Goal: Feedback & Contribution: Submit feedback/report problem

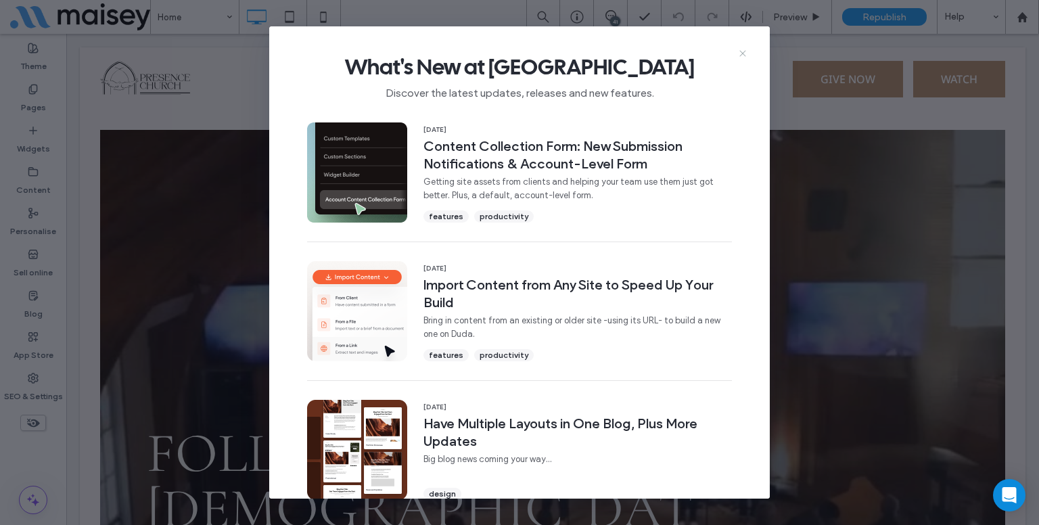
click at [747, 55] on icon at bounding box center [743, 53] width 11 height 11
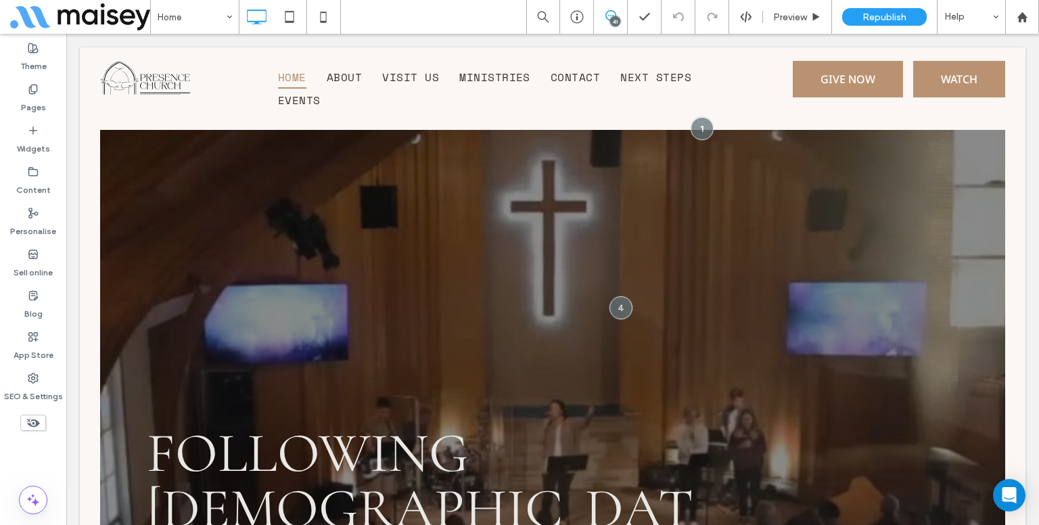
click at [614, 16] on icon at bounding box center [611, 15] width 11 height 11
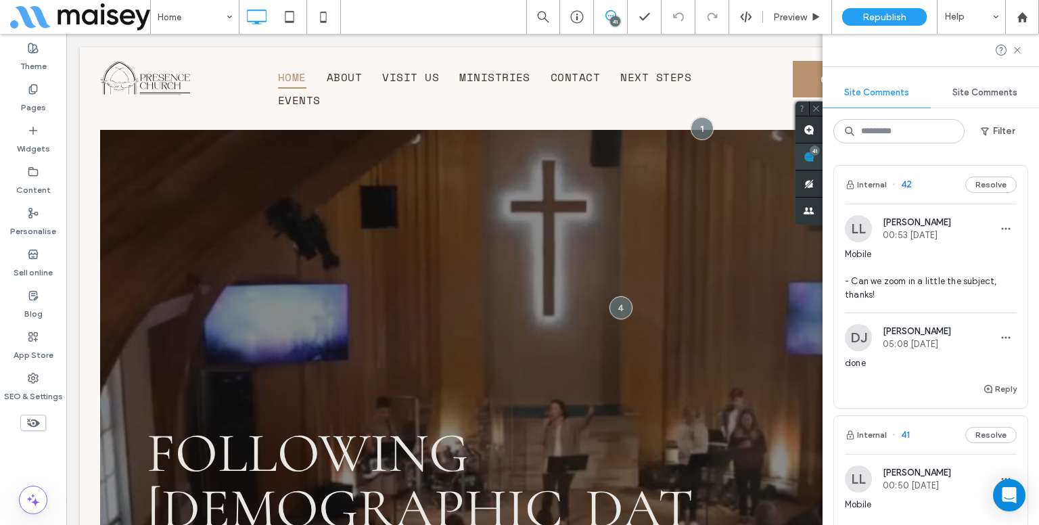
click at [815, 161] on use at bounding box center [809, 157] width 11 height 11
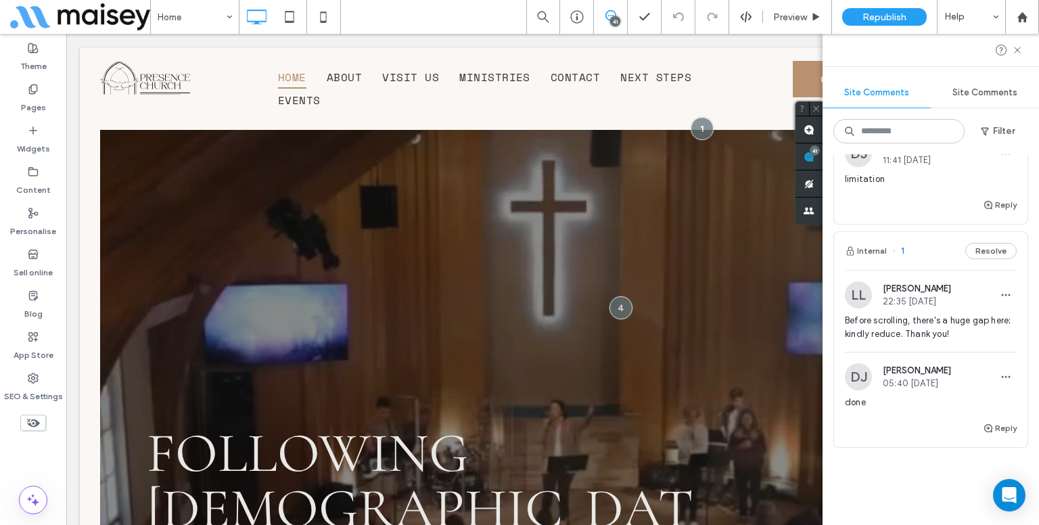
scroll to position [9430, 0]
click at [899, 344] on span "Before scrolling, there's a huge gap here; kindly reduce. Thank you!" at bounding box center [931, 330] width 172 height 27
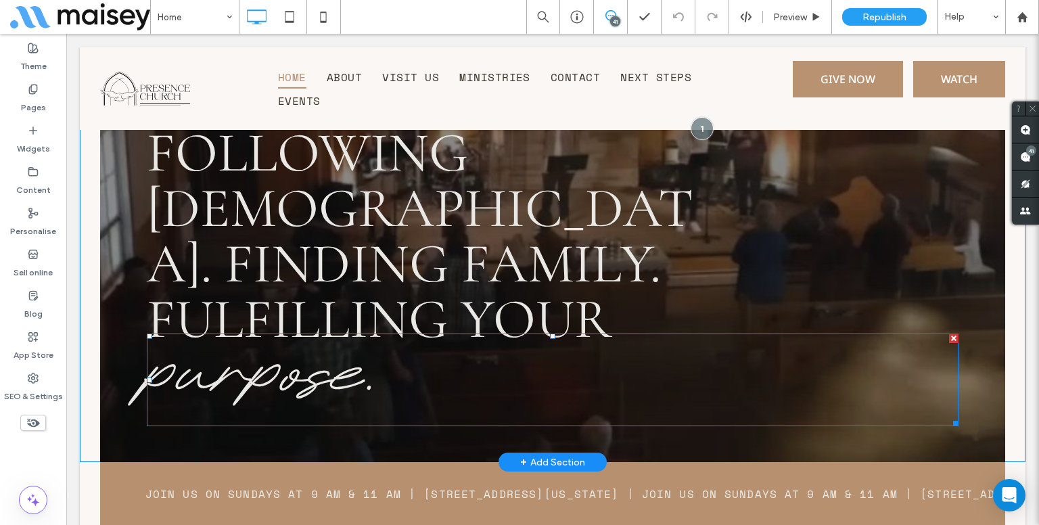
scroll to position [300, 0]
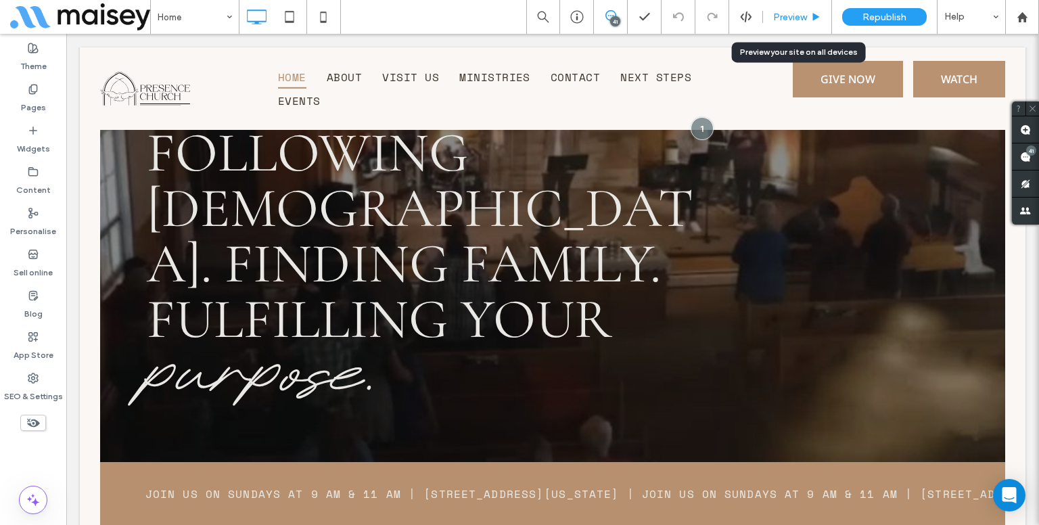
click at [780, 5] on div "Preview" at bounding box center [797, 17] width 69 height 34
click at [785, 28] on div "Preview" at bounding box center [797, 17] width 69 height 34
click at [794, 14] on span "Preview" at bounding box center [790, 18] width 34 height 12
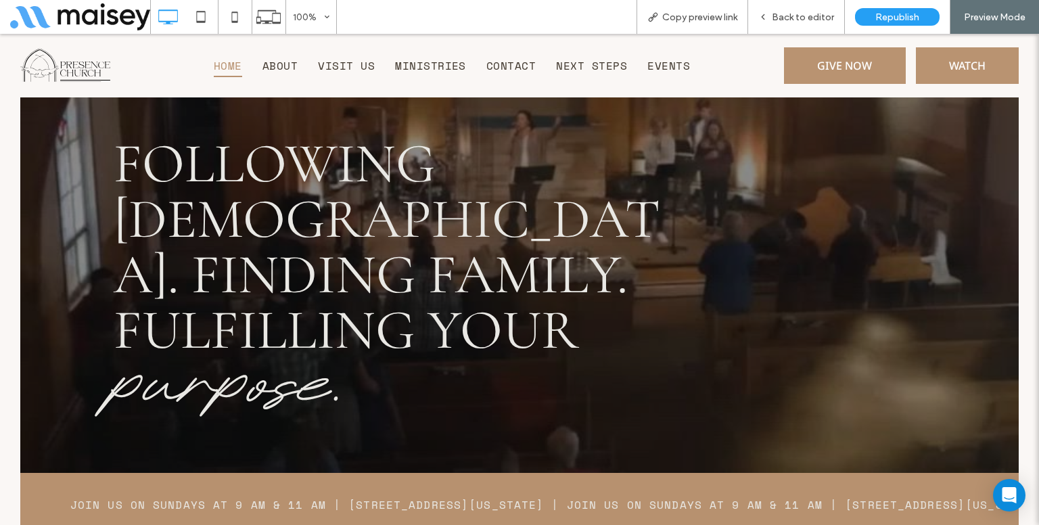
scroll to position [278, 0]
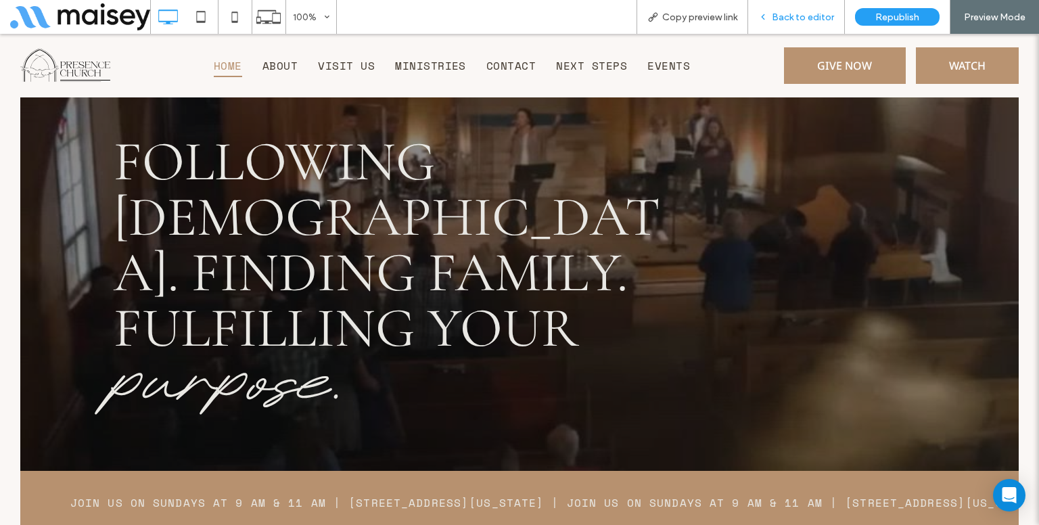
click at [811, 8] on div "Back to editor" at bounding box center [796, 17] width 97 height 34
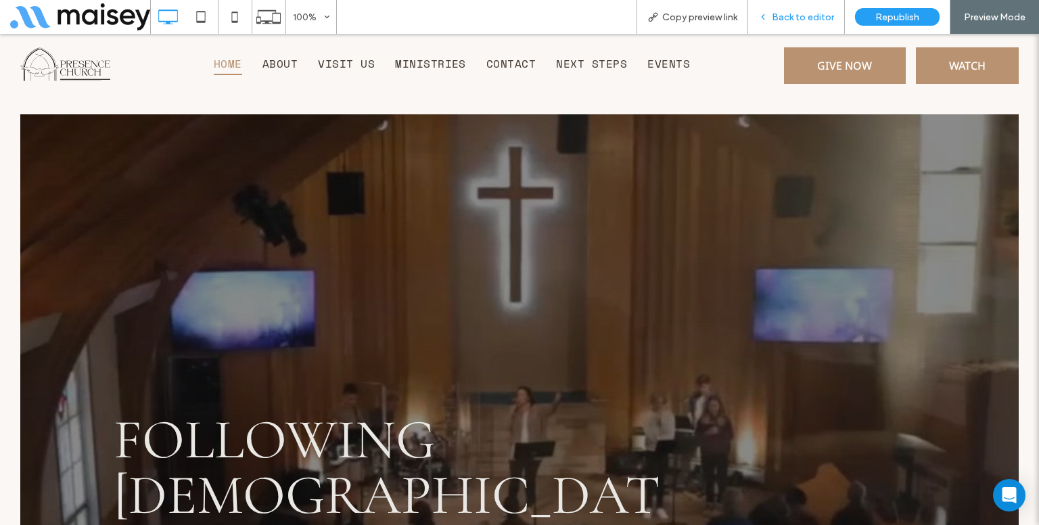
click at [815, 10] on div "Back to editor" at bounding box center [796, 17] width 97 height 34
click at [765, 18] on use at bounding box center [763, 17] width 3 height 5
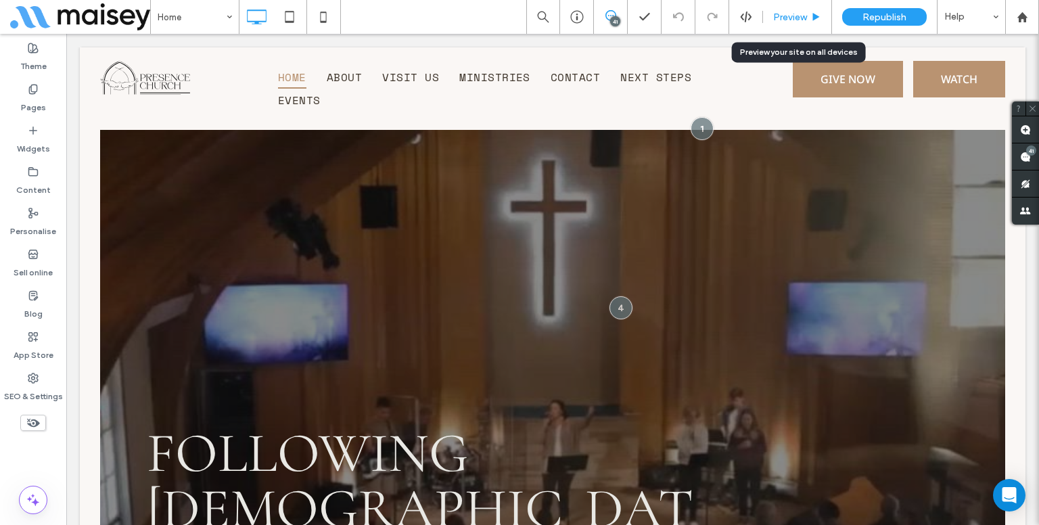
click at [780, 14] on span "Preview" at bounding box center [790, 18] width 34 height 12
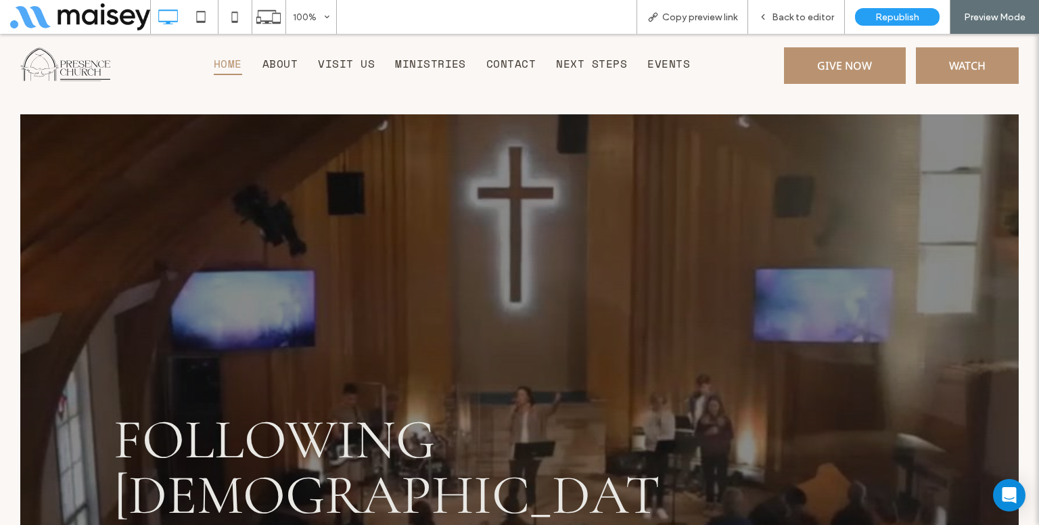
click at [780, 14] on span "Back to editor" at bounding box center [803, 18] width 62 height 12
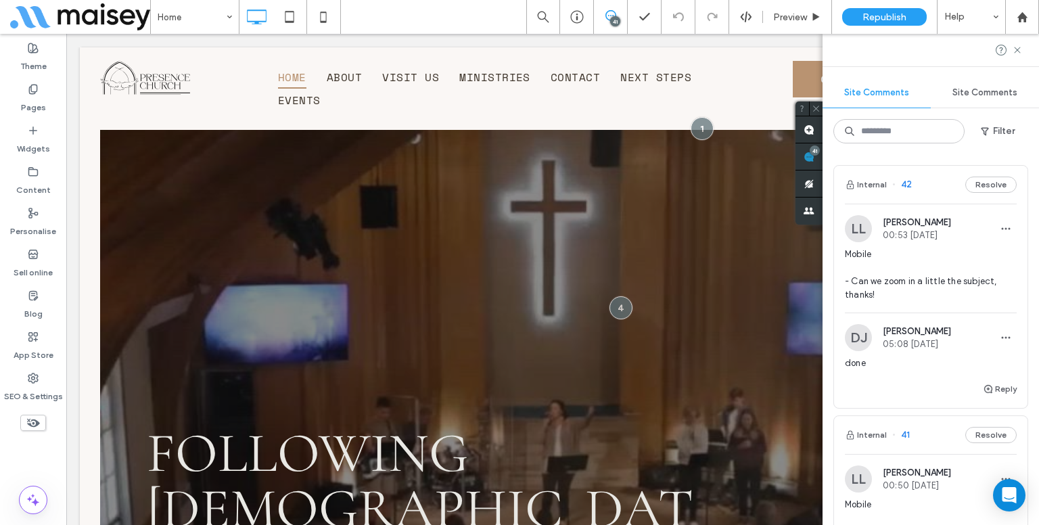
click at [920, 287] on span "Mobile - Can we zoom in a little the subject, thanks!" at bounding box center [931, 275] width 172 height 54
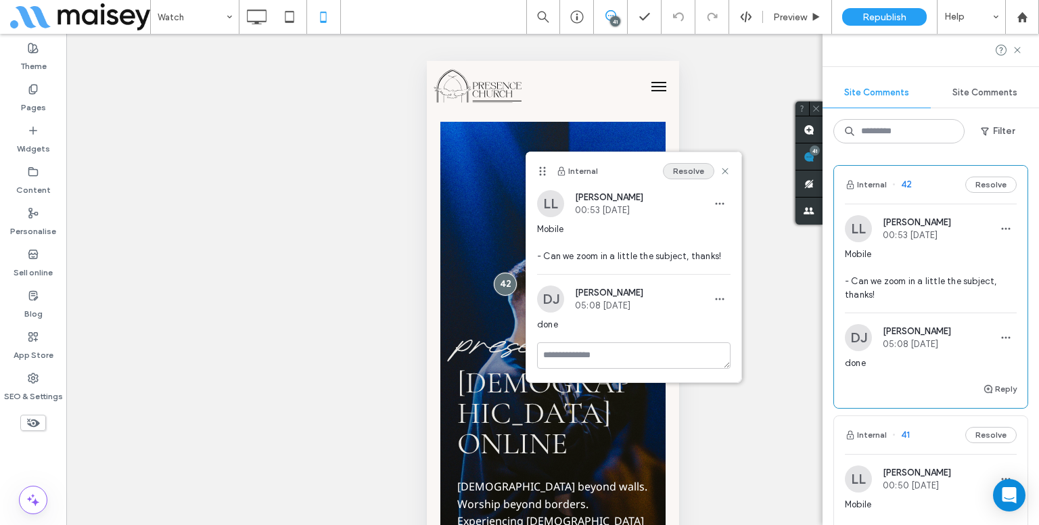
click at [678, 170] on button "Resolve" at bounding box center [688, 171] width 51 height 16
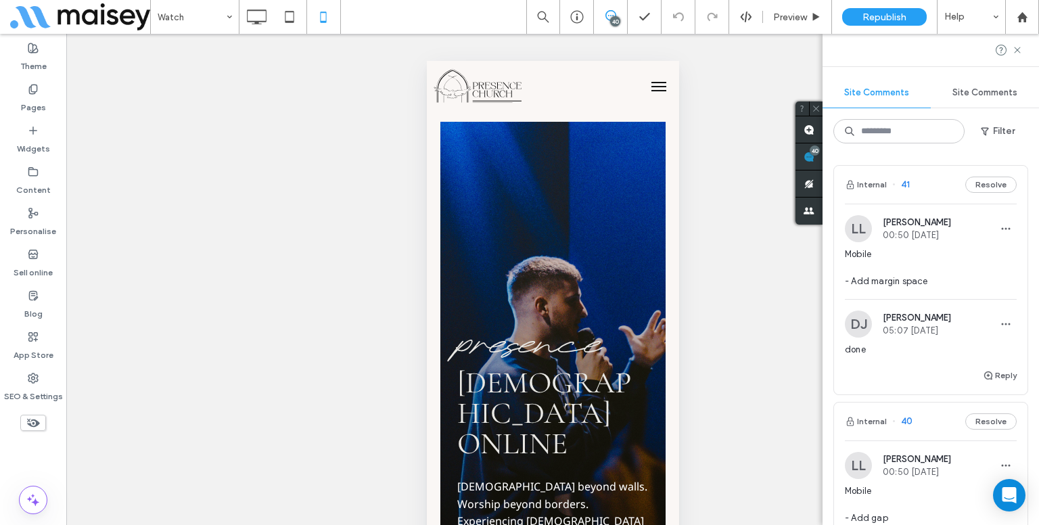
click at [964, 250] on span "Mobile - Add margin space" at bounding box center [931, 268] width 172 height 41
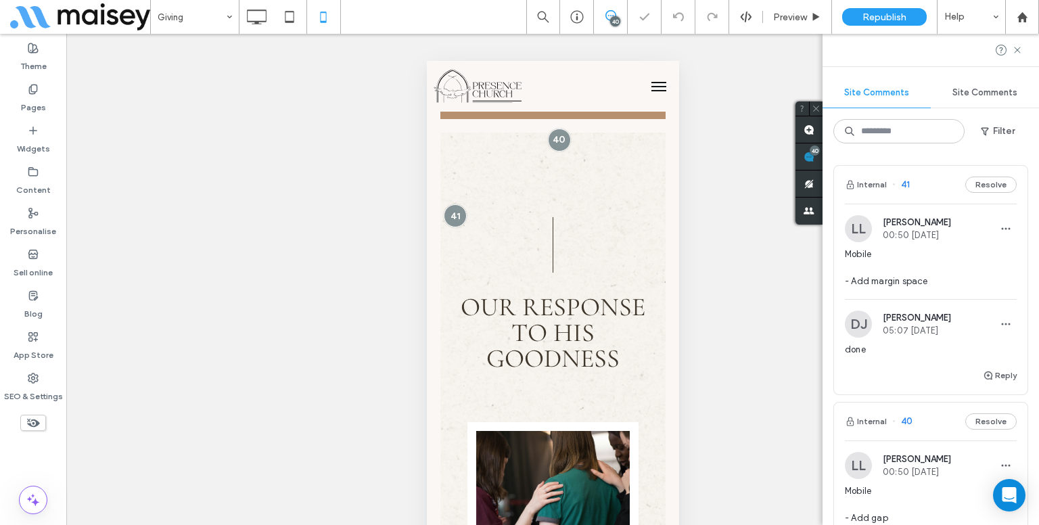
scroll to position [538, 0]
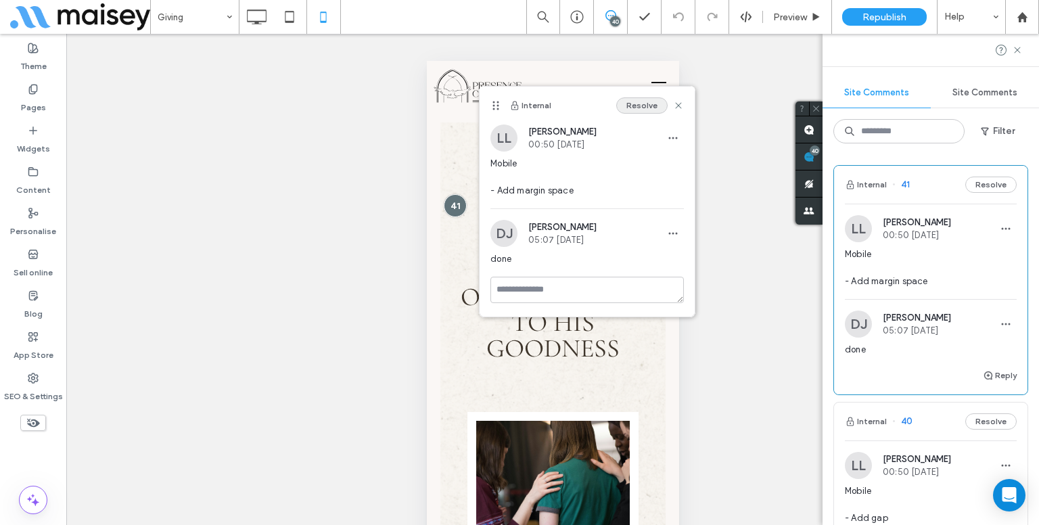
click at [652, 109] on button "Resolve" at bounding box center [641, 105] width 51 height 16
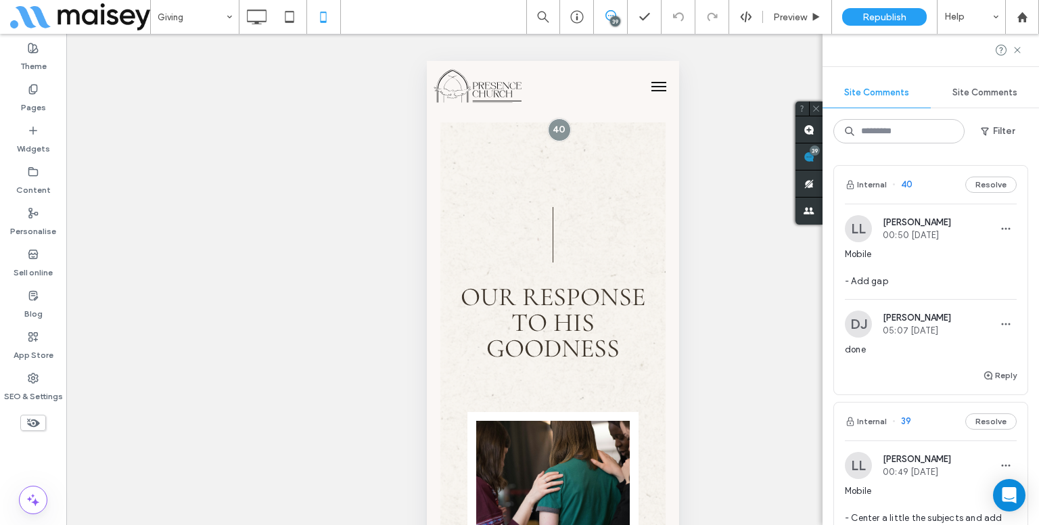
click at [891, 288] on div "Mobile - Add gap" at bounding box center [931, 273] width 172 height 51
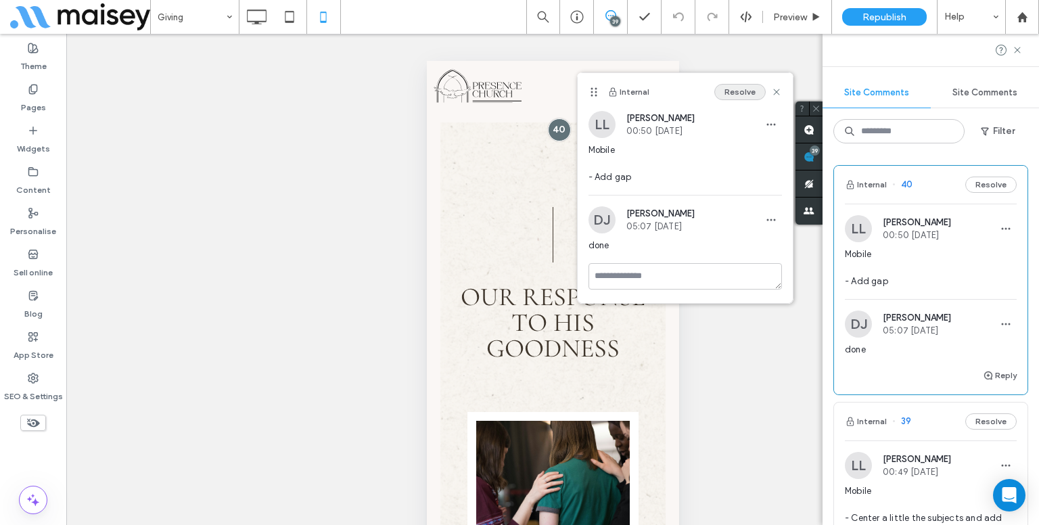
click at [757, 85] on button "Resolve" at bounding box center [740, 92] width 51 height 16
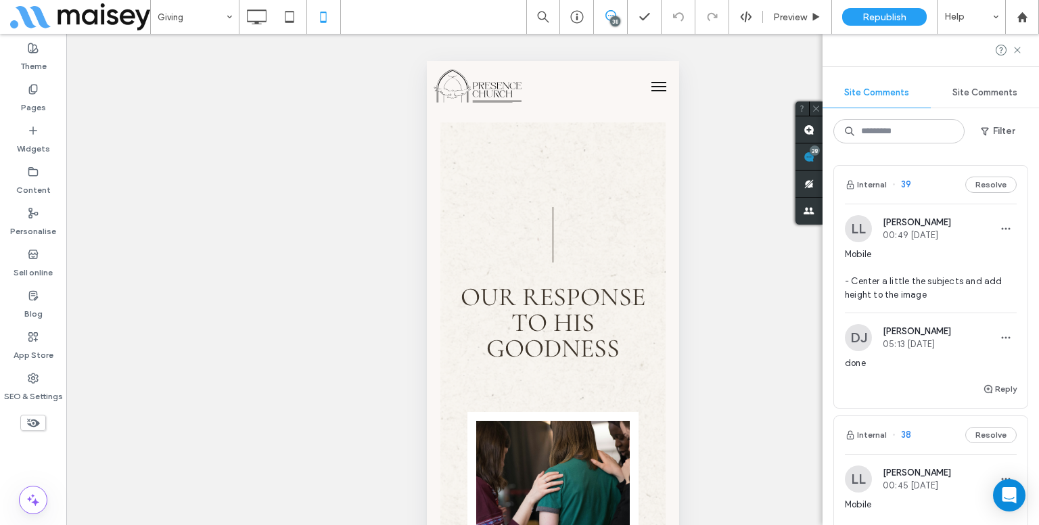
click at [922, 288] on span "Mobile - Center a little the subjects and add height to the image" at bounding box center [931, 275] width 172 height 54
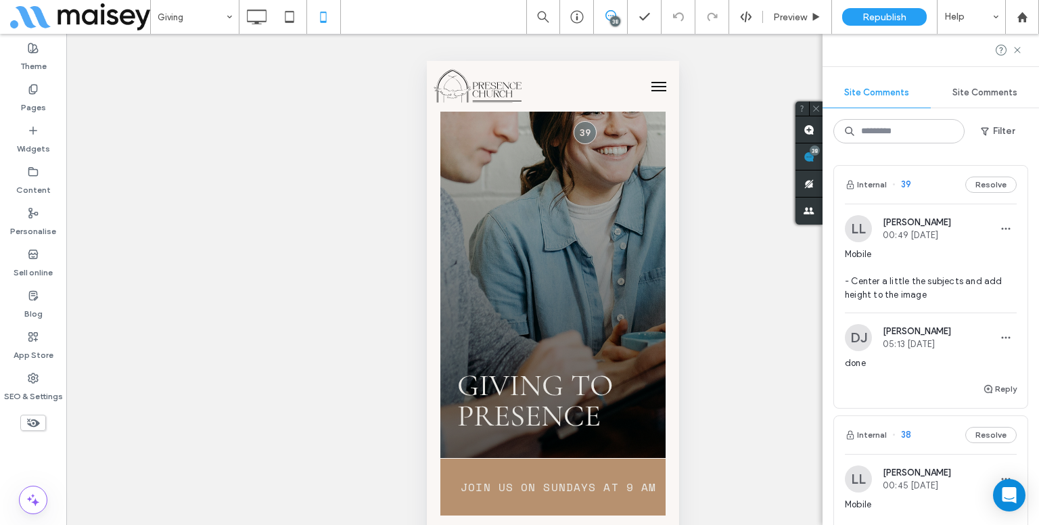
scroll to position [0, 0]
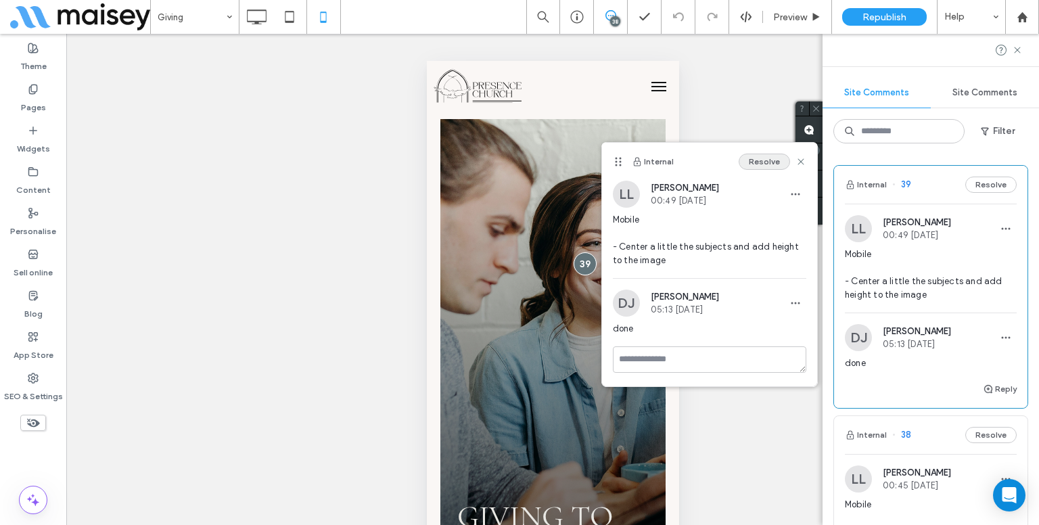
click at [780, 168] on button "Resolve" at bounding box center [764, 162] width 51 height 16
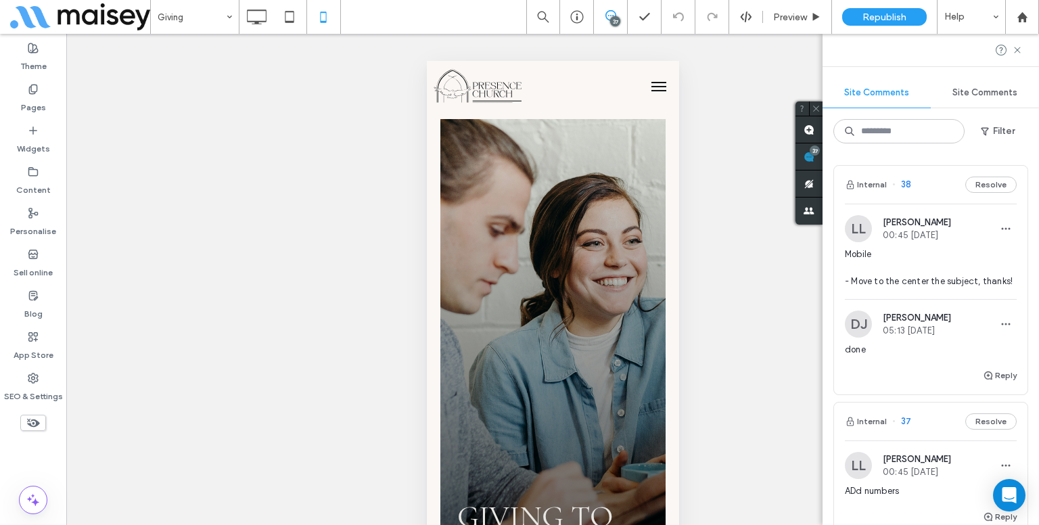
click at [938, 267] on span "Mobile - Move to the center the subject, thanks!" at bounding box center [931, 268] width 172 height 41
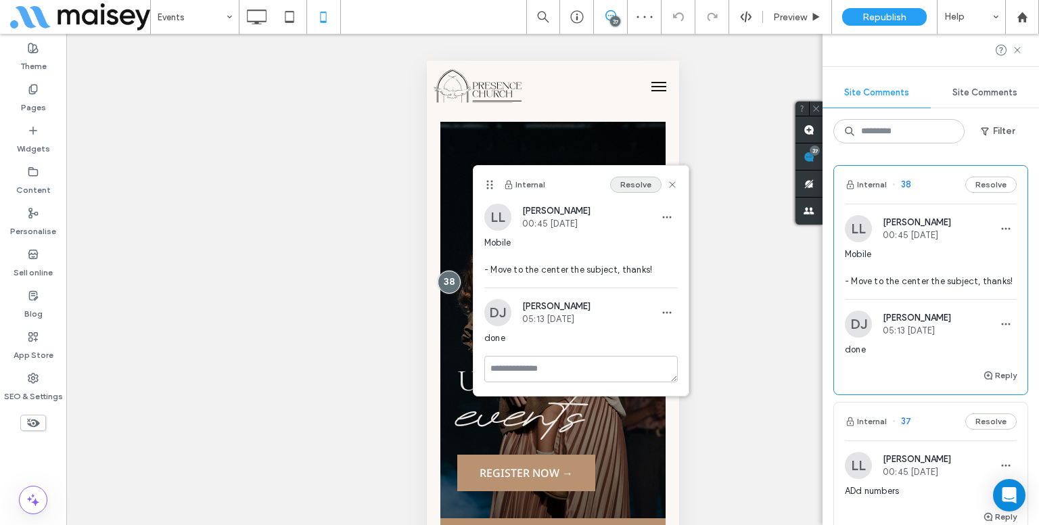
click at [646, 183] on button "Resolve" at bounding box center [635, 185] width 51 height 16
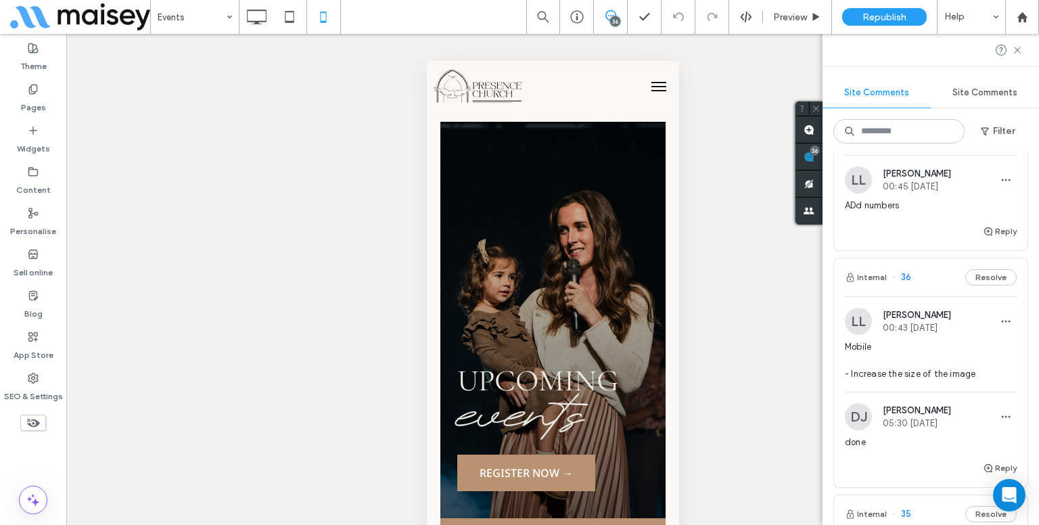
scroll to position [51, 0]
click at [916, 334] on div "LL Lynneth Legaspi 00:43 Sep 19 2025 Mobile - Increase the size of the image" at bounding box center [931, 348] width 172 height 84
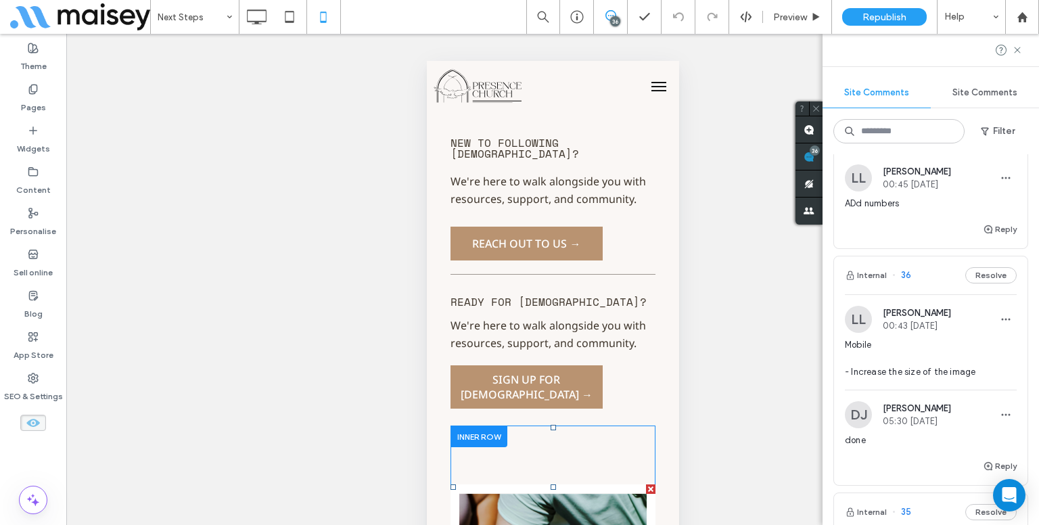
scroll to position [6994, 0]
click at [993, 277] on button "Resolve" at bounding box center [991, 275] width 51 height 16
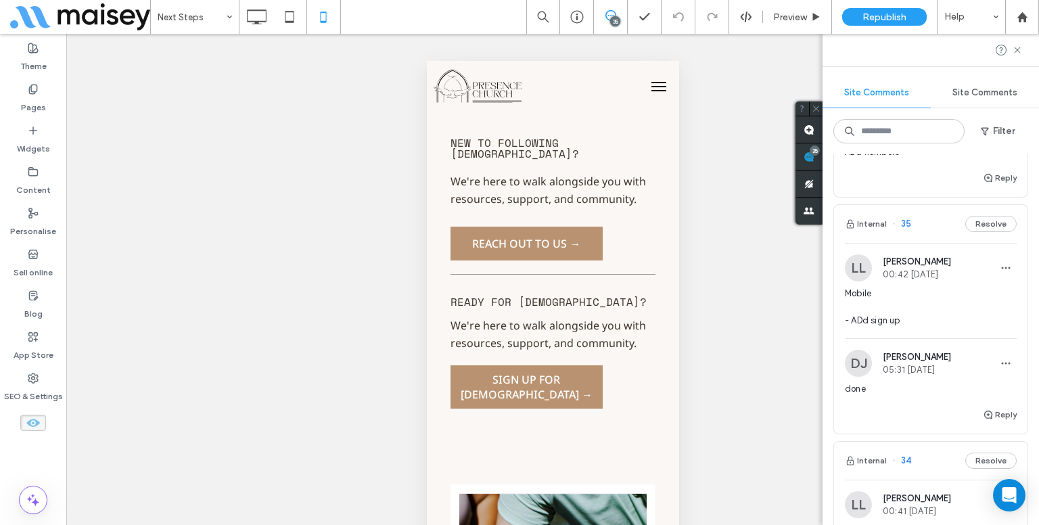
scroll to position [103, 0]
click at [949, 315] on span "Mobile - ADd sign up" at bounding box center [931, 306] width 172 height 41
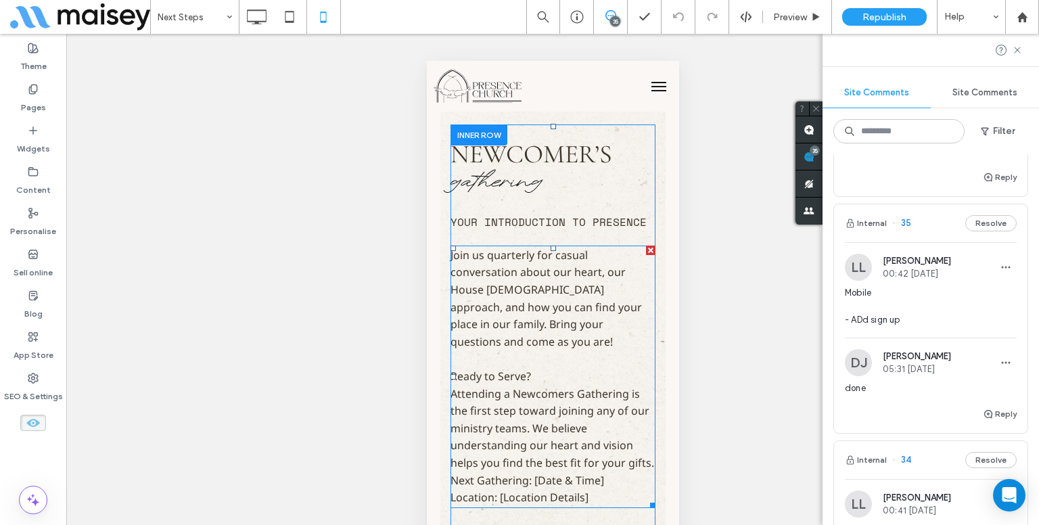
scroll to position [5985, 0]
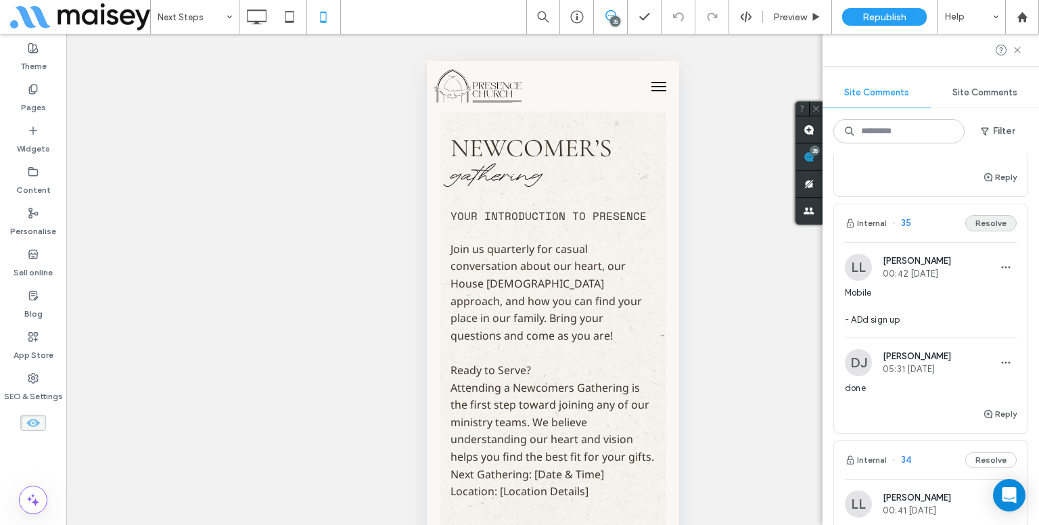
click at [972, 223] on button "Resolve" at bounding box center [991, 223] width 51 height 16
click at [923, 293] on span "Mobile - Update the photo size" at bounding box center [931, 306] width 172 height 41
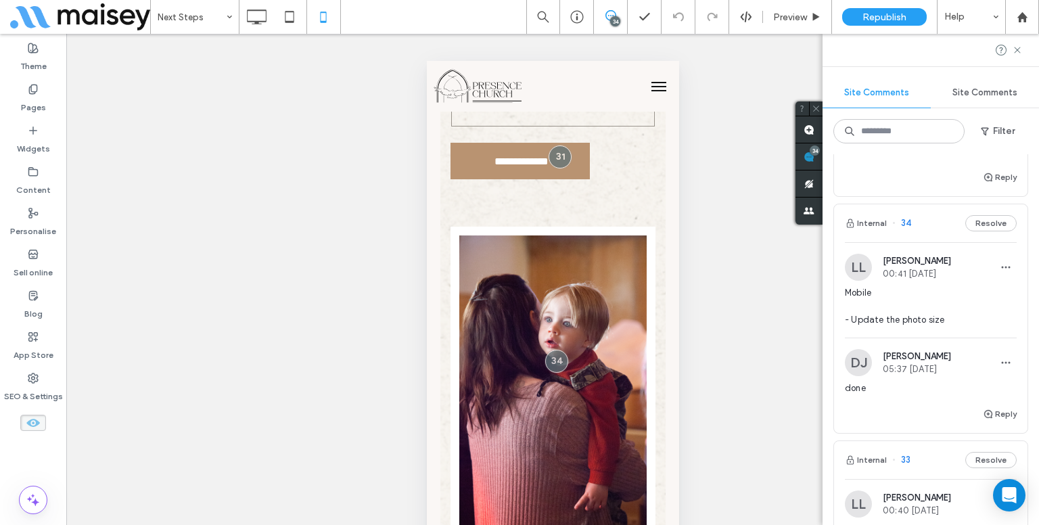
scroll to position [1785, 0]
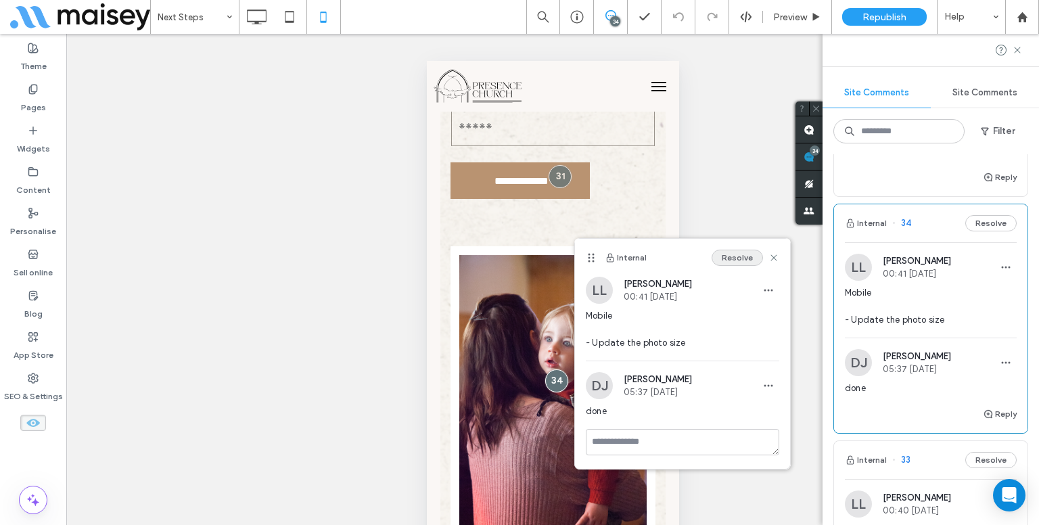
click at [735, 250] on button "Resolve" at bounding box center [737, 258] width 51 height 16
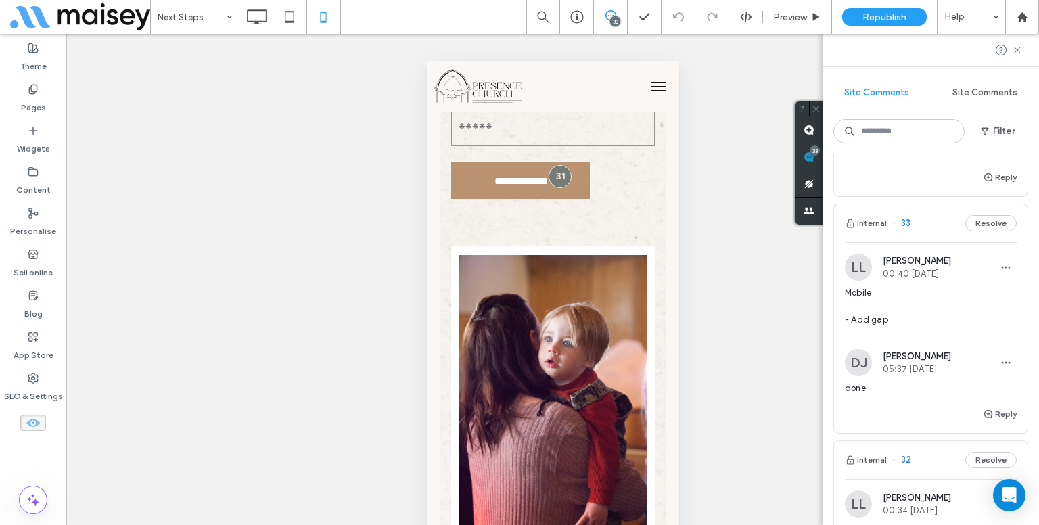
click at [937, 304] on span "Mobile - Add gap" at bounding box center [931, 306] width 172 height 41
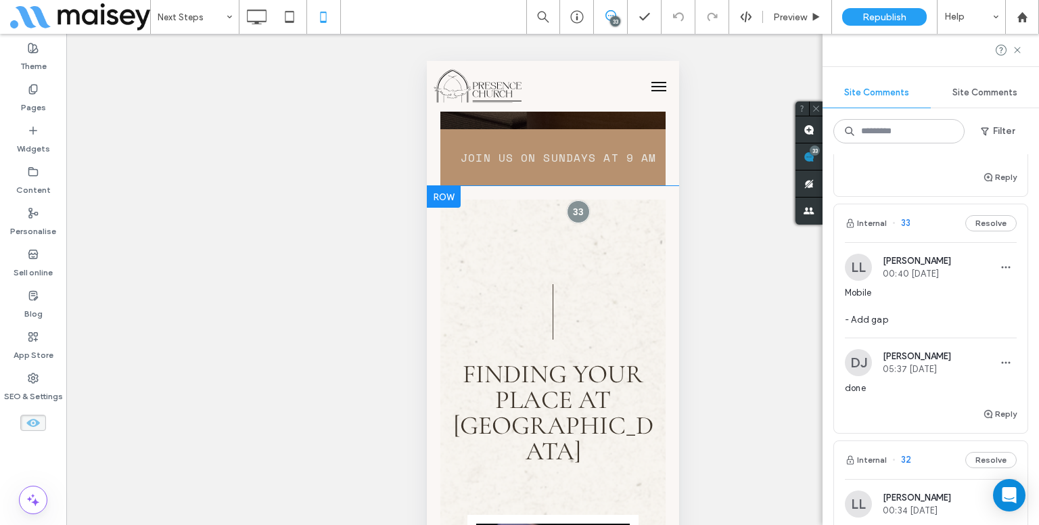
scroll to position [340, 0]
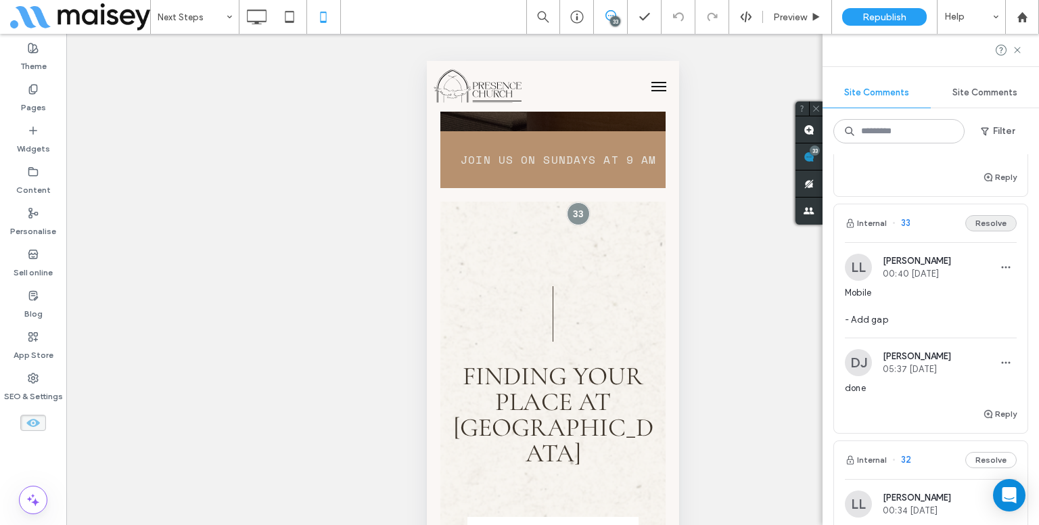
click at [988, 219] on button "Resolve" at bounding box center [991, 223] width 51 height 16
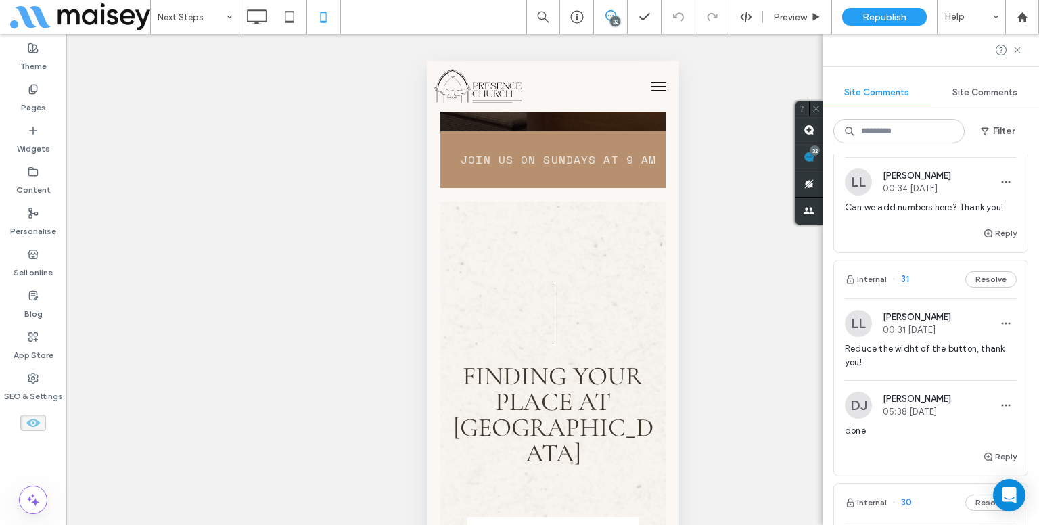
scroll to position [191, 0]
click at [916, 340] on span "Reduce the widht of the button, thank you!" at bounding box center [931, 353] width 172 height 27
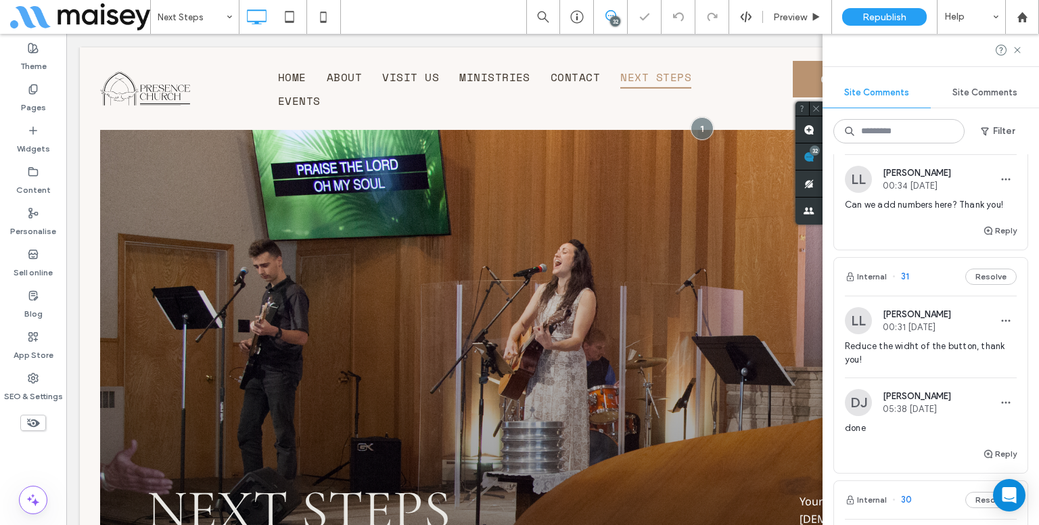
scroll to position [1453, 0]
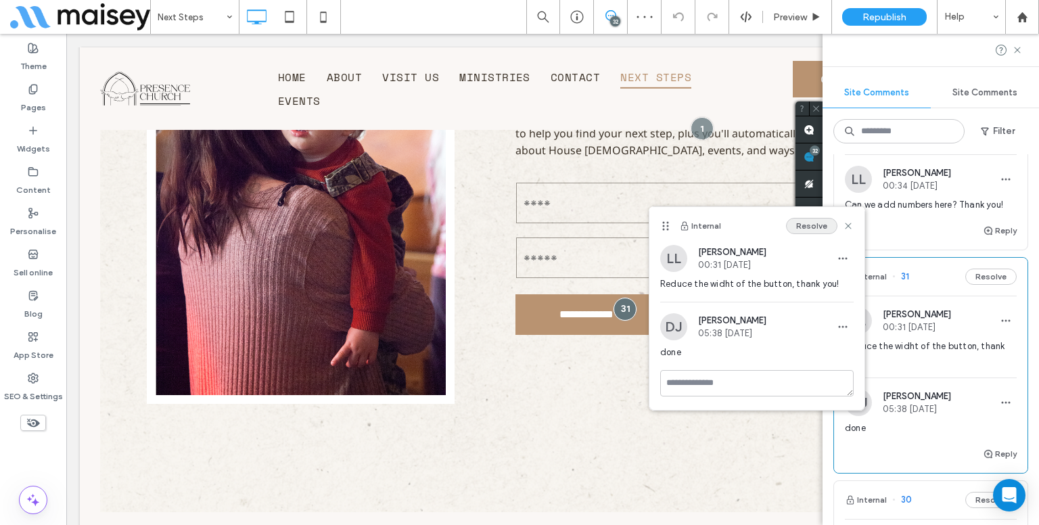
click at [809, 227] on button "Resolve" at bounding box center [811, 226] width 51 height 16
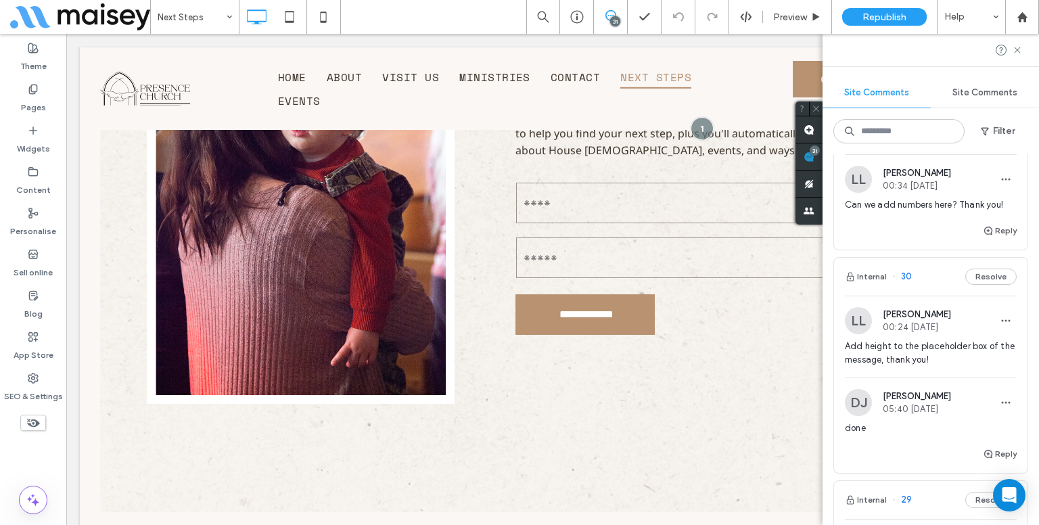
click at [1004, 351] on span "Add height to the placeholder box of the message, thank you!" at bounding box center [931, 353] width 172 height 27
click at [1004, 351] on div at bounding box center [519, 262] width 1039 height 525
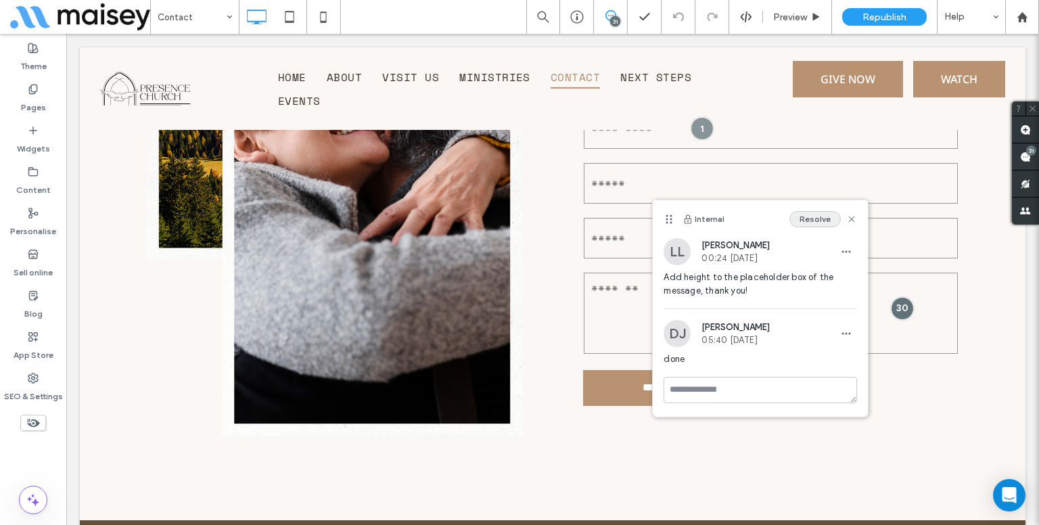
click at [817, 218] on button "Resolve" at bounding box center [815, 219] width 51 height 16
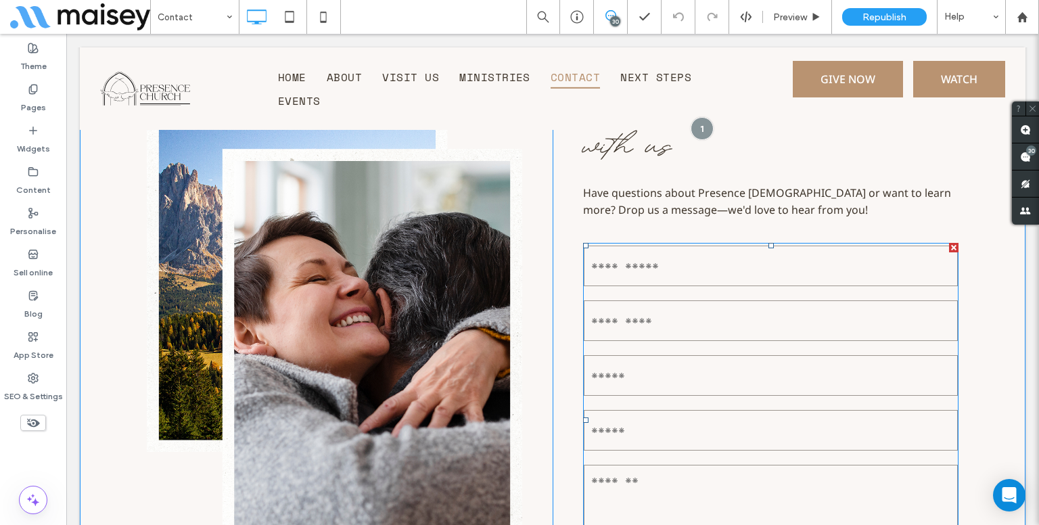
scroll to position [149, 0]
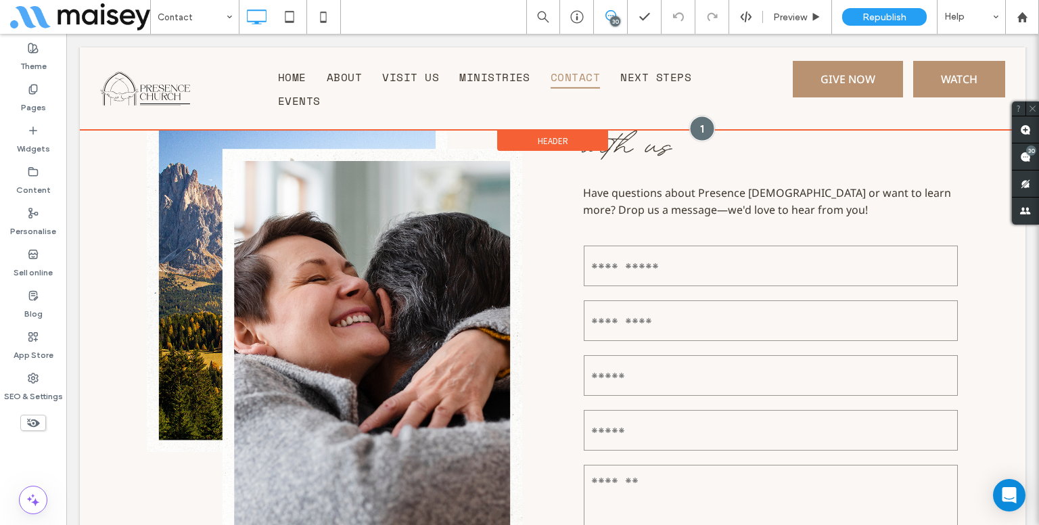
click at [693, 125] on div at bounding box center [702, 128] width 25 height 25
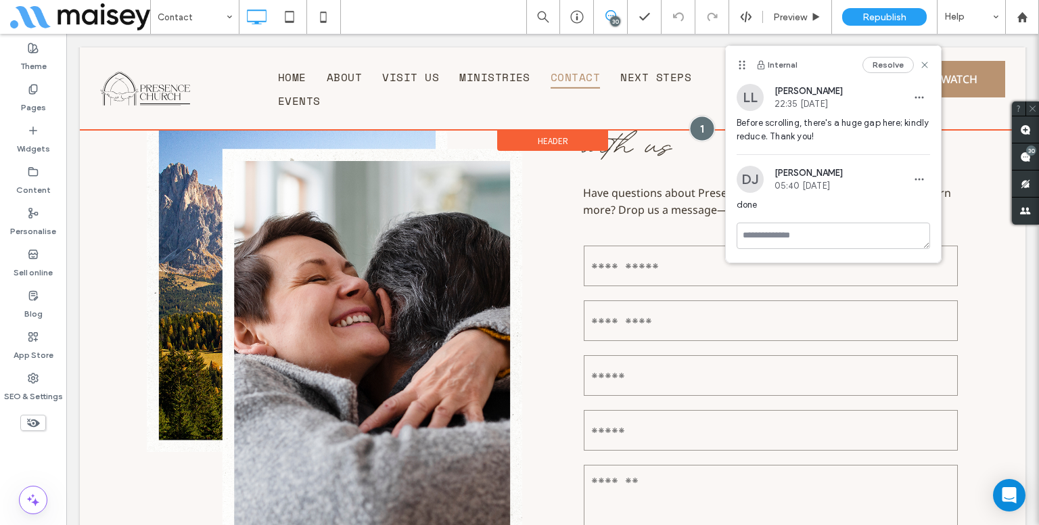
click at [693, 125] on div at bounding box center [702, 128] width 25 height 25
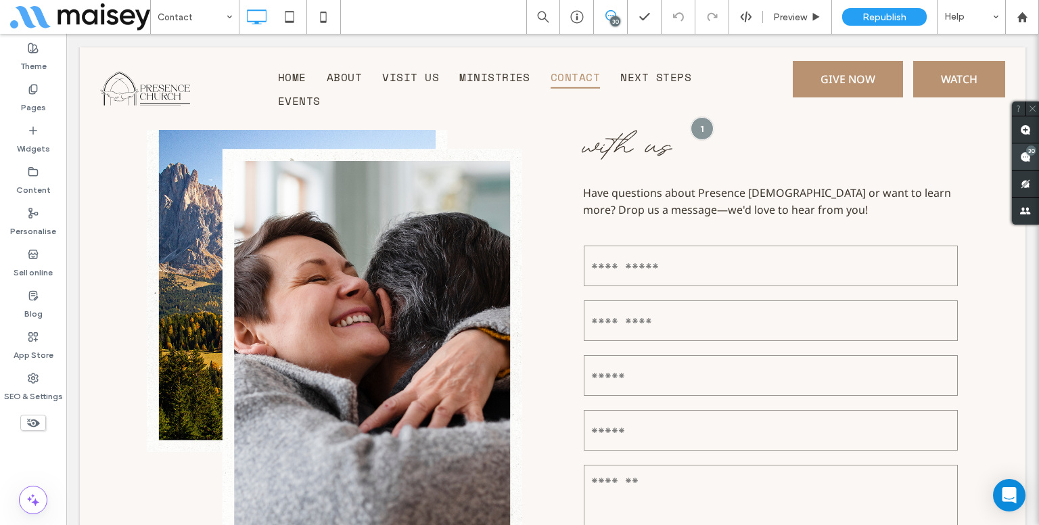
click at [1026, 147] on span at bounding box center [1025, 156] width 27 height 26
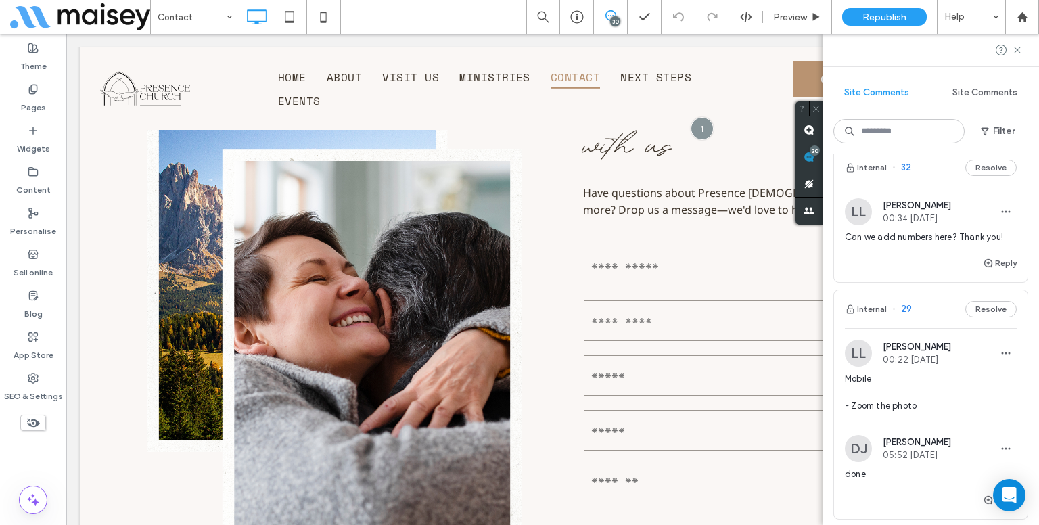
scroll to position [159, 0]
click at [883, 390] on span "Mobile - Zoom the photo" at bounding box center [931, 391] width 172 height 41
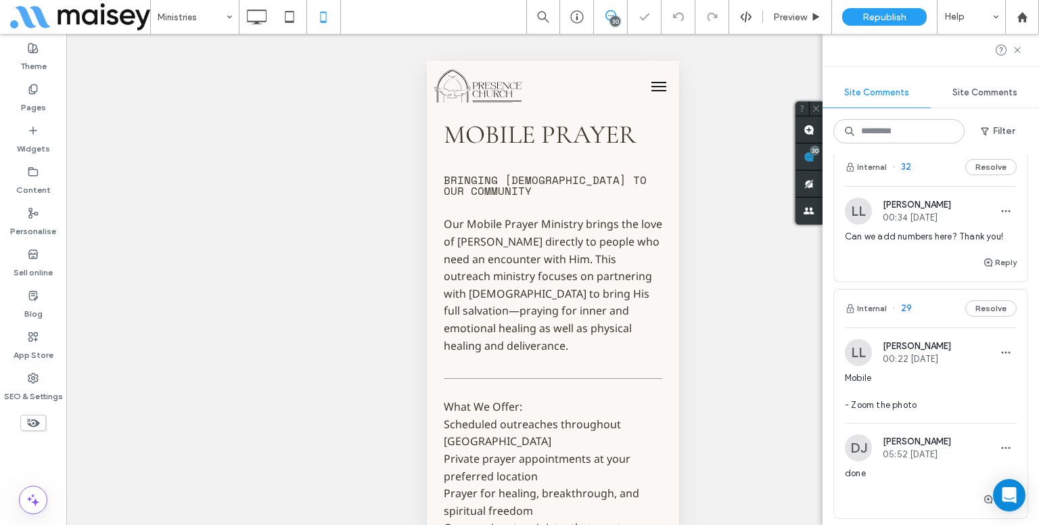
scroll to position [7094, 0]
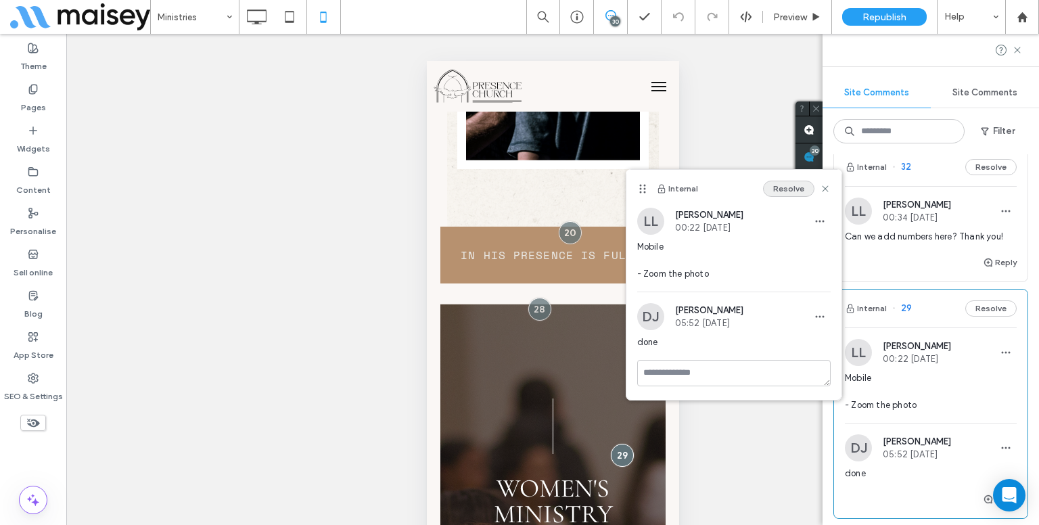
click at [771, 187] on button "Resolve" at bounding box center [788, 189] width 51 height 16
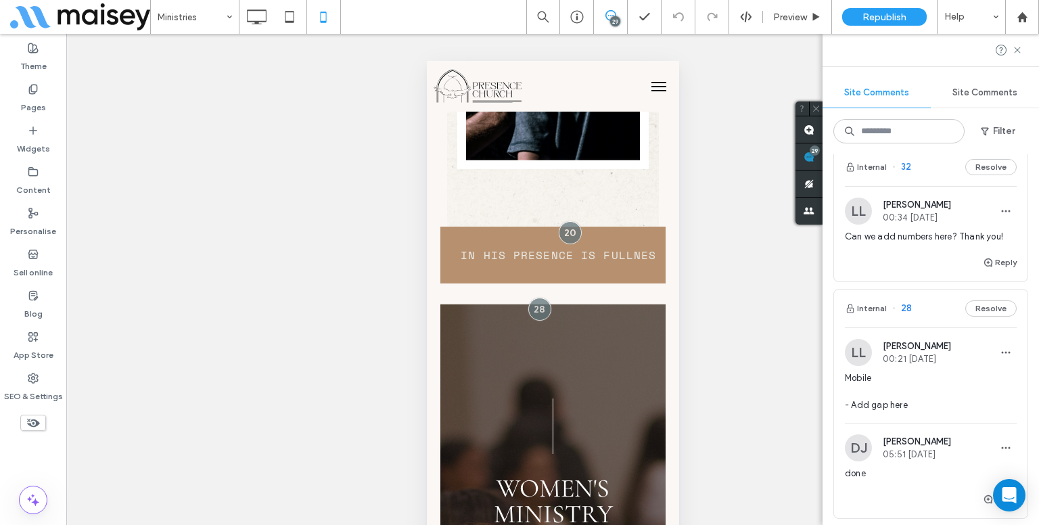
click at [893, 388] on span "Mobile - Add gap here" at bounding box center [931, 391] width 172 height 41
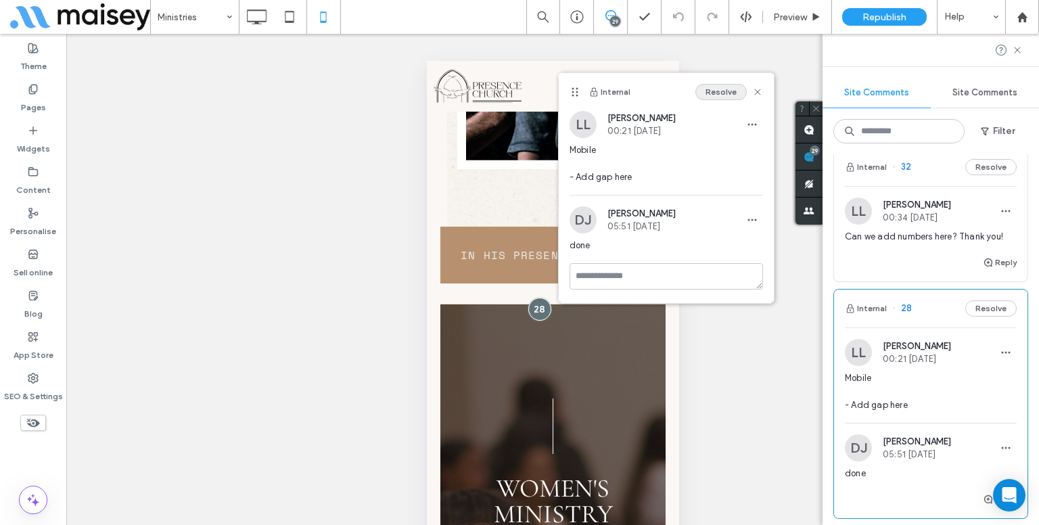
click at [718, 93] on button "Resolve" at bounding box center [721, 92] width 51 height 16
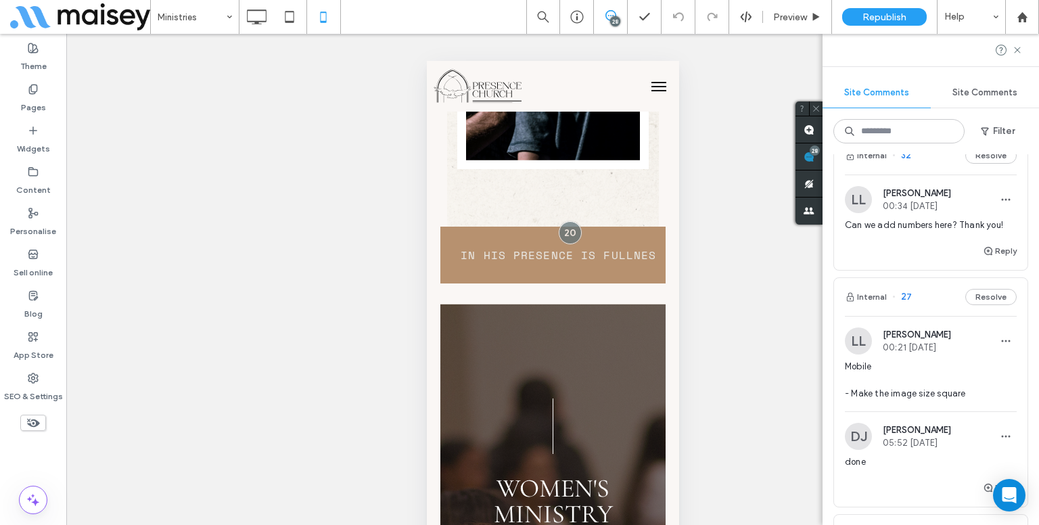
scroll to position [172, 0]
click at [911, 371] on span "Mobile - Make the image size square" at bounding box center [931, 379] width 172 height 41
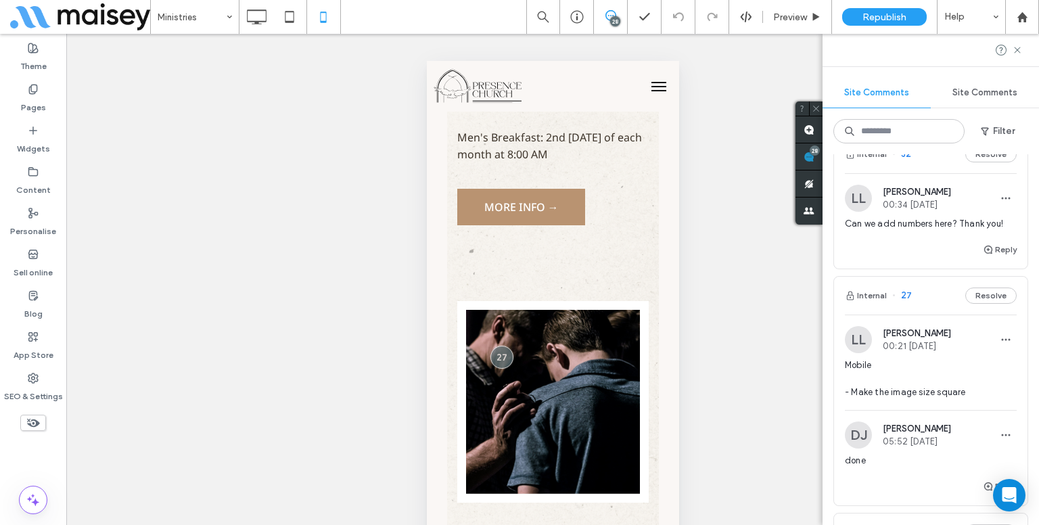
scroll to position [6599, 0]
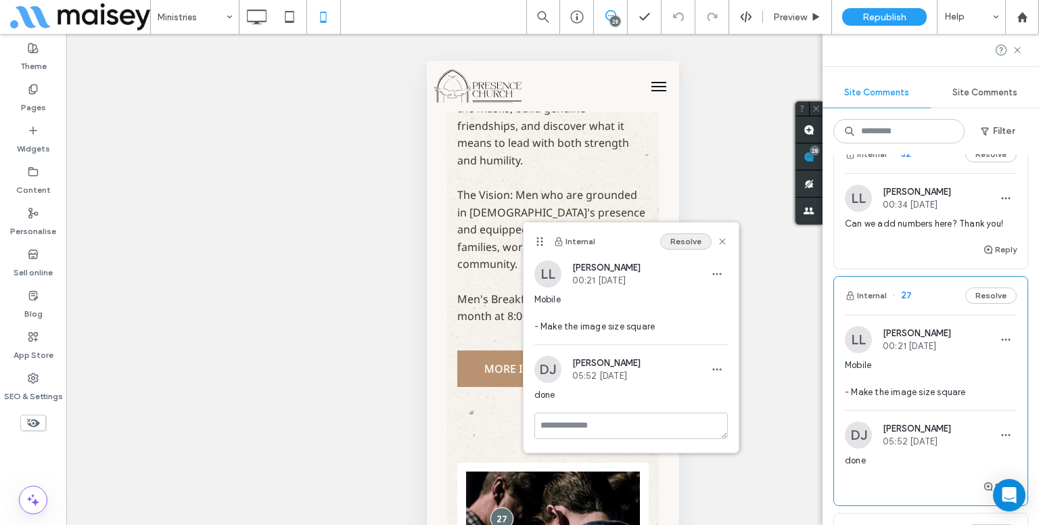
click at [683, 239] on button "Resolve" at bounding box center [685, 241] width 51 height 16
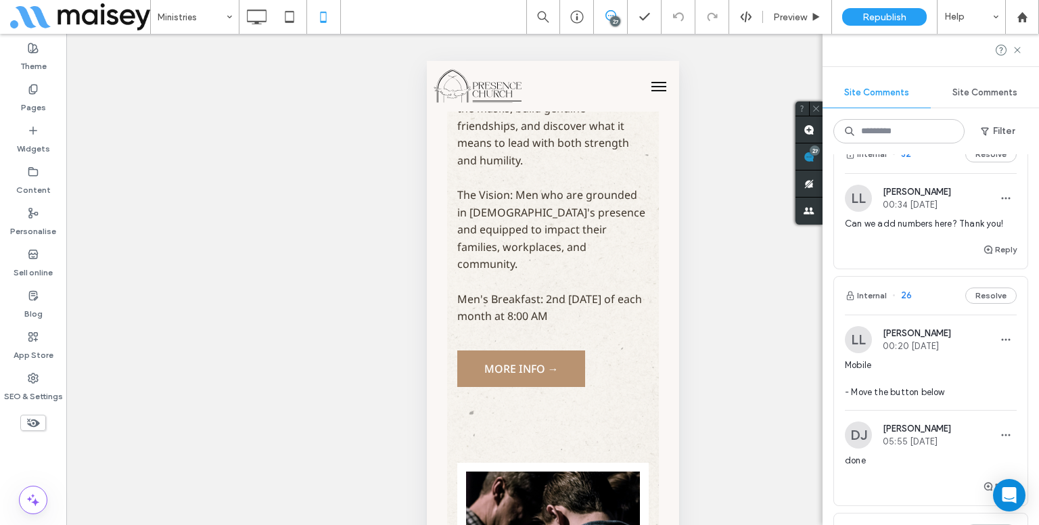
click at [918, 378] on span "Mobile - Move the button below" at bounding box center [931, 379] width 172 height 41
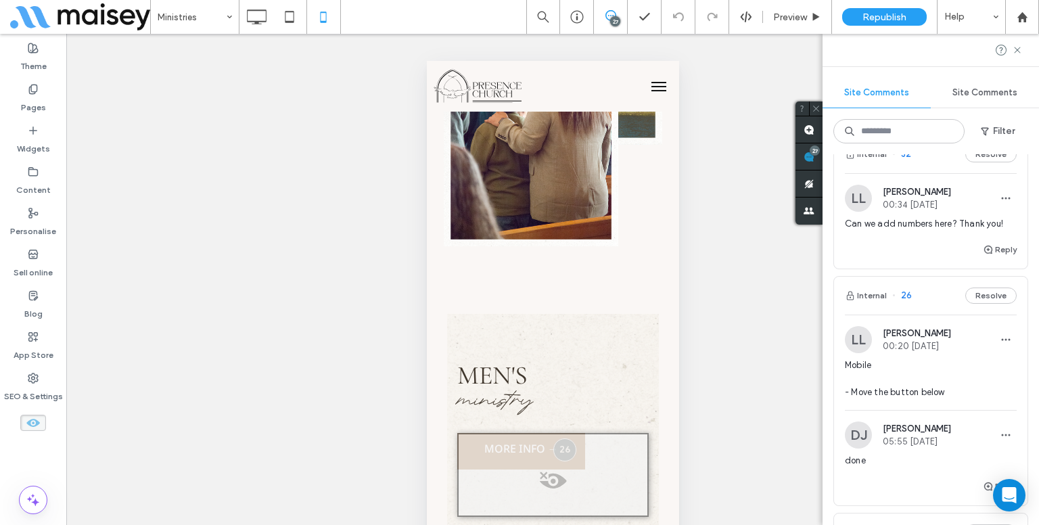
scroll to position [6212, 0]
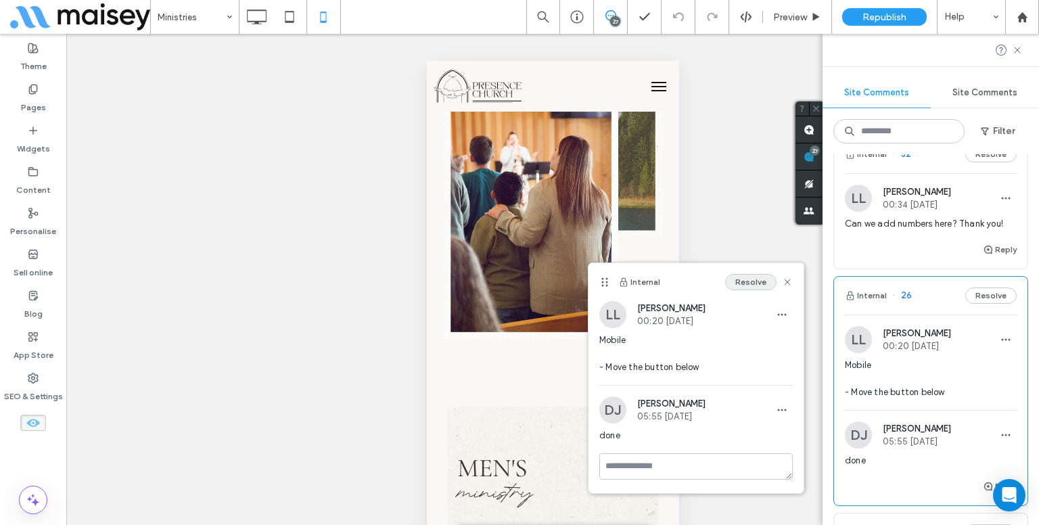
click at [755, 284] on button "Resolve" at bounding box center [750, 282] width 51 height 16
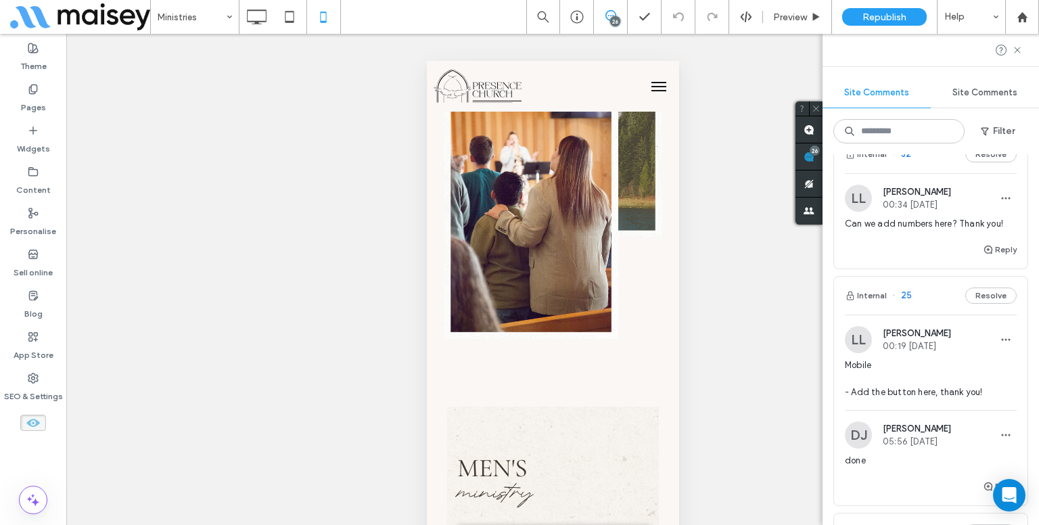
click at [922, 359] on span "Mobile - Add the button here, thank you!" at bounding box center [931, 379] width 172 height 41
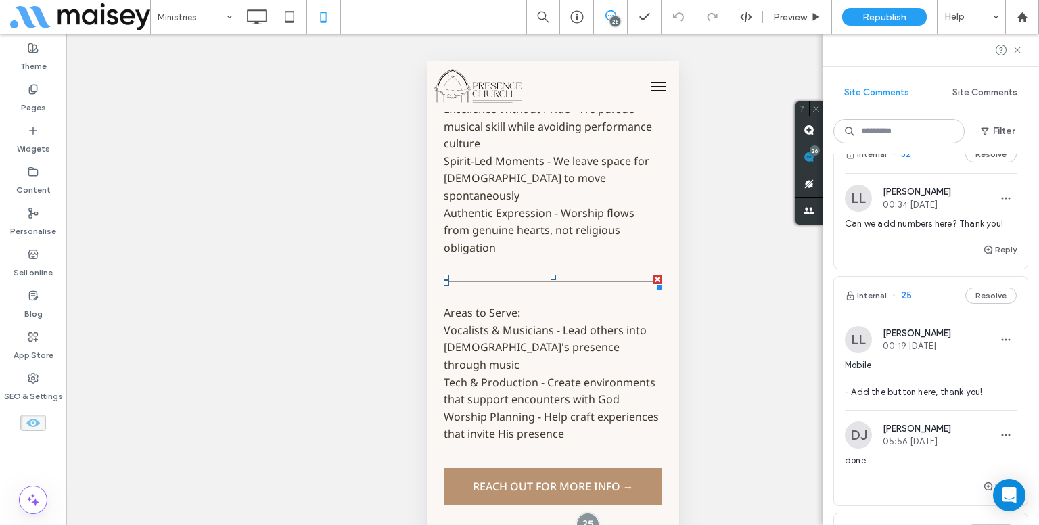
scroll to position [3608, 0]
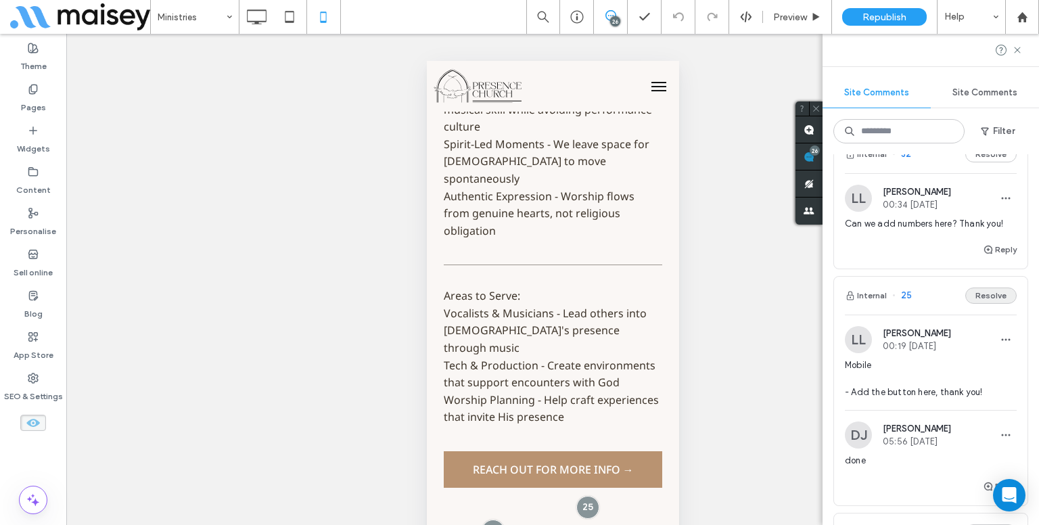
click at [995, 290] on button "Resolve" at bounding box center [991, 296] width 51 height 16
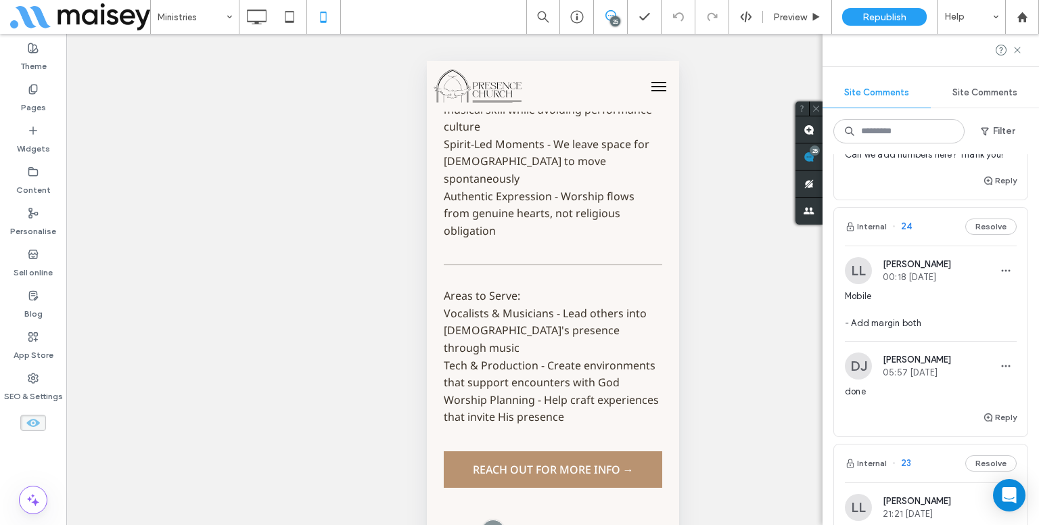
scroll to position [244, 0]
click at [927, 315] on span "Mobile - Add margin both" at bounding box center [931, 307] width 172 height 41
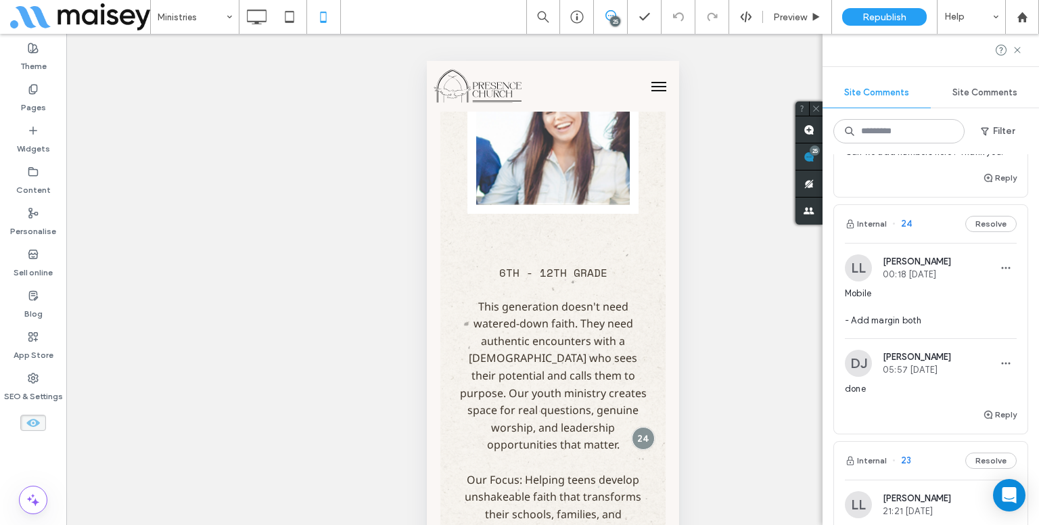
scroll to position [2631, 0]
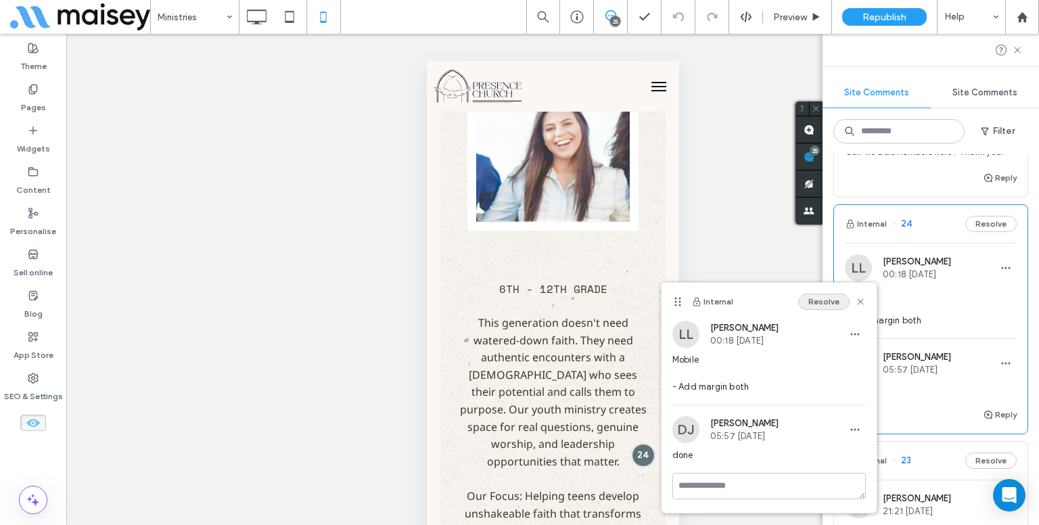
click at [807, 300] on button "Resolve" at bounding box center [823, 302] width 51 height 16
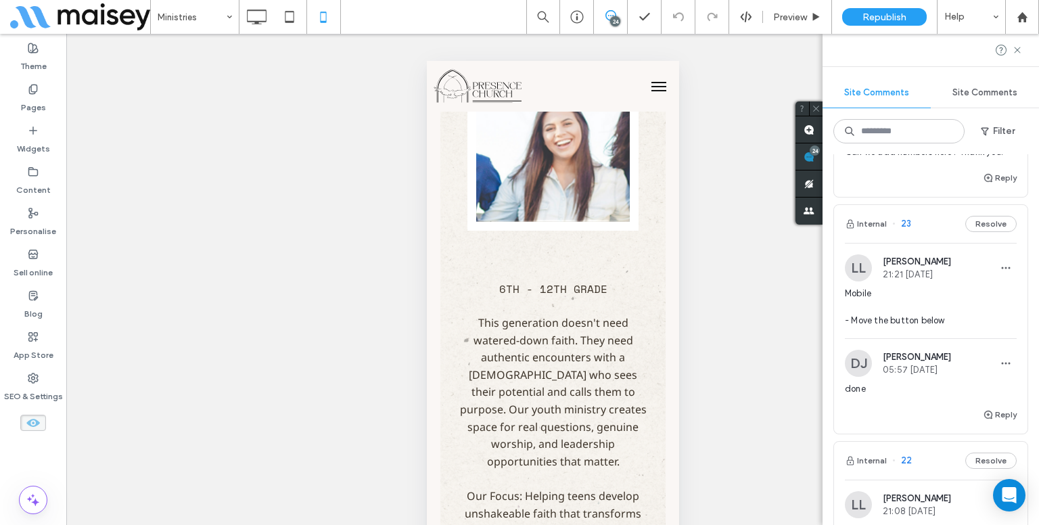
click at [934, 317] on span "Mobile - Move the button below" at bounding box center [931, 307] width 172 height 41
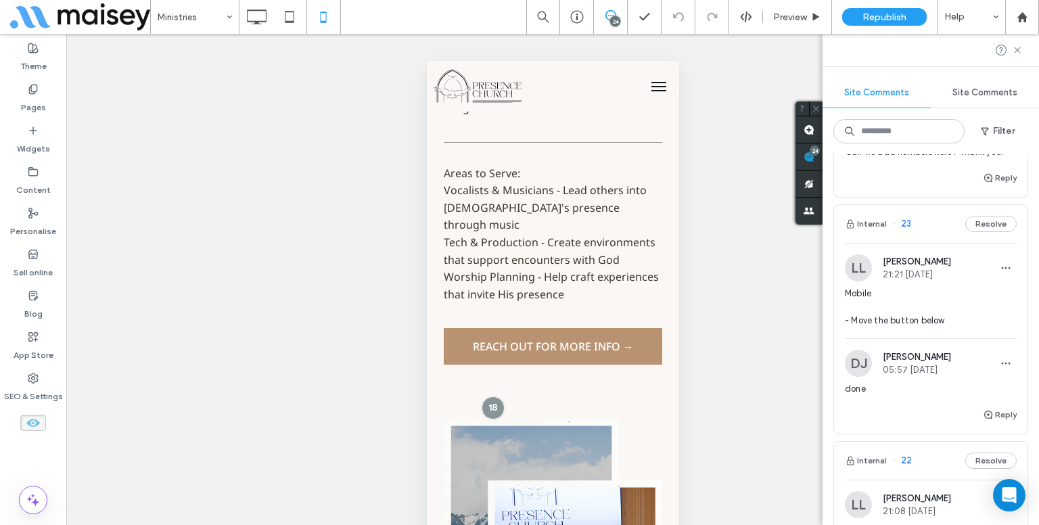
scroll to position [4185, 0]
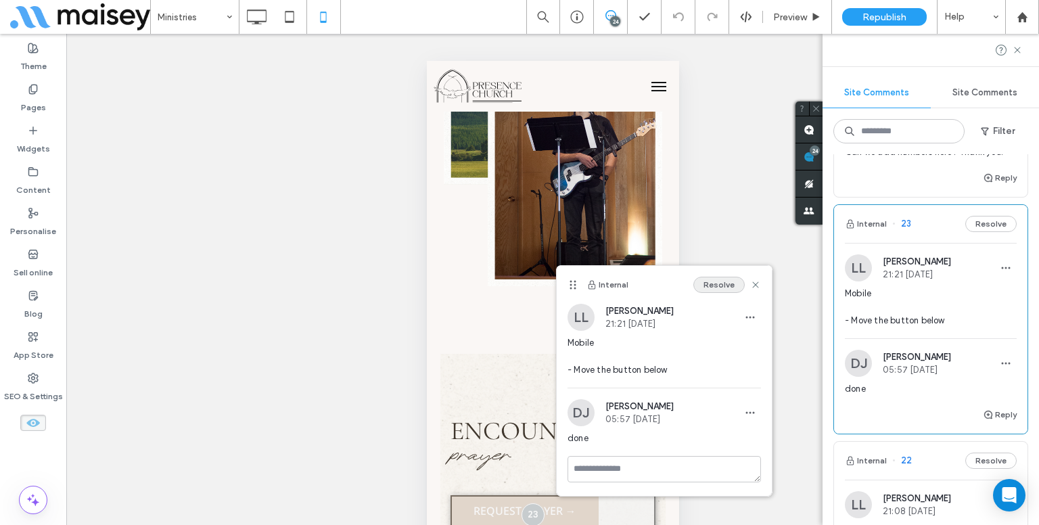
click at [704, 285] on button "Resolve" at bounding box center [719, 285] width 51 height 16
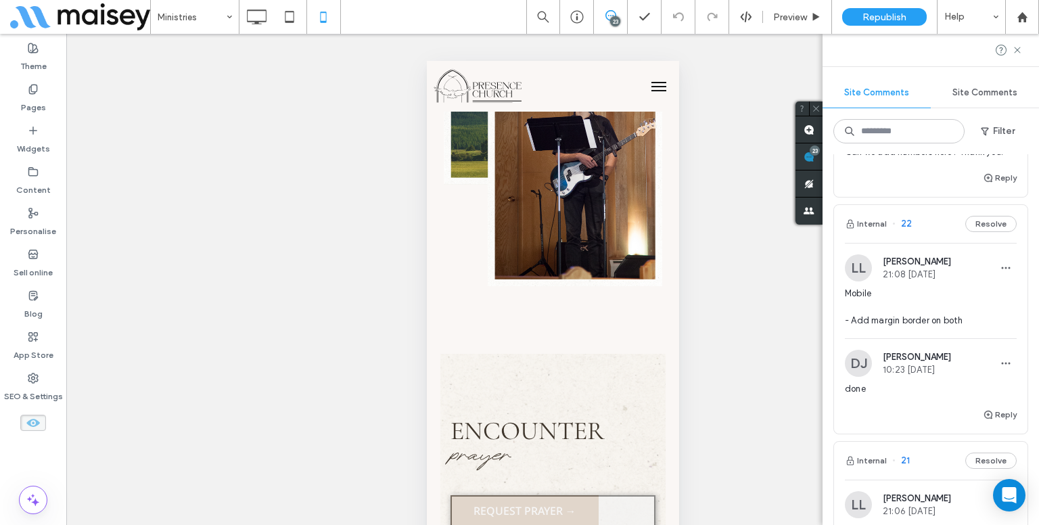
click at [1013, 317] on div "LL Lynneth Legaspi 21:08 Sep 18 2025 Mobile - Add margin border on both" at bounding box center [931, 296] width 194 height 84
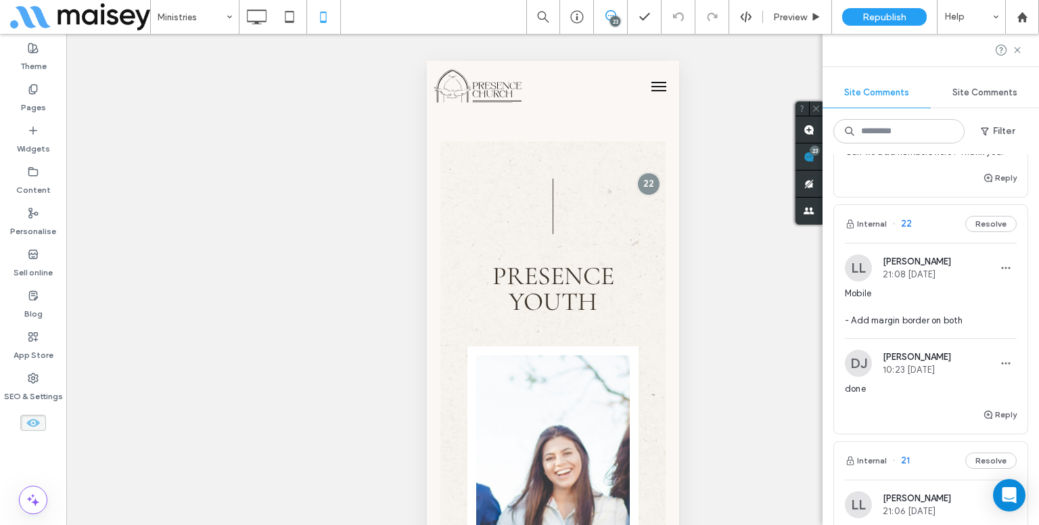
scroll to position [2273, 0]
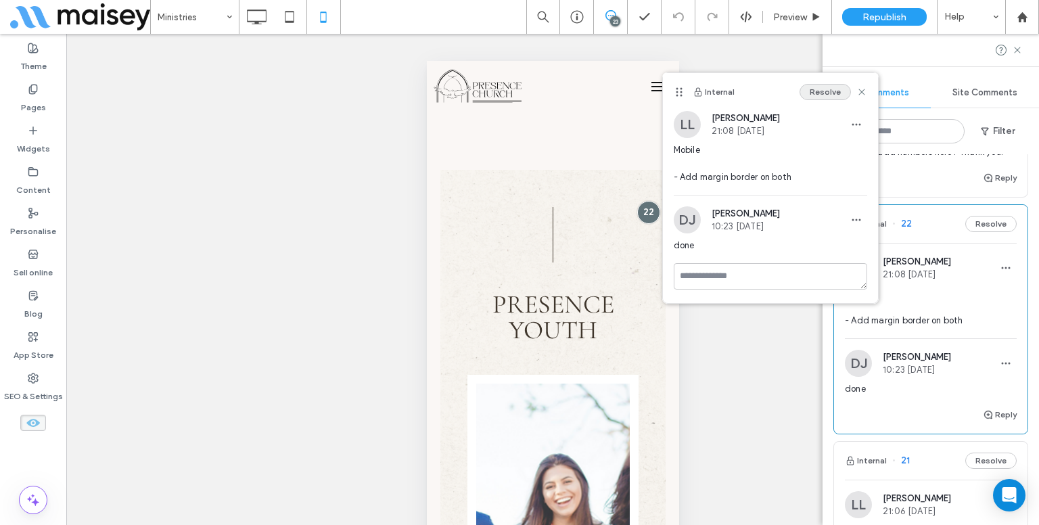
click at [824, 91] on button "Resolve" at bounding box center [825, 92] width 51 height 16
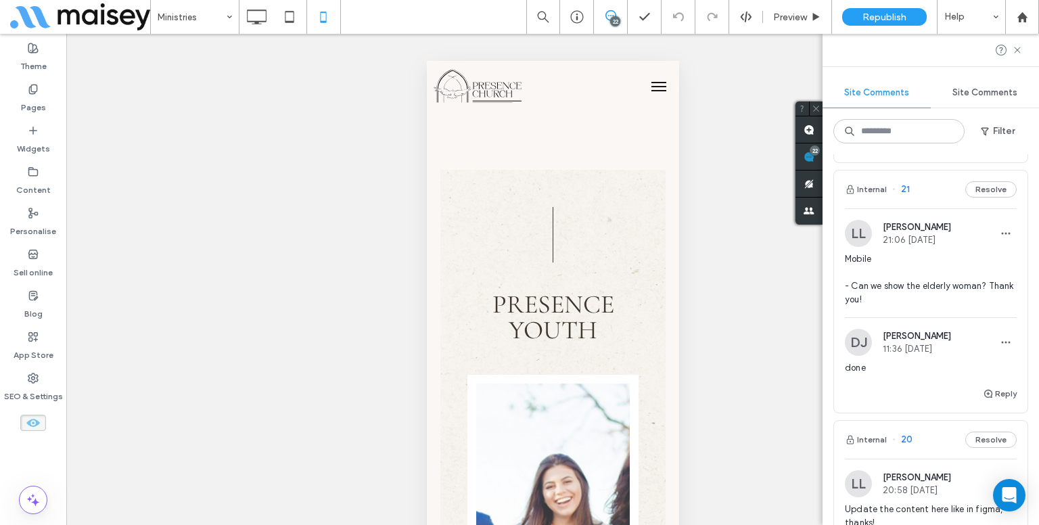
scroll to position [279, 0]
click at [911, 277] on span "Mobile - Can we show the elderly woman? Thank you!" at bounding box center [931, 279] width 172 height 54
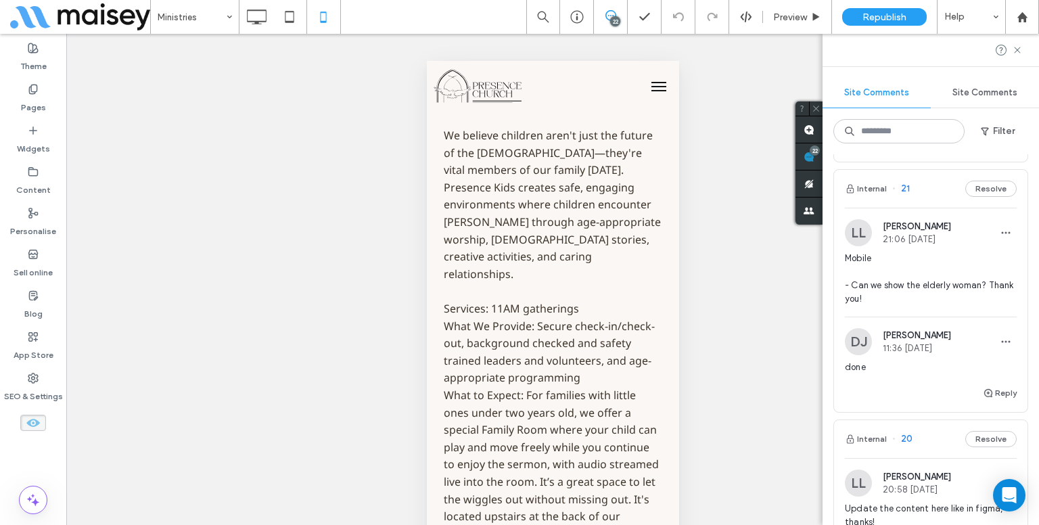
scroll to position [0, 0]
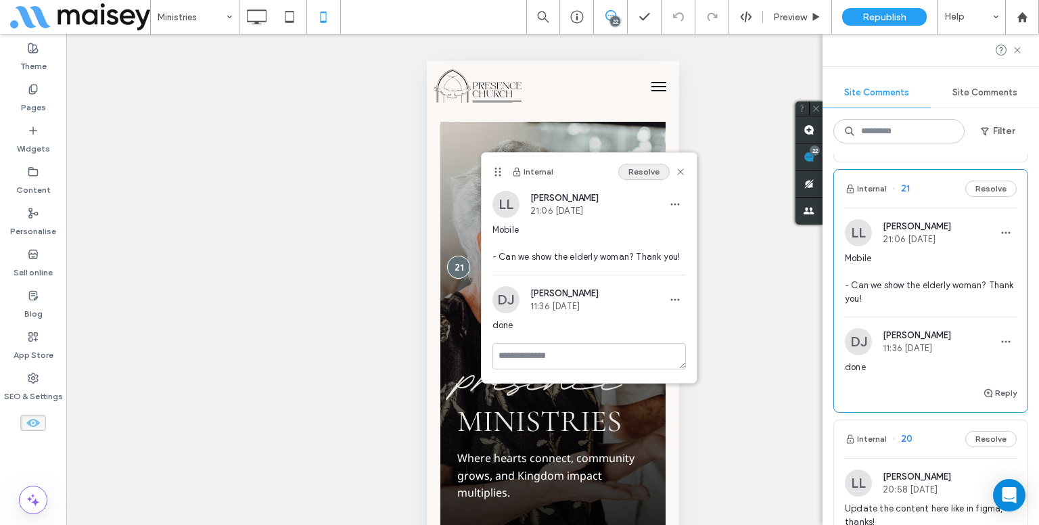
click at [631, 168] on button "Resolve" at bounding box center [643, 172] width 51 height 16
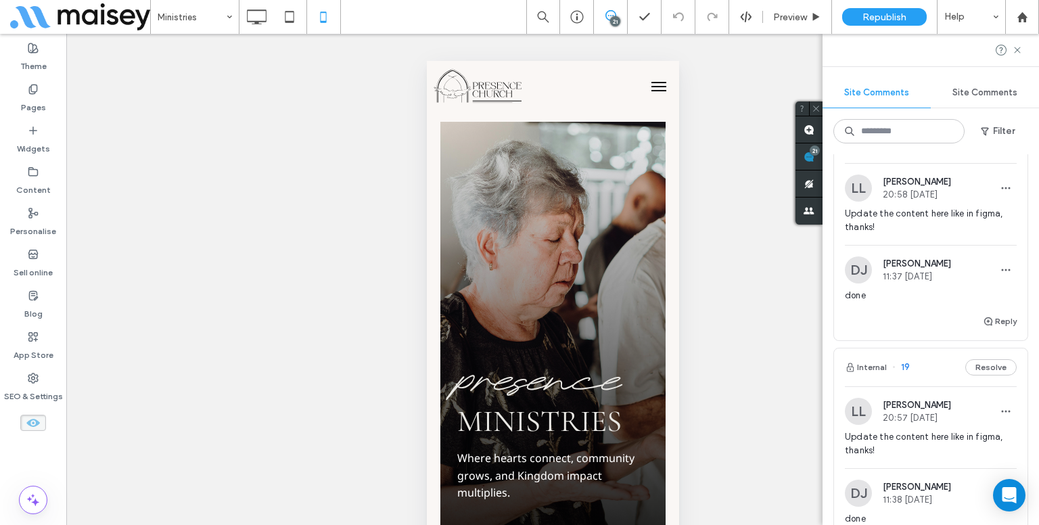
scroll to position [322, 0]
click at [897, 229] on span "Update the content here like in figma, thanks!" at bounding box center [931, 221] width 172 height 27
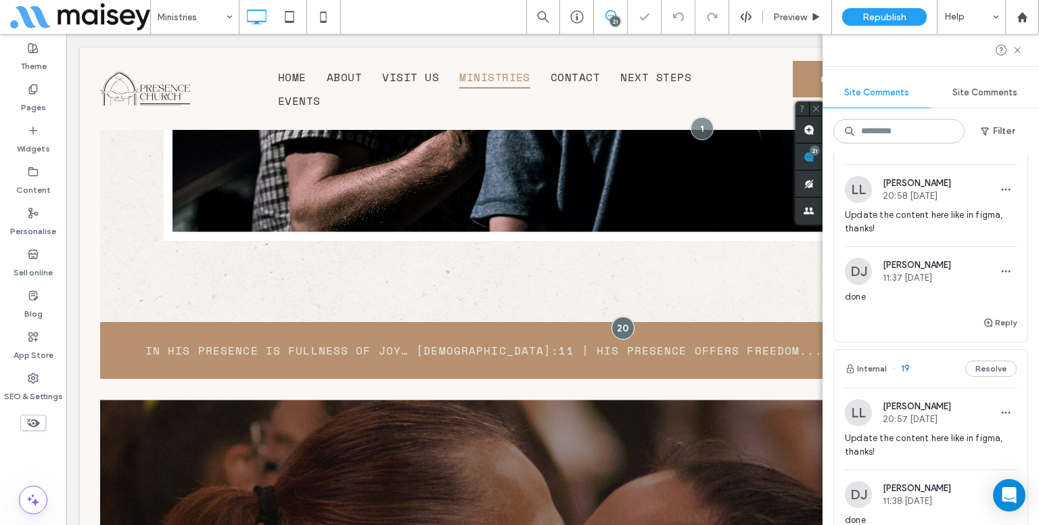
scroll to position [0, 0]
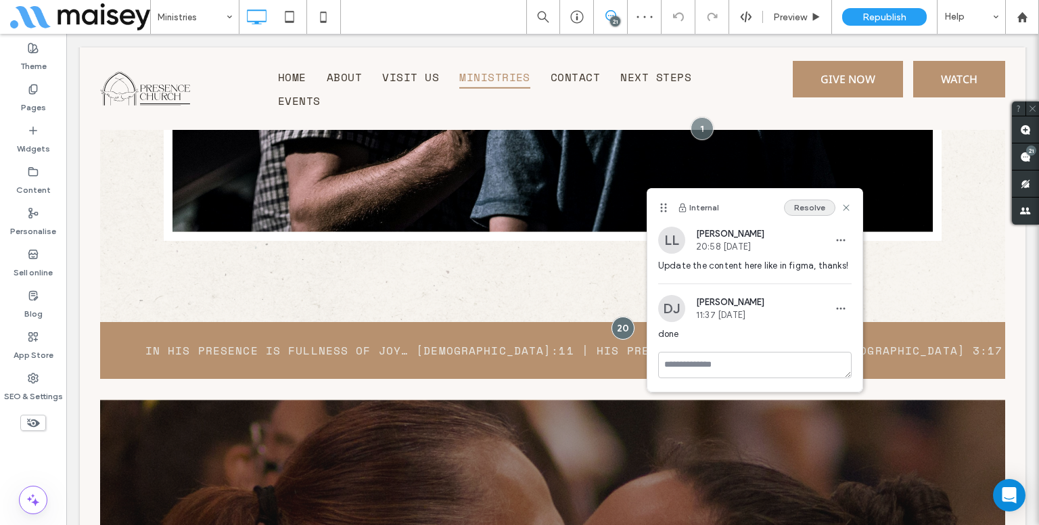
click at [817, 202] on button "Resolve" at bounding box center [809, 208] width 51 height 16
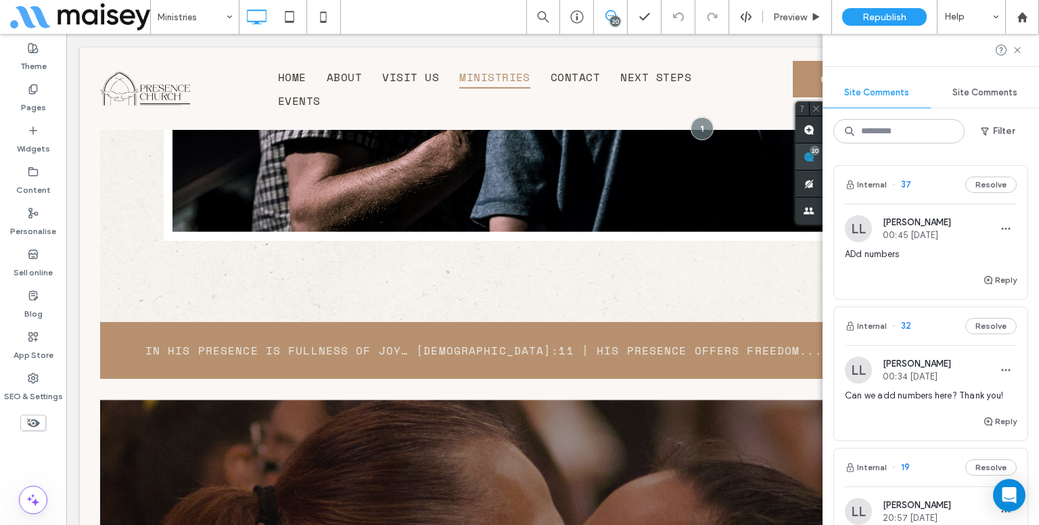
click at [1031, 149] on div "Site Comments Site Comments Filter Internal 37 Resolve LL Lynneth Legaspi 00:45…" at bounding box center [931, 279] width 217 height 491
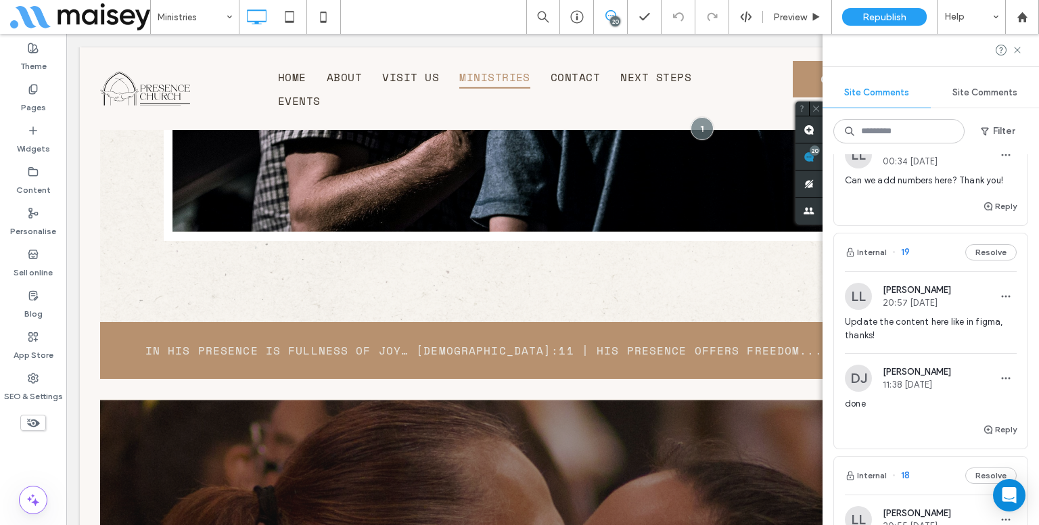
scroll to position [221, 0]
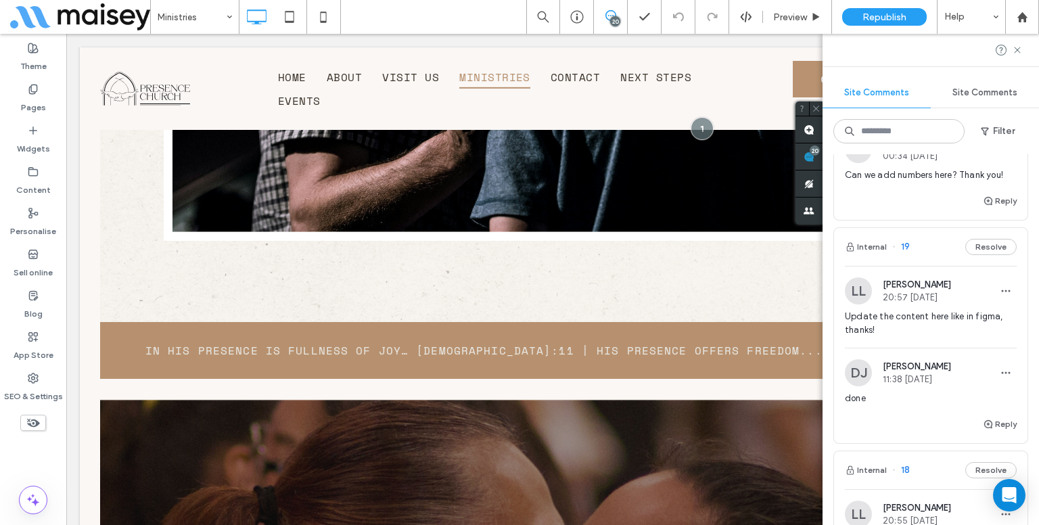
click at [940, 298] on span "20:57 Sep 18 2025" at bounding box center [917, 297] width 68 height 10
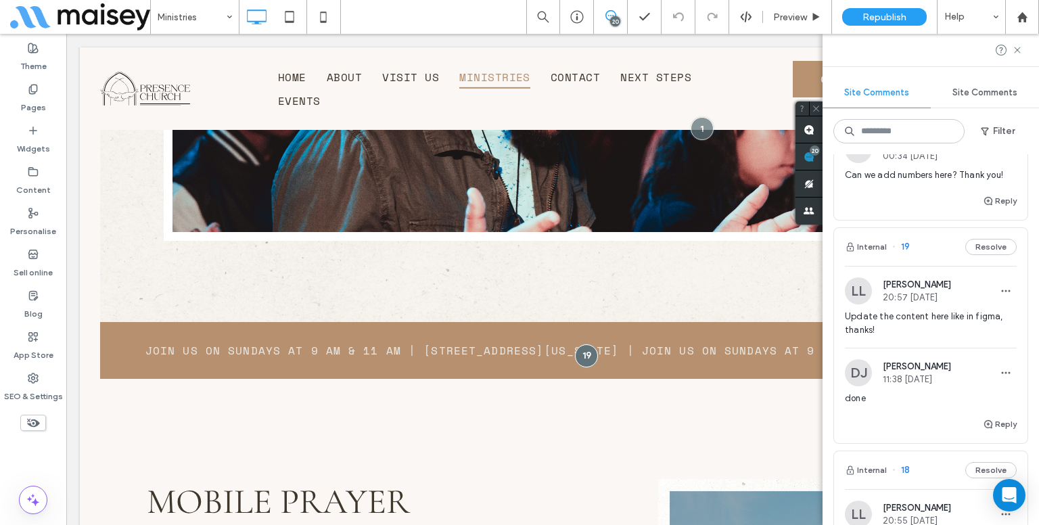
scroll to position [0, 0]
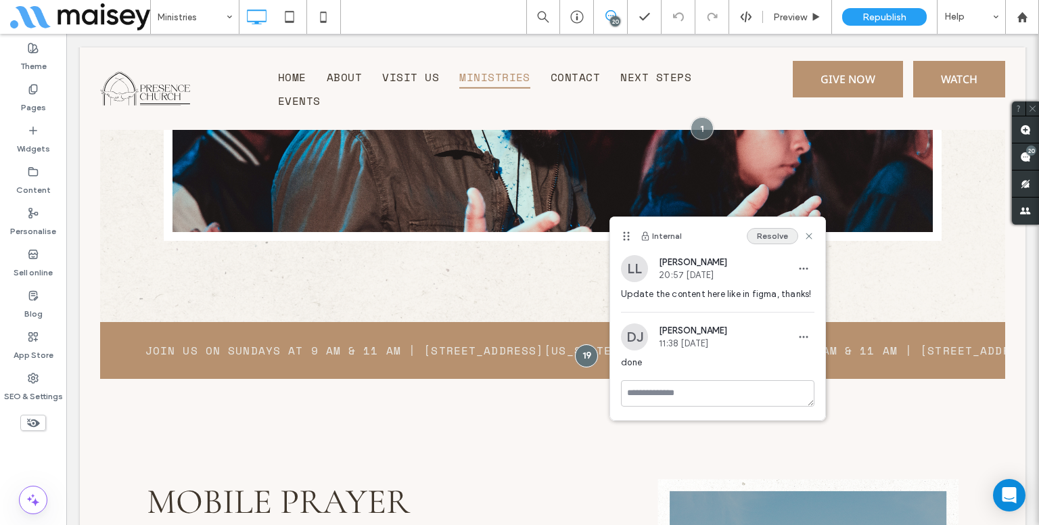
click at [777, 242] on button "Resolve" at bounding box center [772, 236] width 51 height 16
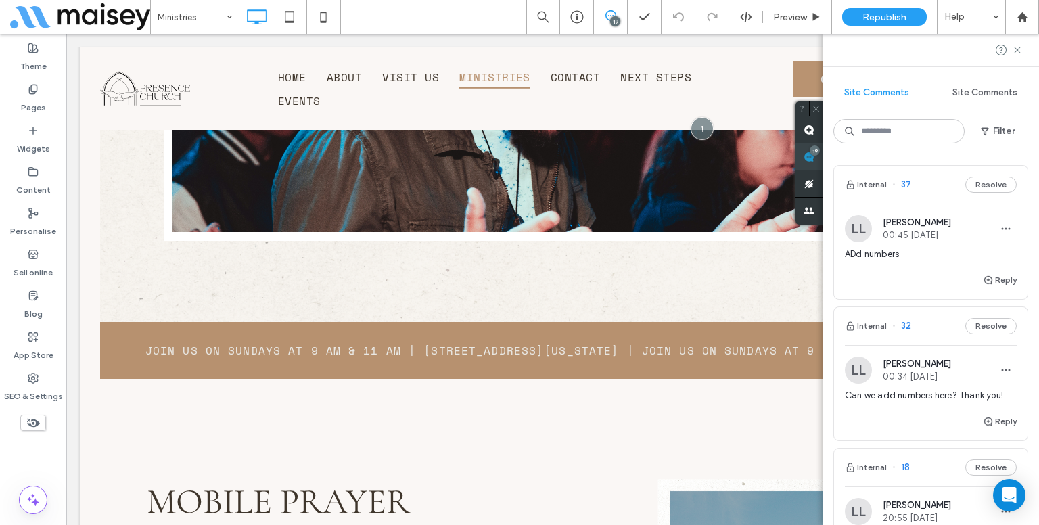
click at [1031, 149] on div "Site Comments Site Comments Filter Internal 37 Resolve LL Lynneth Legaspi 00:45…" at bounding box center [931, 279] width 217 height 491
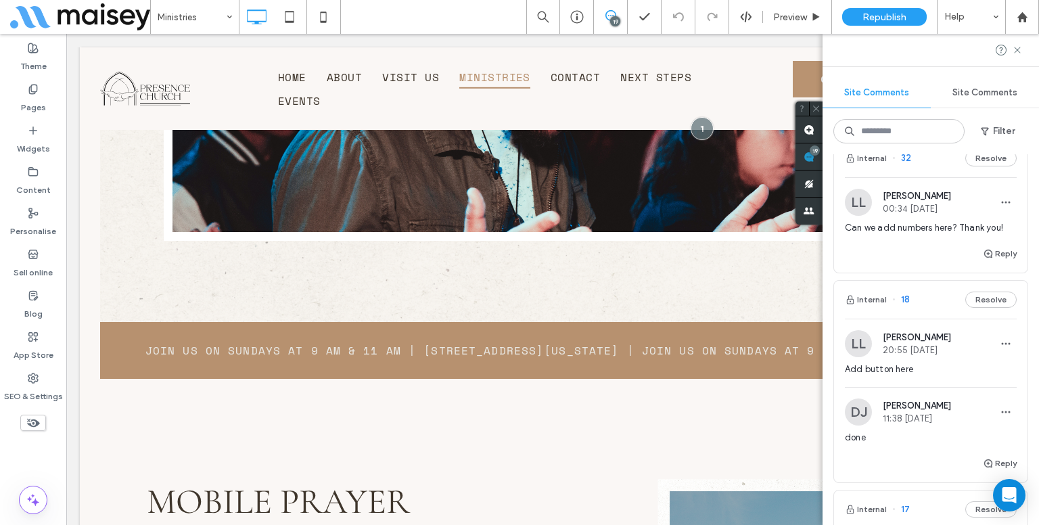
scroll to position [237, 0]
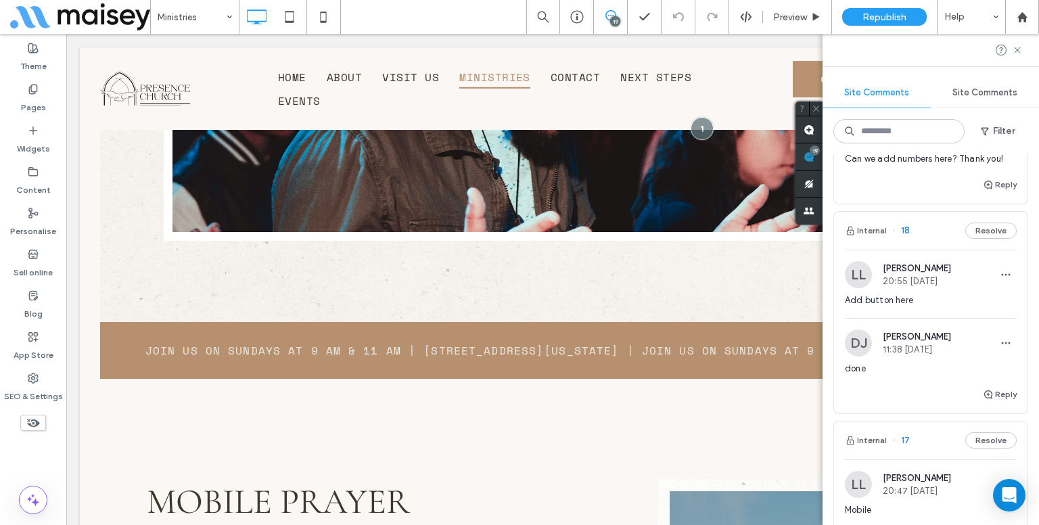
click at [940, 301] on span "Add button here" at bounding box center [931, 301] width 172 height 14
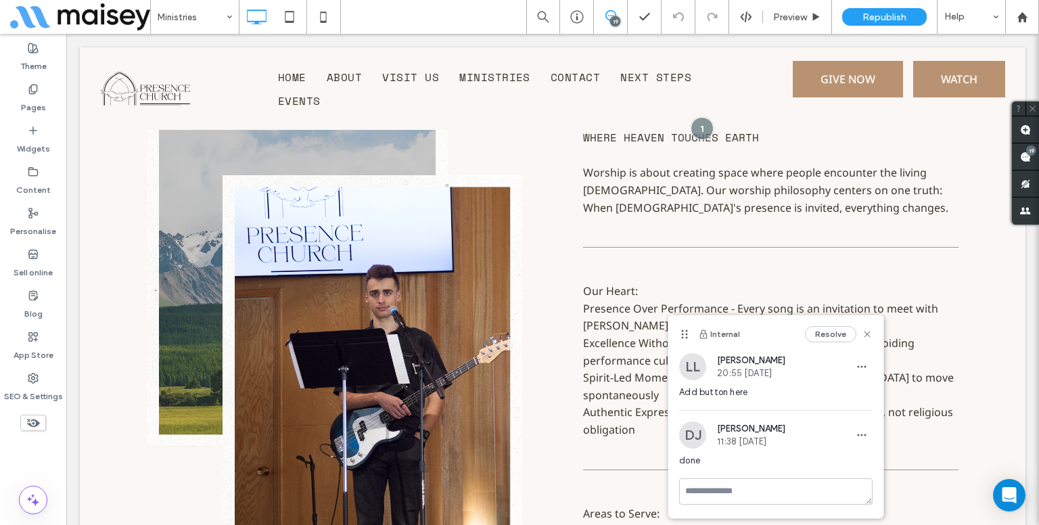
scroll to position [0, 0]
click at [817, 328] on button "Resolve" at bounding box center [830, 334] width 51 height 16
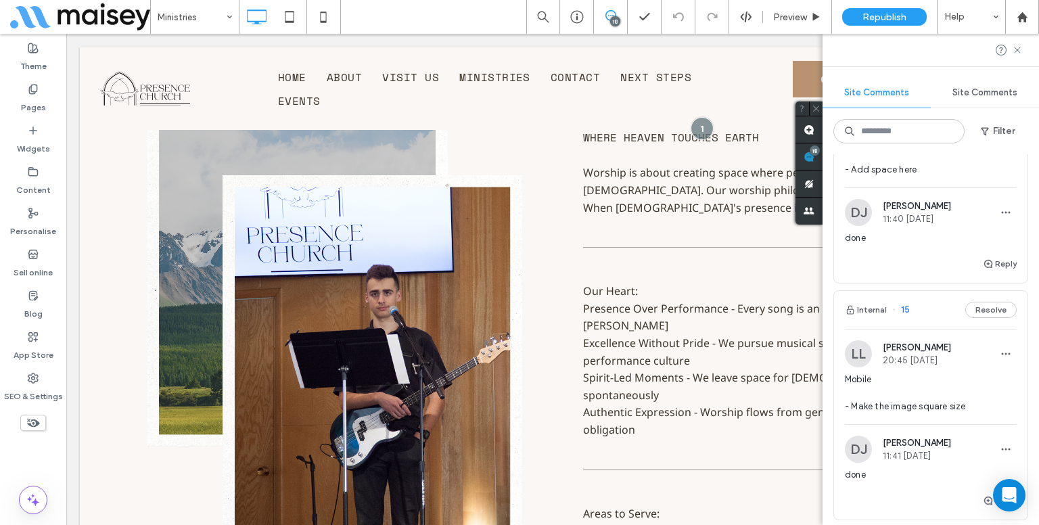
scroll to position [563, 0]
click at [922, 244] on div "done" at bounding box center [931, 243] width 172 height 24
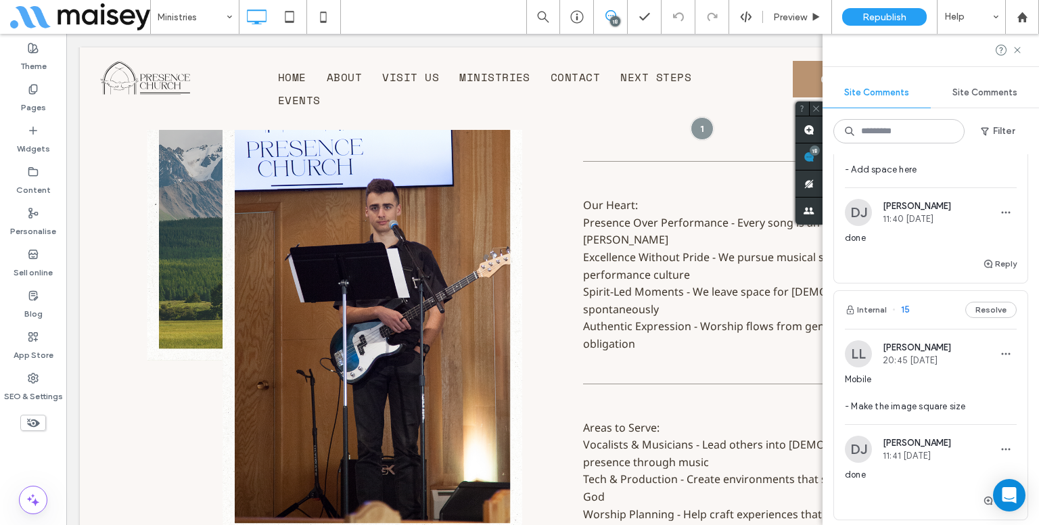
scroll to position [0, 0]
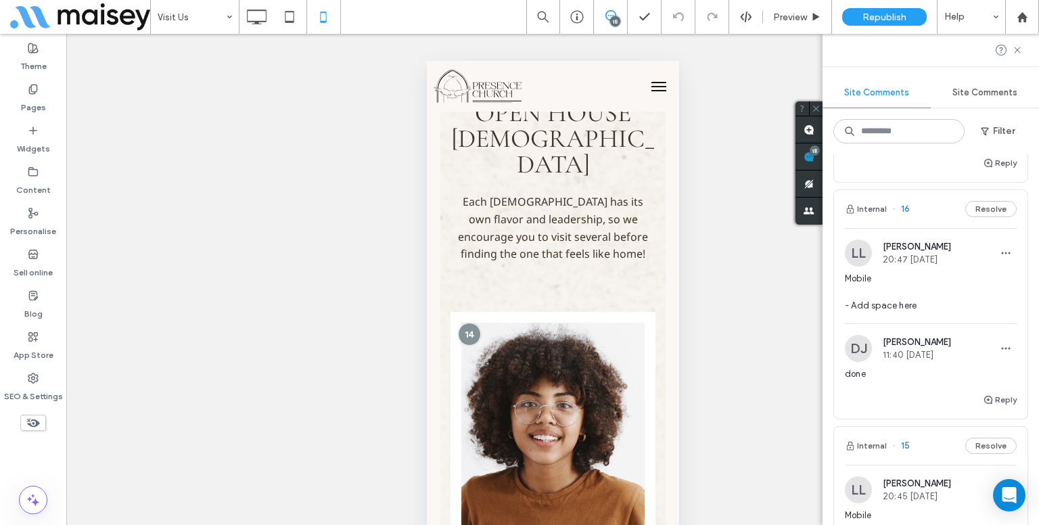
scroll to position [426, 0]
click at [988, 204] on button "Resolve" at bounding box center [991, 210] width 51 height 16
click at [930, 277] on span "Mobile - Make the image square size" at bounding box center [931, 293] width 172 height 41
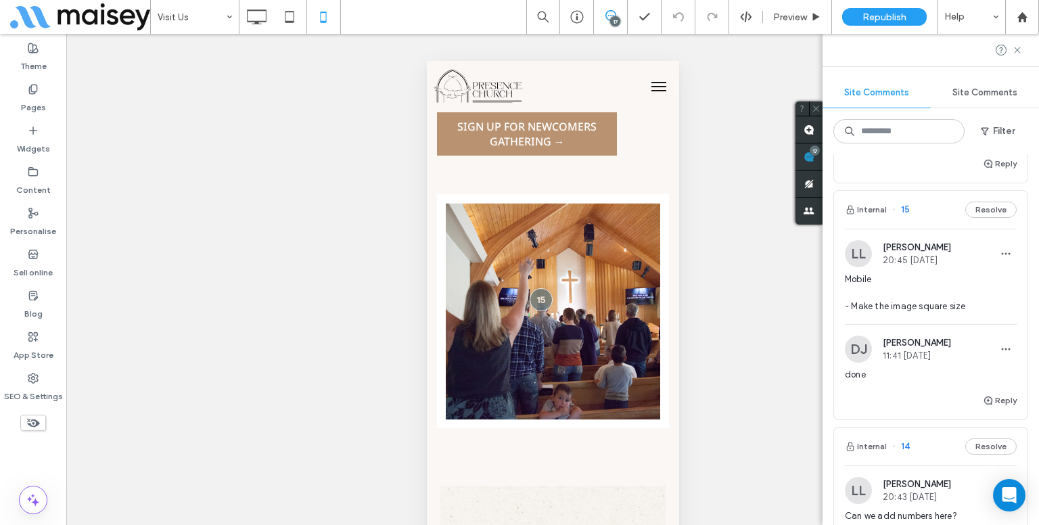
scroll to position [1680, 0]
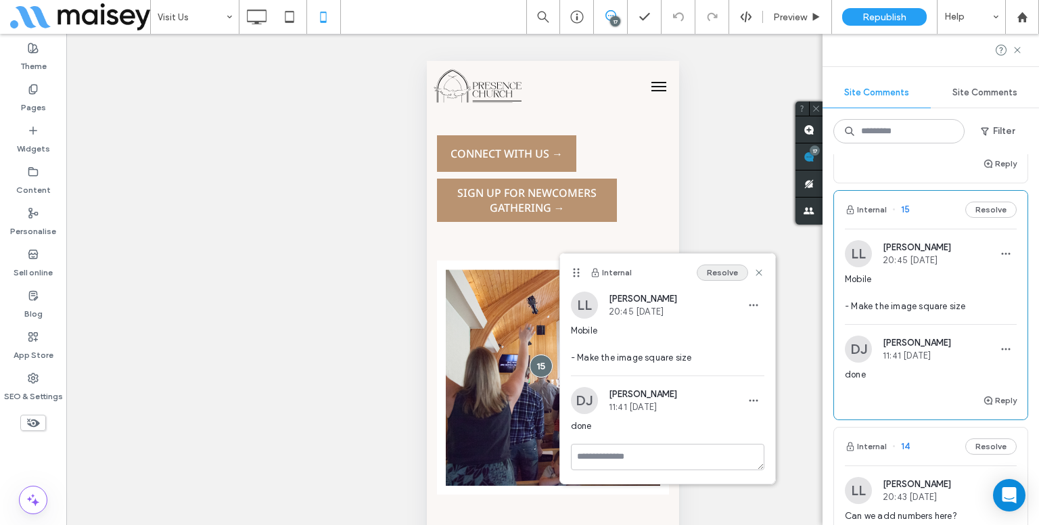
click at [717, 272] on button "Resolve" at bounding box center [722, 273] width 51 height 16
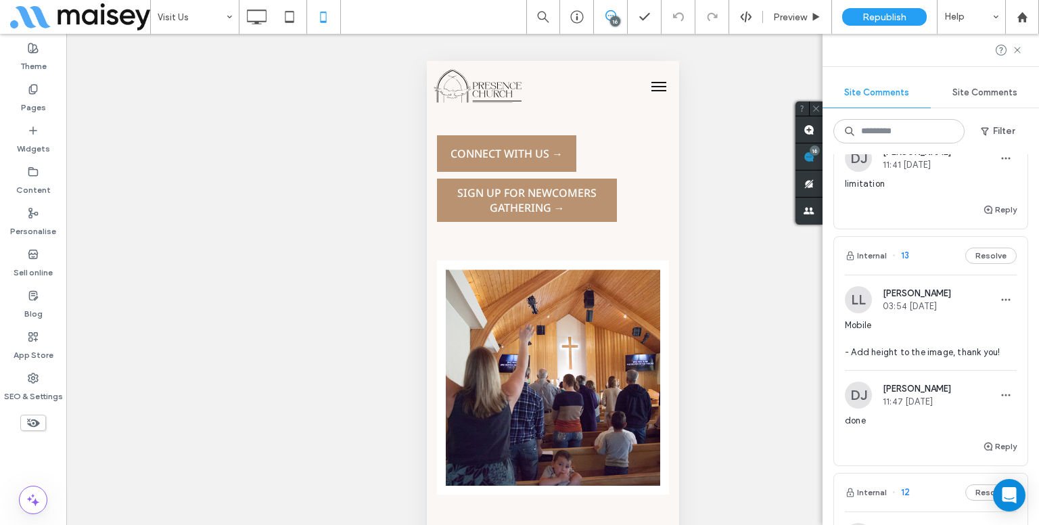
scroll to position [590, 0]
click at [928, 326] on span "Mobile - Add height to the image, thank you!" at bounding box center [931, 339] width 172 height 41
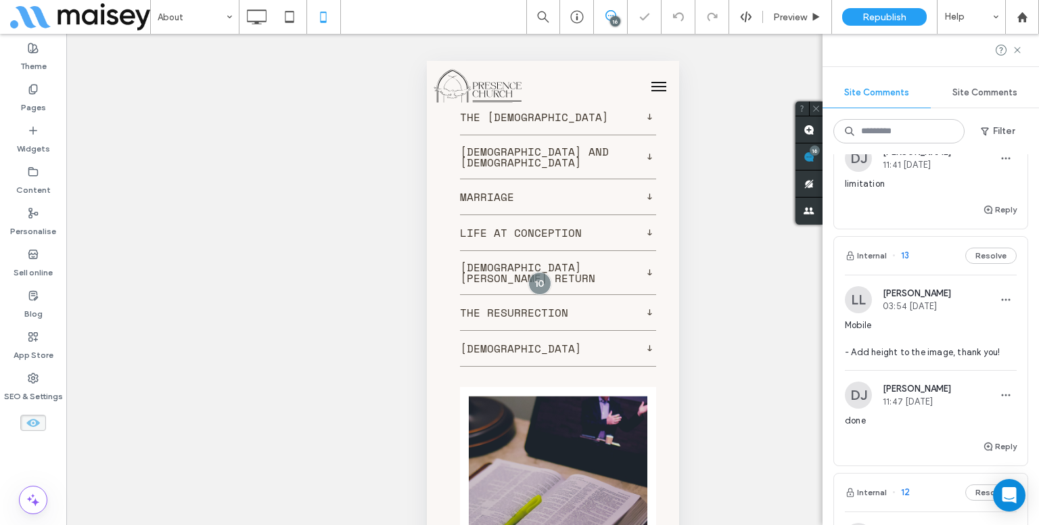
scroll to position [11931, 0]
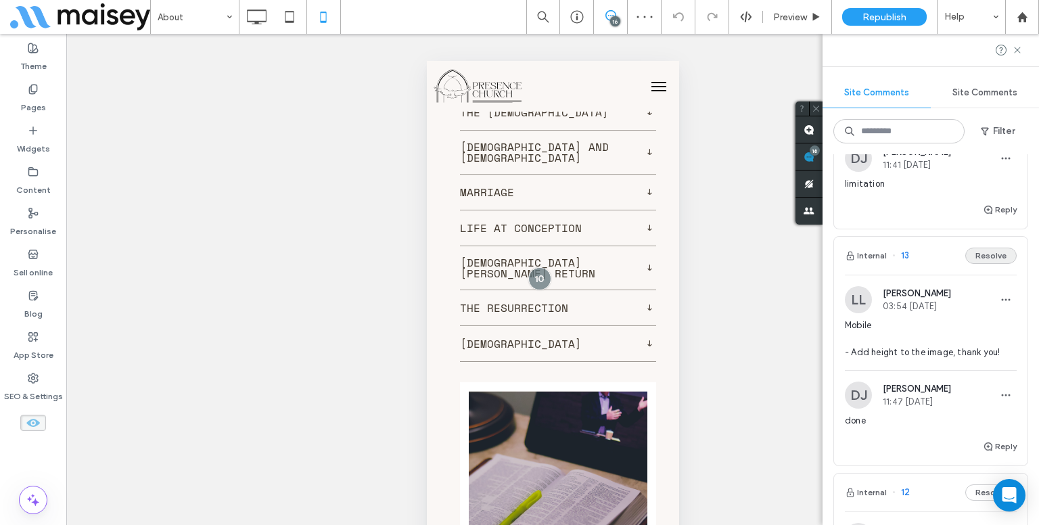
click at [976, 253] on button "Resolve" at bounding box center [991, 256] width 51 height 16
drag, startPoint x: 976, startPoint y: 250, endPoint x: 995, endPoint y: 249, distance: 18.3
click at [995, 249] on button "Resolve" at bounding box center [991, 256] width 51 height 16
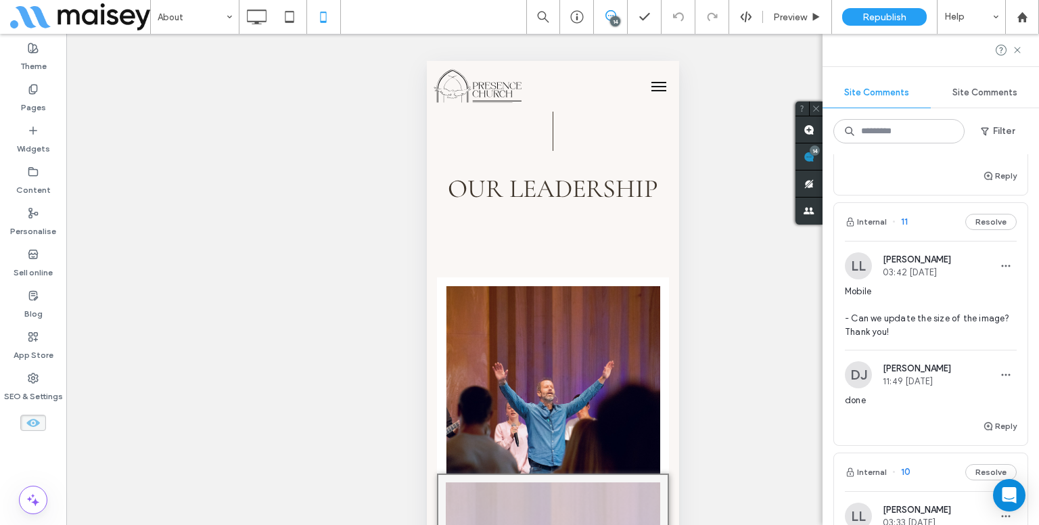
scroll to position [627, 0]
click at [970, 334] on div "Mobile - Can we update the size of the image? Thank you!" at bounding box center [931, 314] width 172 height 65
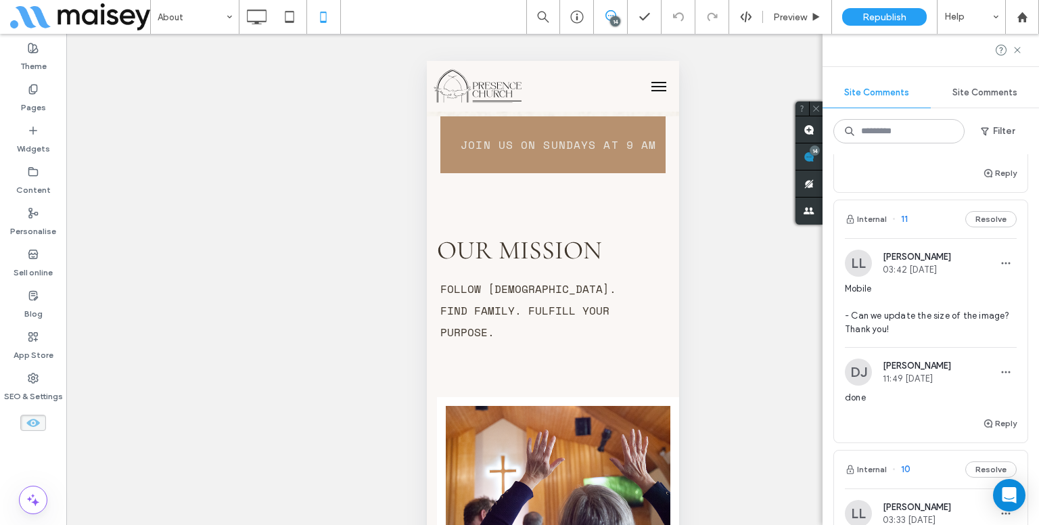
scroll to position [3092, 0]
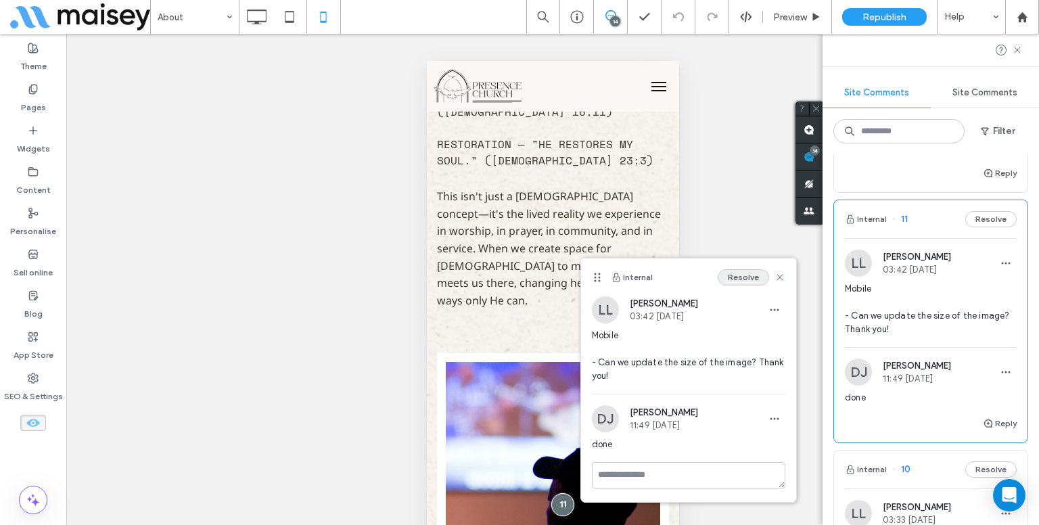
click at [739, 269] on button "Resolve" at bounding box center [743, 277] width 51 height 16
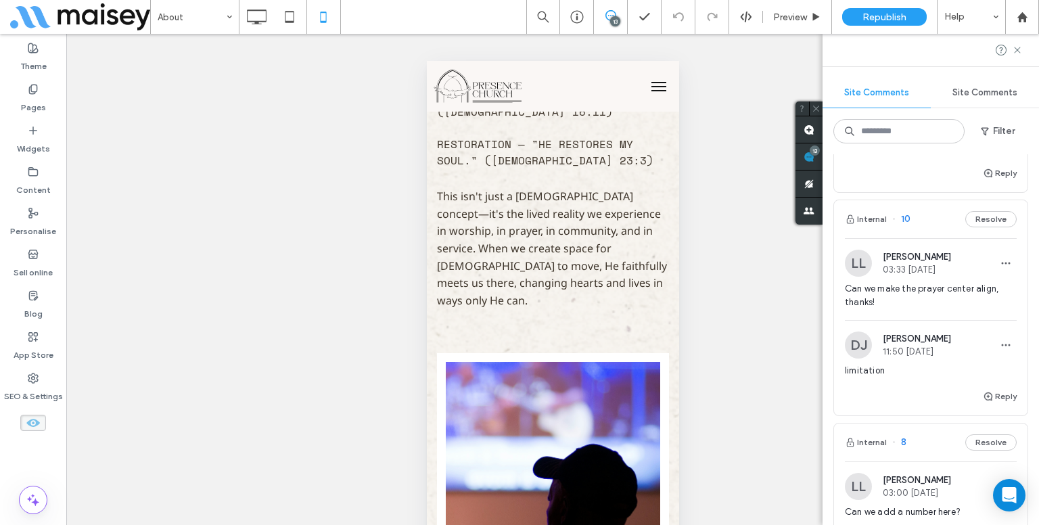
click at [908, 292] on span "Can we make the prayer center align, thanks!" at bounding box center [931, 295] width 172 height 27
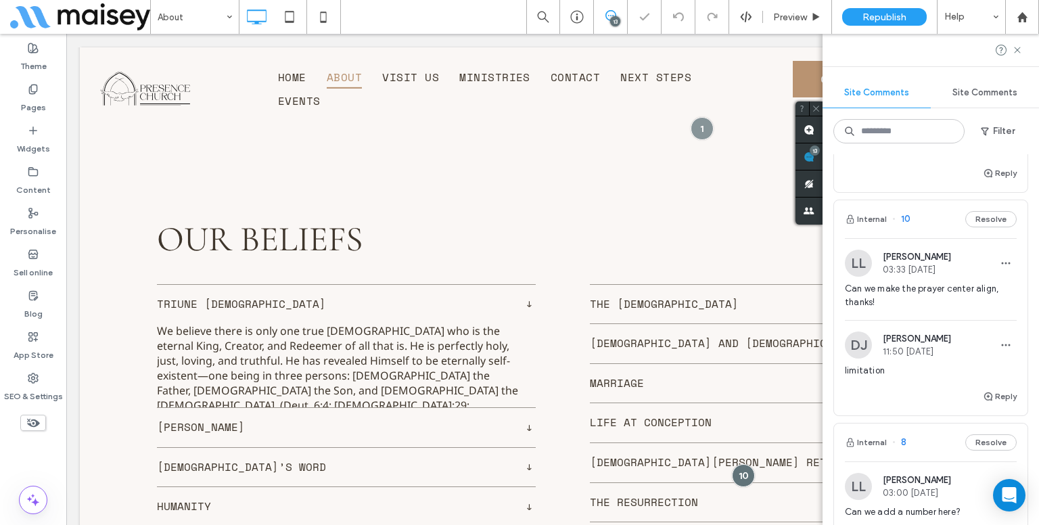
scroll to position [0, 0]
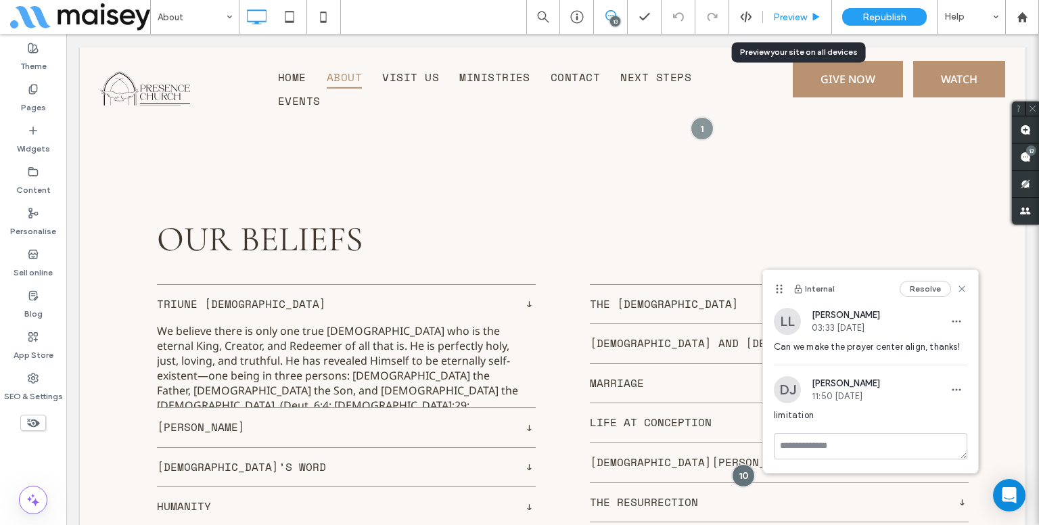
click at [790, 21] on span "Preview" at bounding box center [790, 18] width 34 height 12
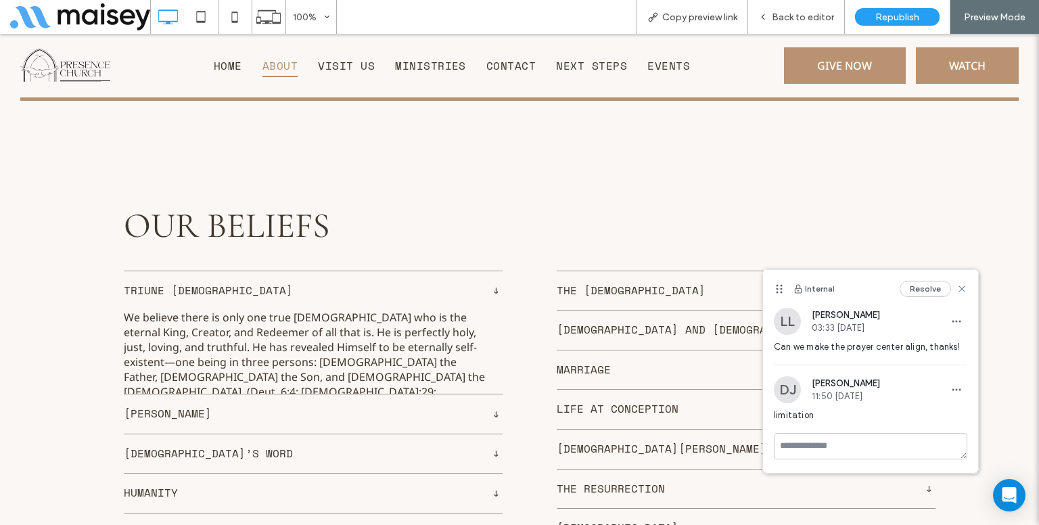
click at [639, 508] on div "Apostles’ Creed" at bounding box center [746, 528] width 379 height 40
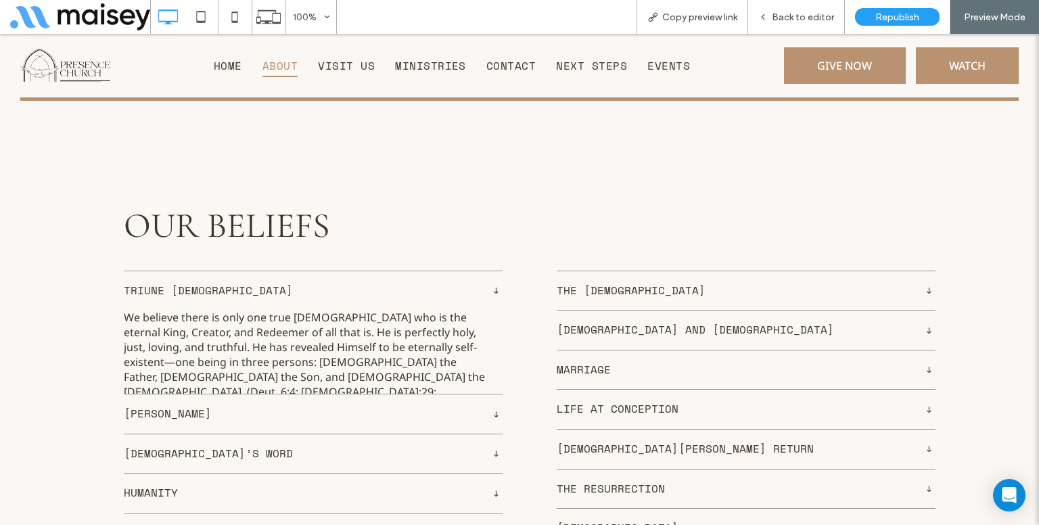
click at [646, 520] on span "Apostles’ Creed" at bounding box center [737, 529] width 360 height 18
click at [804, 24] on div "Back to editor" at bounding box center [796, 17] width 97 height 34
click at [817, 14] on span "Back to editor" at bounding box center [803, 18] width 62 height 12
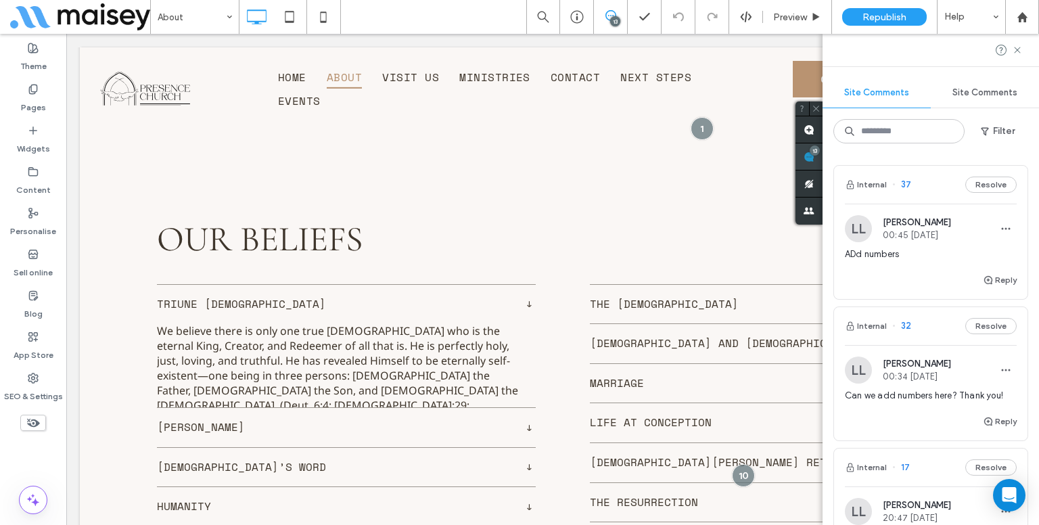
click at [1032, 162] on div "Site Comments Site Comments Filter Internal 37 Resolve LL Lynneth Legaspi 00:45…" at bounding box center [931, 279] width 217 height 491
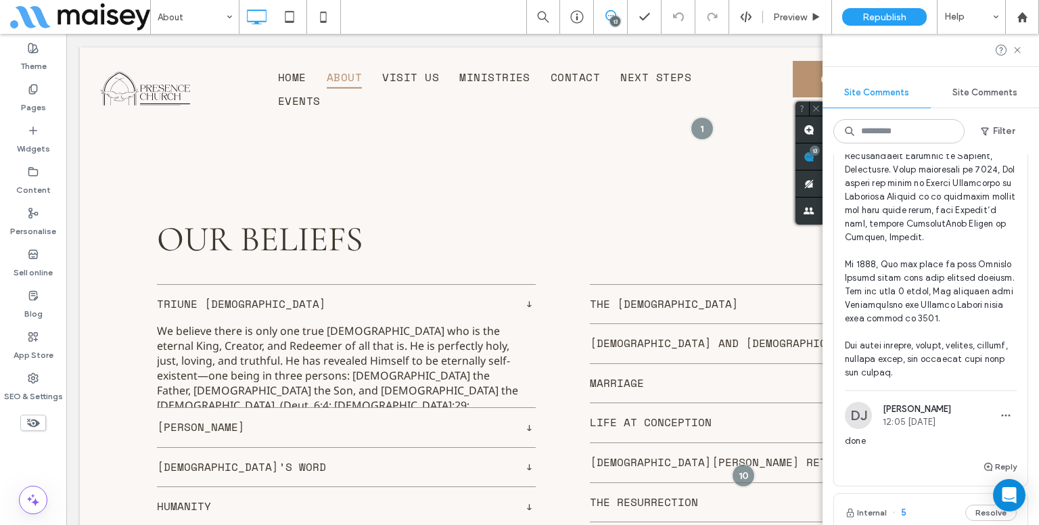
scroll to position [1795, 0]
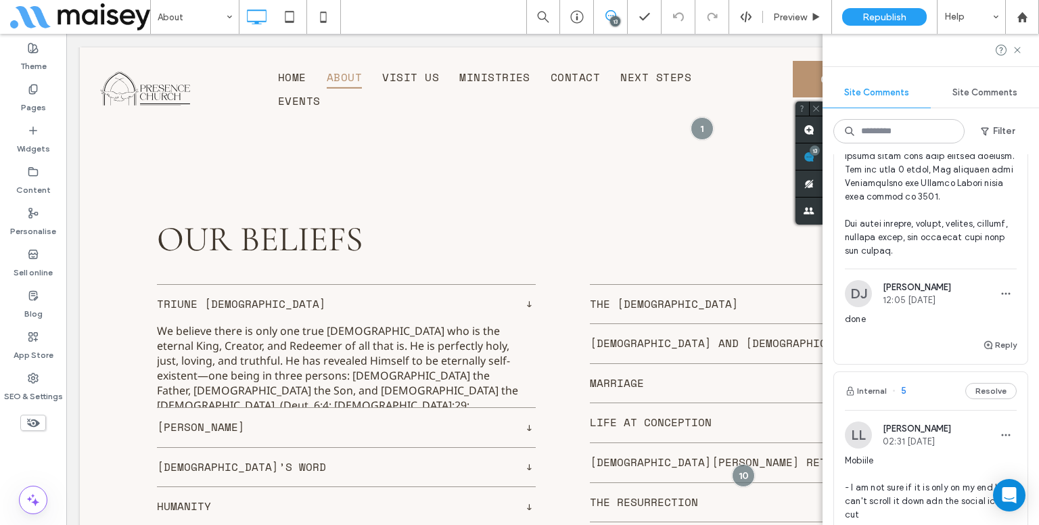
click at [930, 235] on span at bounding box center [931, 7] width 172 height 501
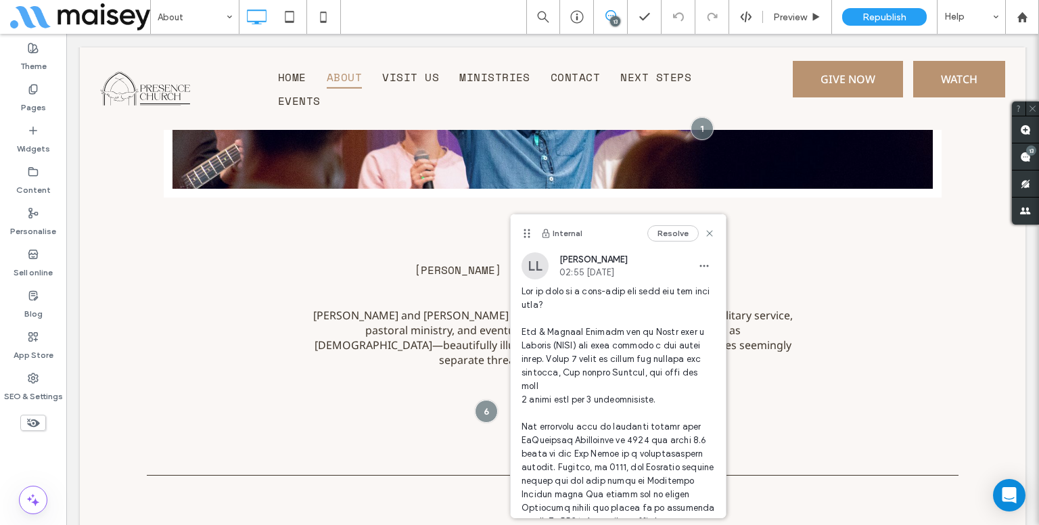
scroll to position [0, 0]
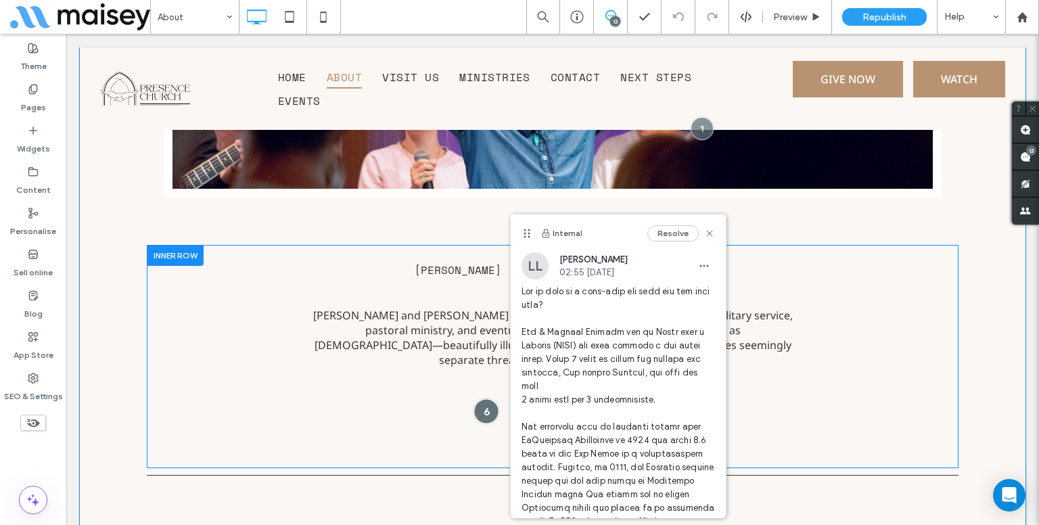
click at [474, 399] on div at bounding box center [486, 411] width 25 height 25
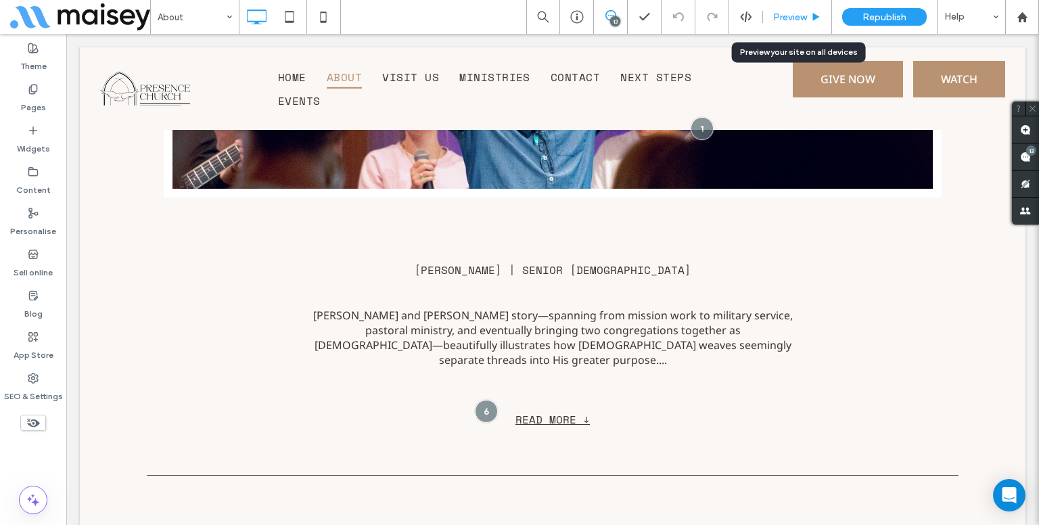
click at [783, 6] on div "Preview" at bounding box center [797, 17] width 69 height 34
click at [799, 24] on div "Preview" at bounding box center [797, 17] width 69 height 34
click at [812, 16] on icon at bounding box center [816, 17] width 10 height 10
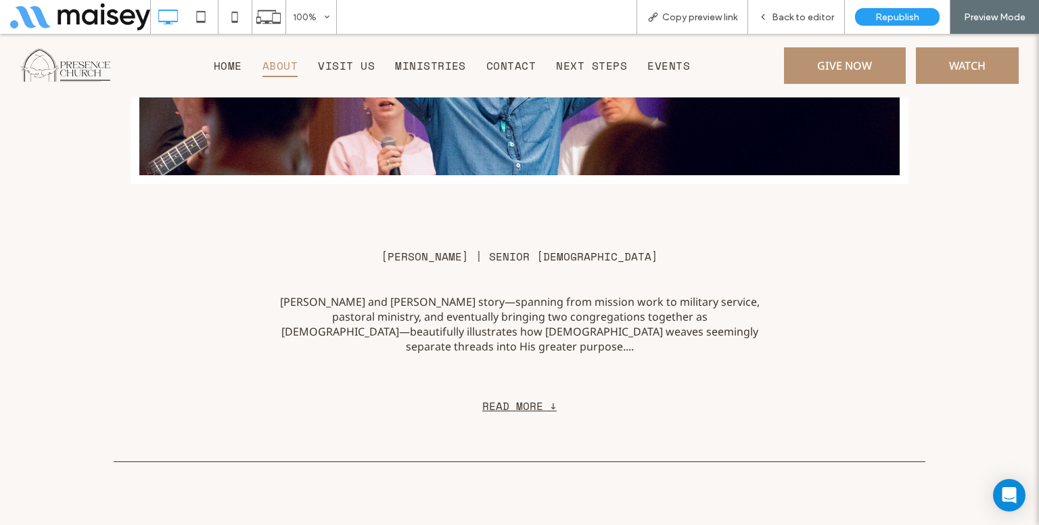
click at [528, 398] on span "READ MORE ↓" at bounding box center [519, 406] width 74 height 16
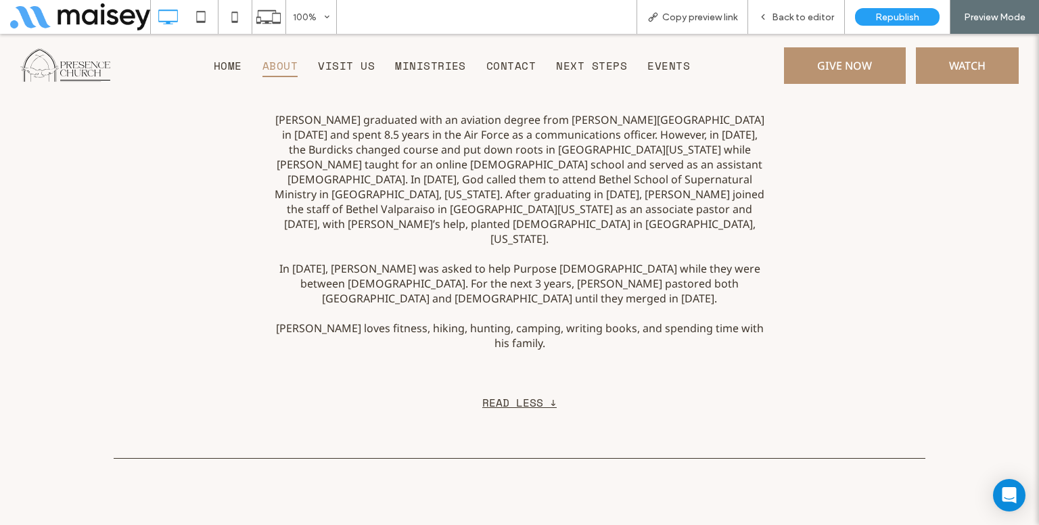
scroll to position [5036, 0]
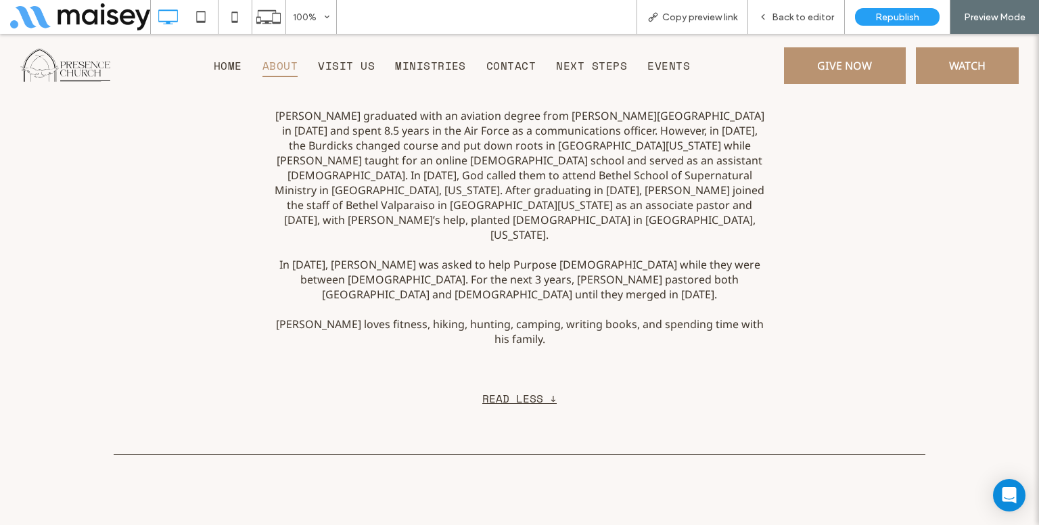
click at [526, 390] on span "READ LESS ↓" at bounding box center [519, 398] width 74 height 16
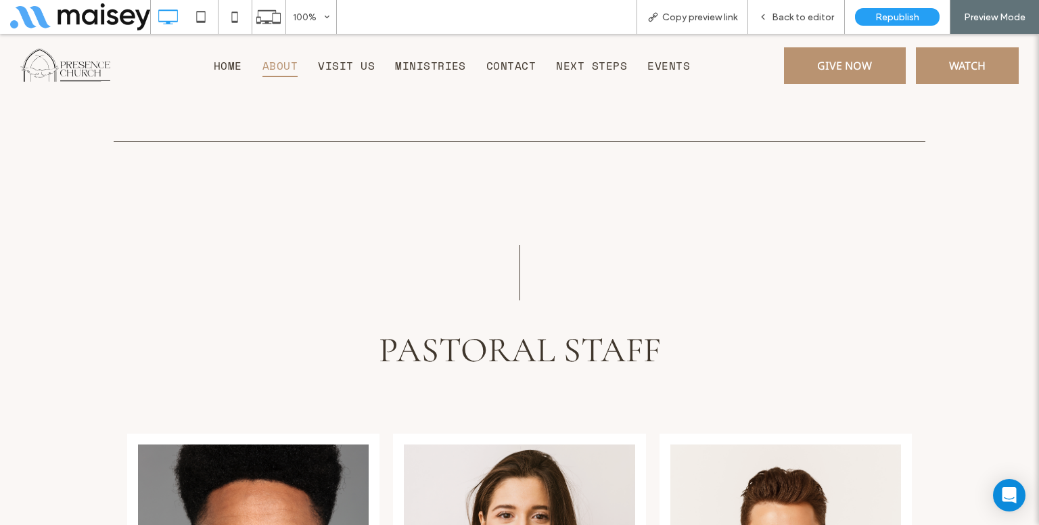
scroll to position [4788, 0]
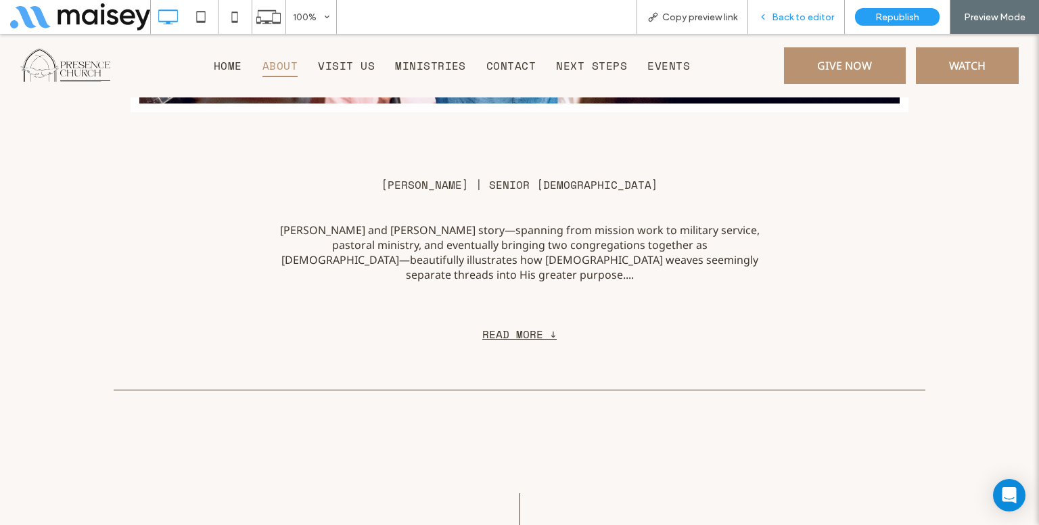
click at [791, 13] on span "Back to editor" at bounding box center [803, 18] width 62 height 12
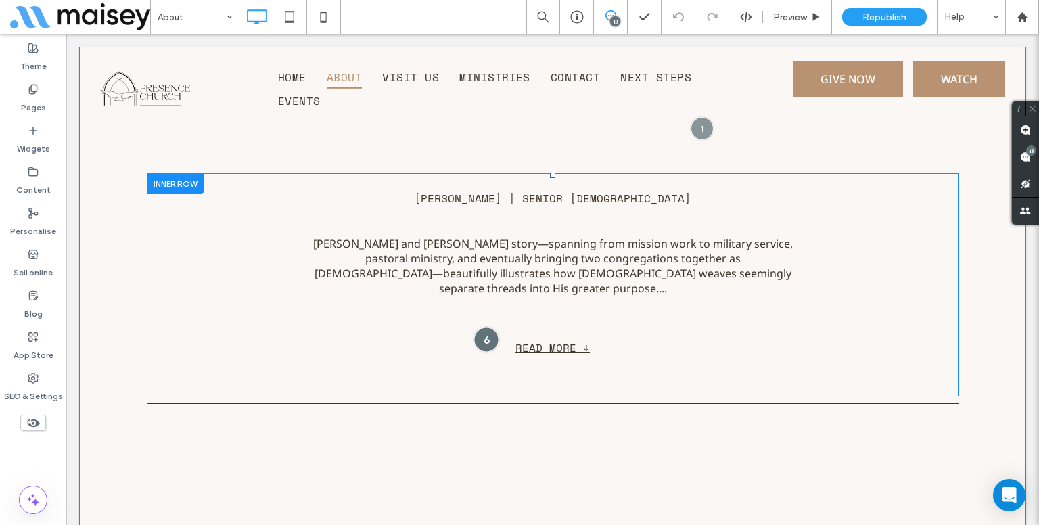
click at [479, 327] on div at bounding box center [486, 339] width 25 height 25
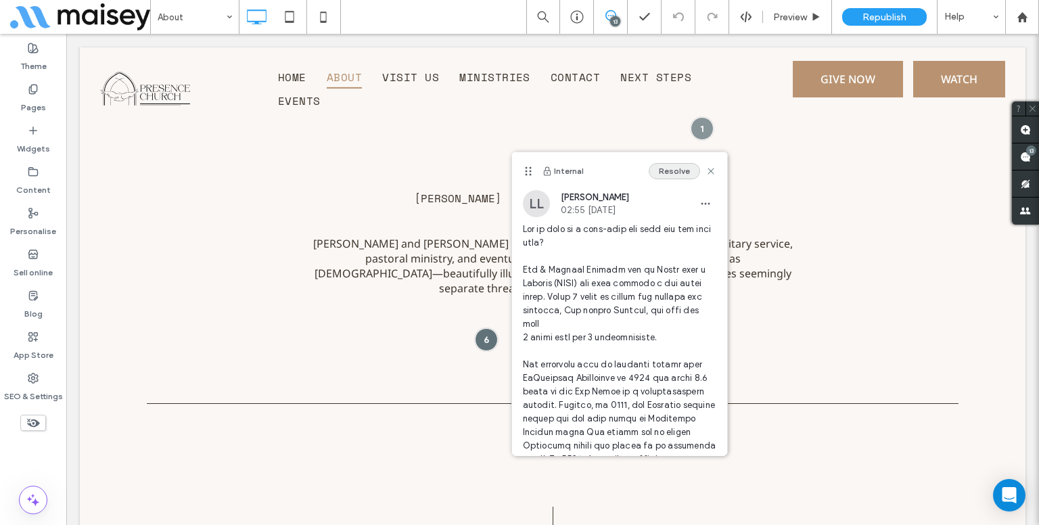
click at [663, 166] on button "Resolve" at bounding box center [674, 171] width 51 height 16
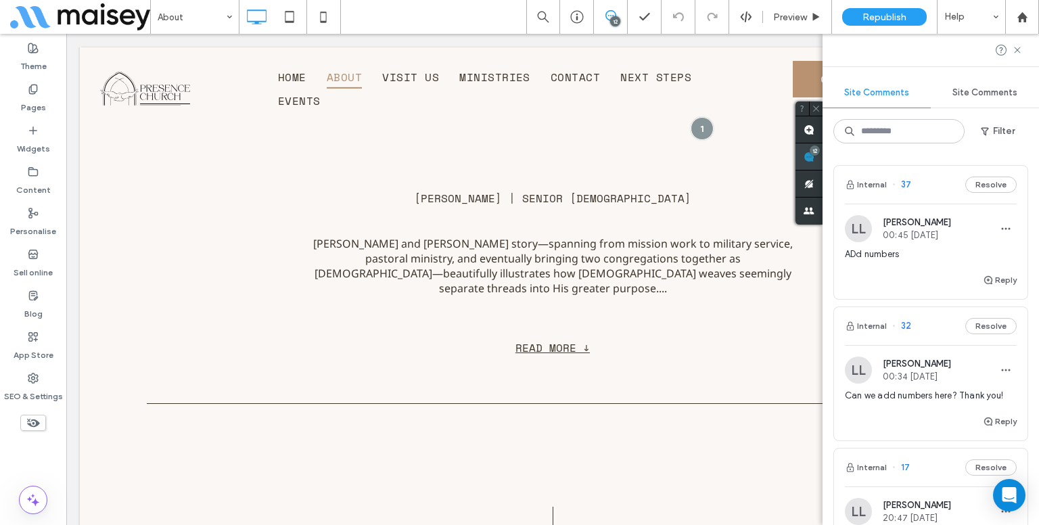
click at [1018, 159] on div "Site Comments Site Comments Filter Internal 37 Resolve LL Lynneth Legaspi 00:45…" at bounding box center [931, 279] width 217 height 491
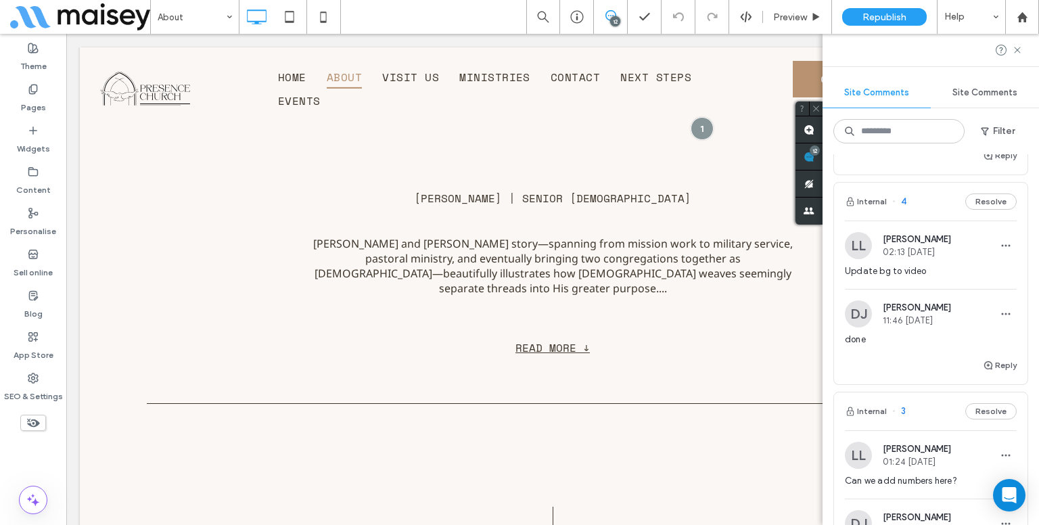
scroll to position [1550, 0]
click at [962, 279] on span "Update bg to video" at bounding box center [931, 273] width 172 height 14
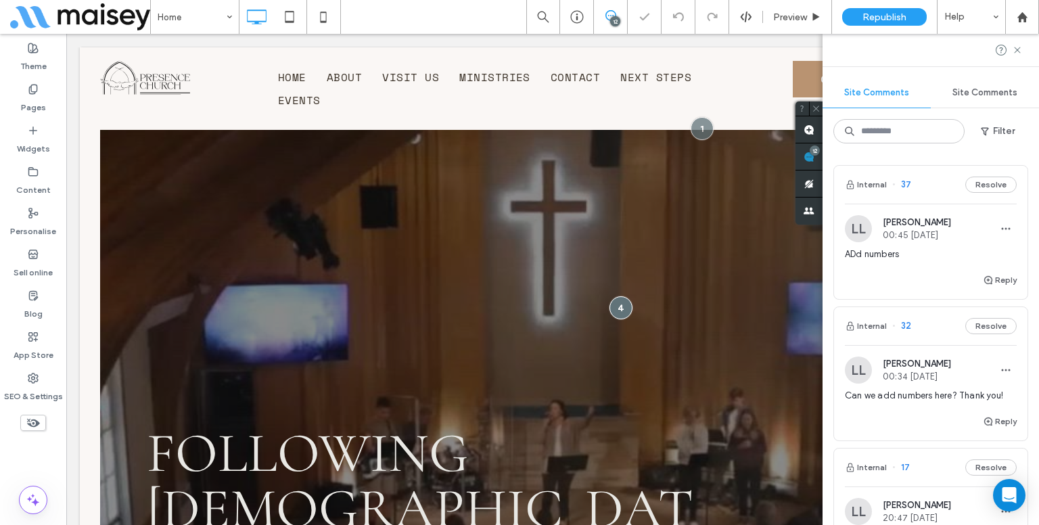
scroll to position [60, 0]
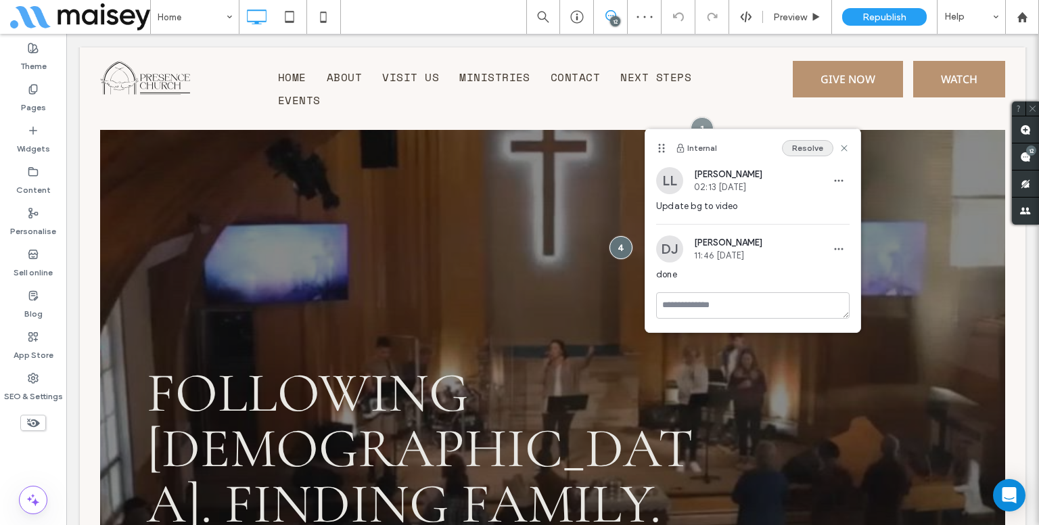
click at [820, 150] on button "Resolve" at bounding box center [807, 148] width 51 height 16
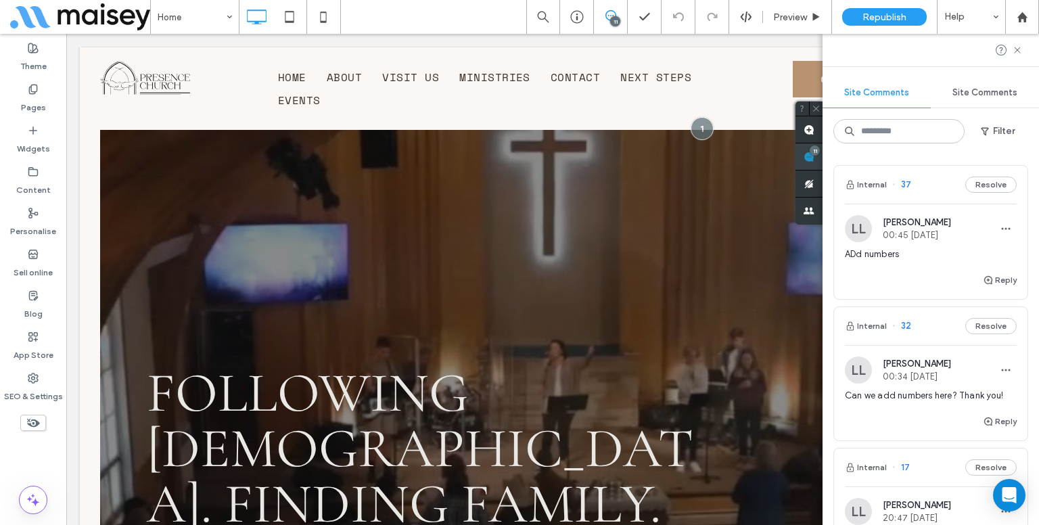
click at [1029, 155] on div "Site Comments Site Comments Filter Internal 37 Resolve LL Lynneth Legaspi 00:45…" at bounding box center [931, 279] width 217 height 491
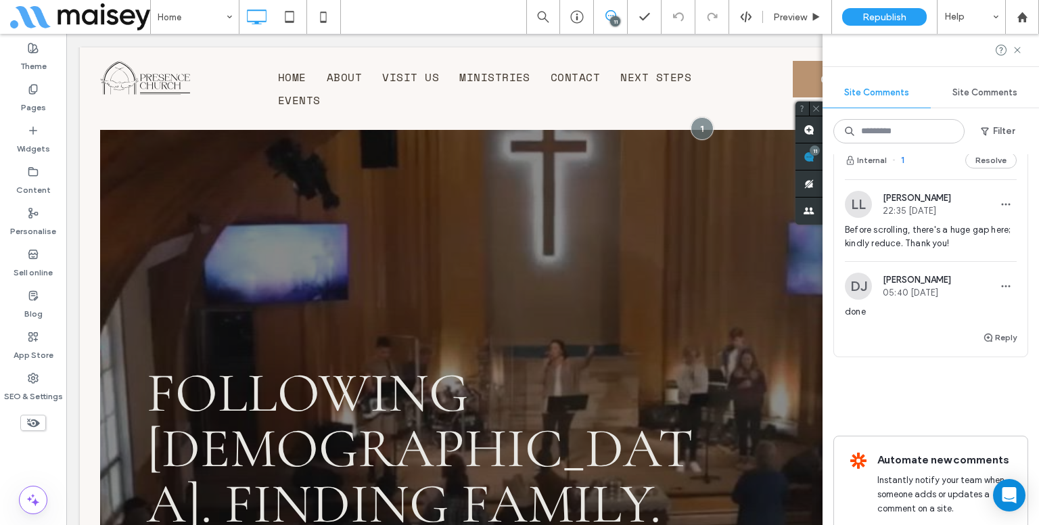
scroll to position [1997, 0]
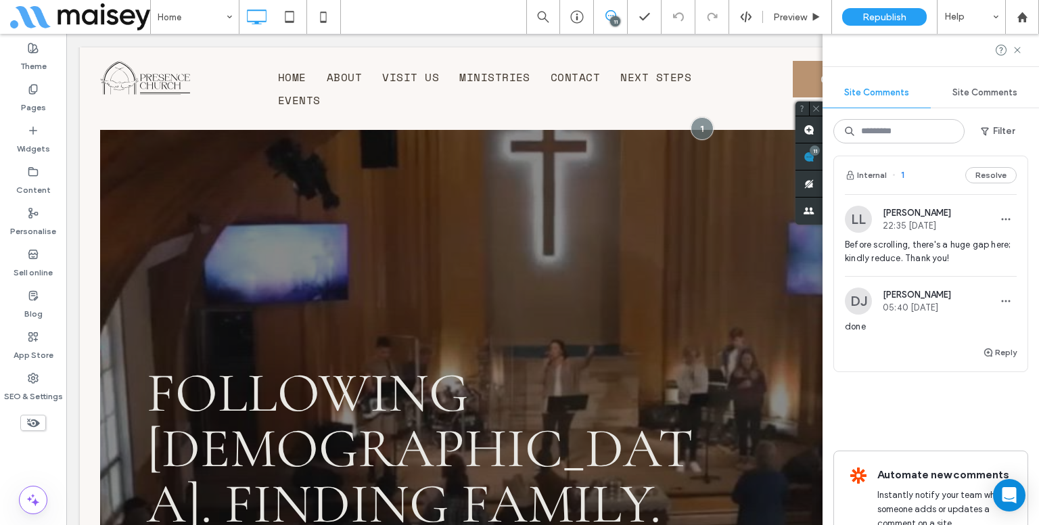
click at [934, 254] on span "Before scrolling, there's a huge gap here; kindly reduce. Thank you!" at bounding box center [931, 251] width 172 height 27
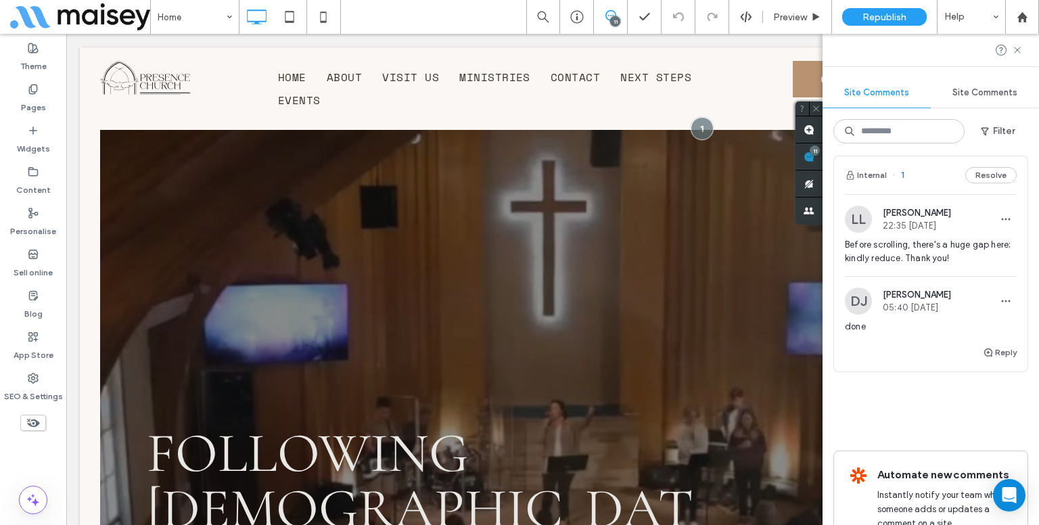
scroll to position [0, 0]
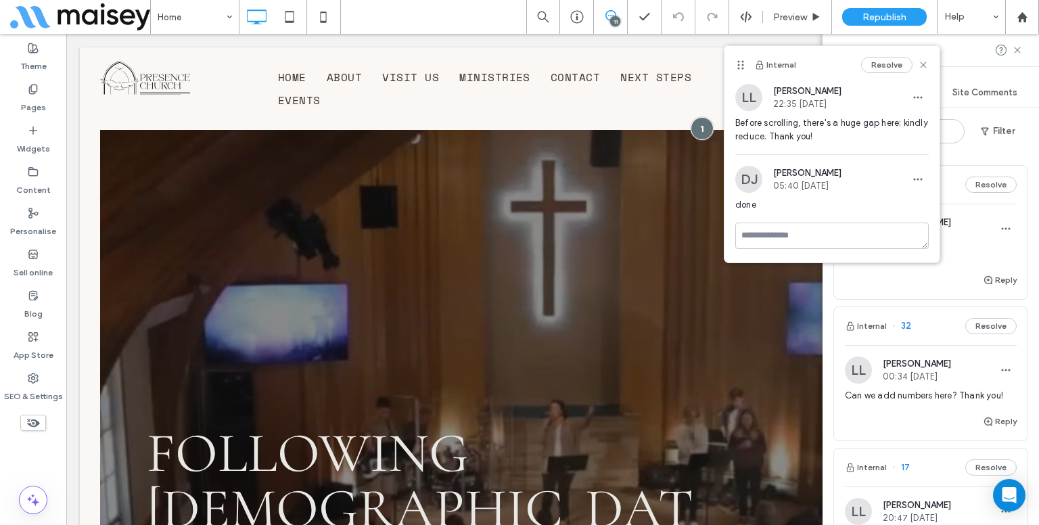
click at [1025, 156] on div "Site Comments Site Comments Filter Internal 37 Resolve LL Lynneth Legaspi 00:45…" at bounding box center [931, 279] width 217 height 491
click at [701, 122] on div at bounding box center [702, 128] width 25 height 25
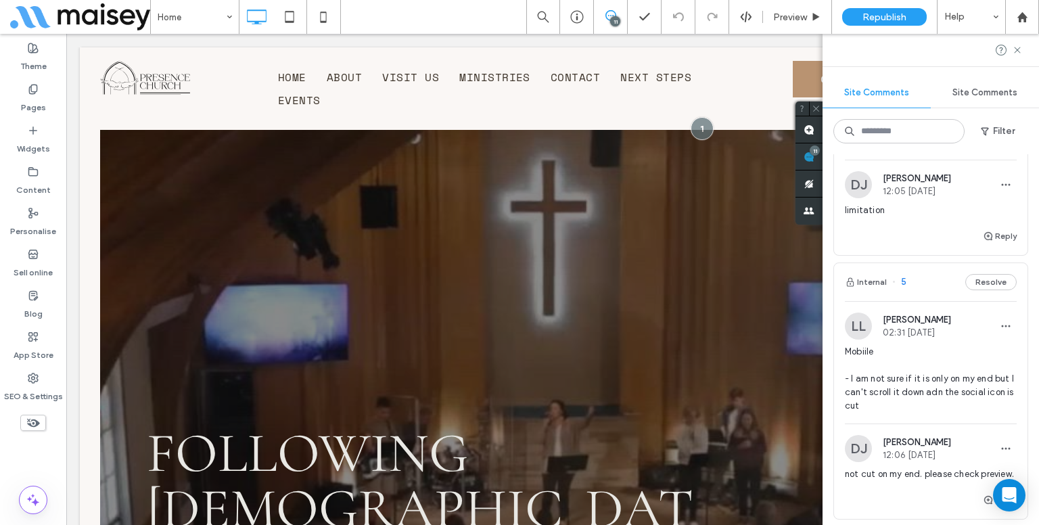
scroll to position [1206, 0]
click at [915, 371] on span "Mobiile - I am not sure if it is only on my end but I can't scroll it down adn …" at bounding box center [931, 380] width 172 height 68
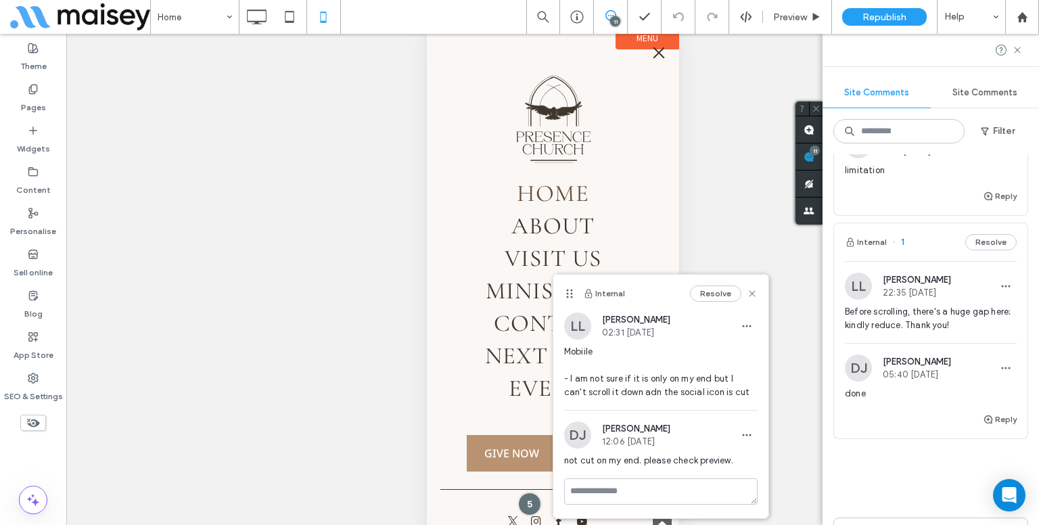
scroll to position [1932, 0]
click at [930, 330] on span "Before scrolling, there's a huge gap here; kindly reduce. Thank you!" at bounding box center [931, 316] width 172 height 27
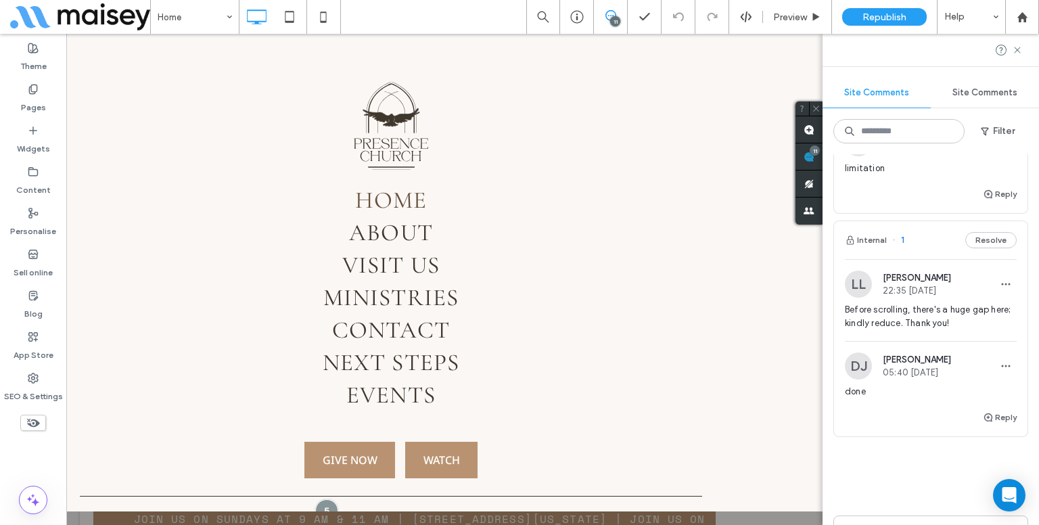
click at [930, 330] on span "Before scrolling, there's a huge gap here; kindly reduce. Thank you!" at bounding box center [931, 316] width 172 height 27
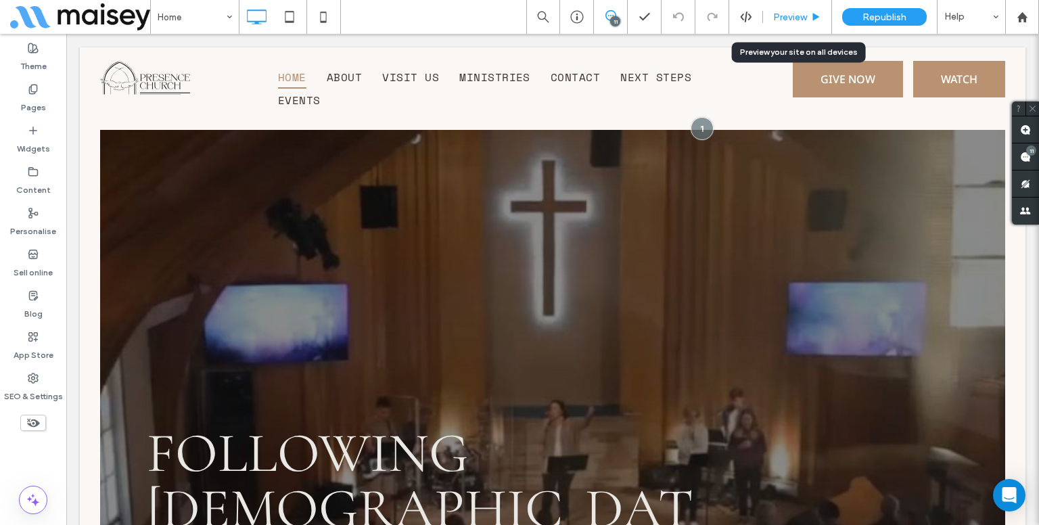
click at [794, 12] on span "Preview" at bounding box center [790, 18] width 34 height 12
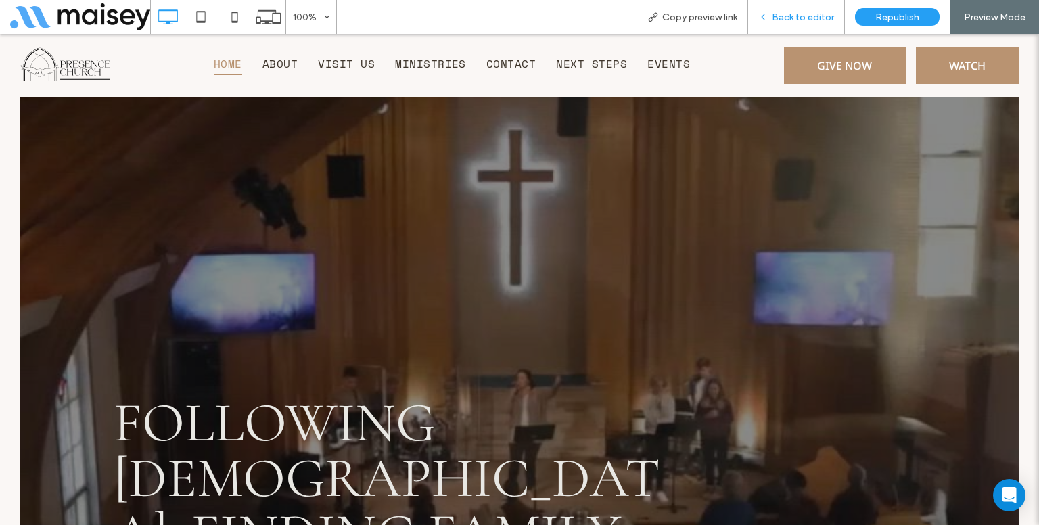
click at [807, 21] on span "Back to editor" at bounding box center [803, 18] width 62 height 12
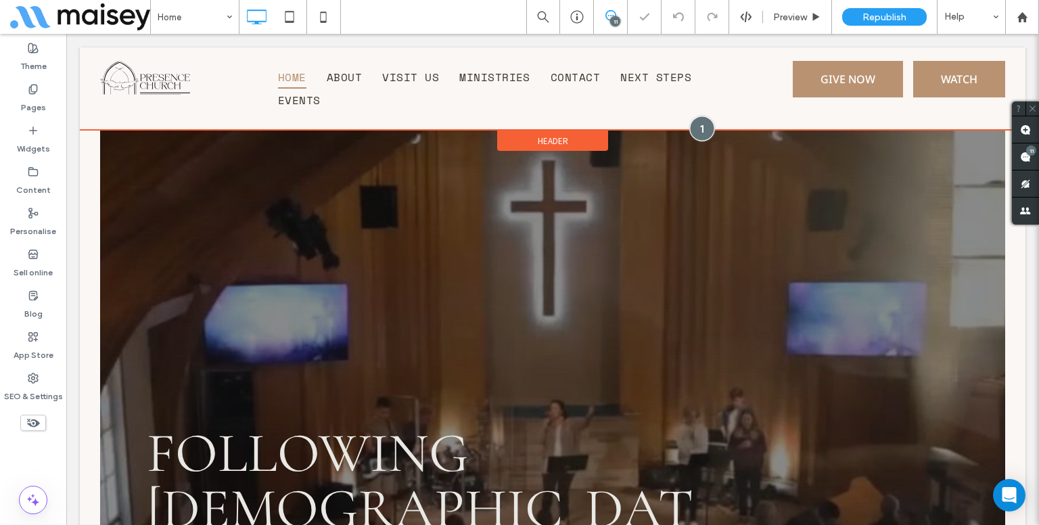
click at [692, 129] on div at bounding box center [702, 128] width 25 height 25
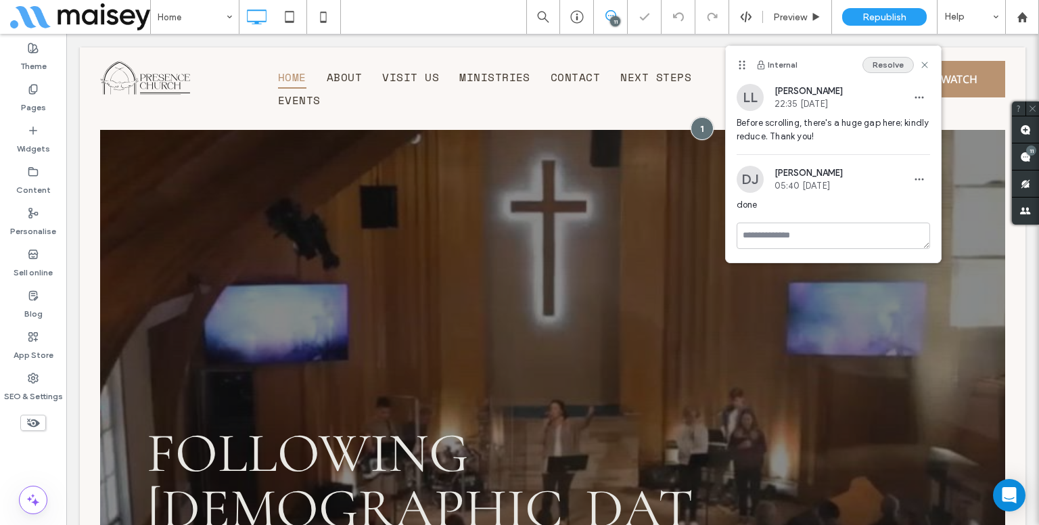
click at [885, 69] on button "Resolve" at bounding box center [888, 65] width 51 height 16
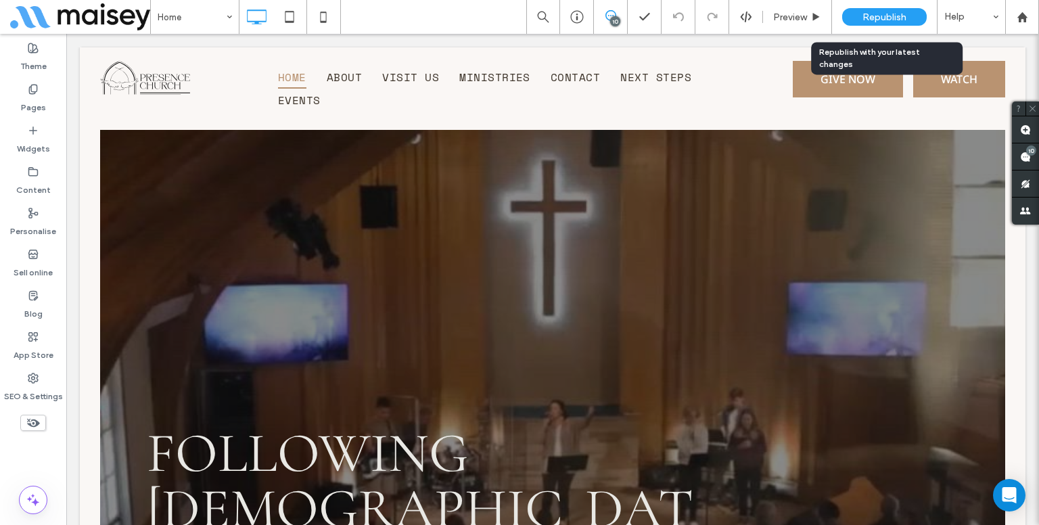
click at [874, 14] on span "Republish" at bounding box center [885, 18] width 44 height 12
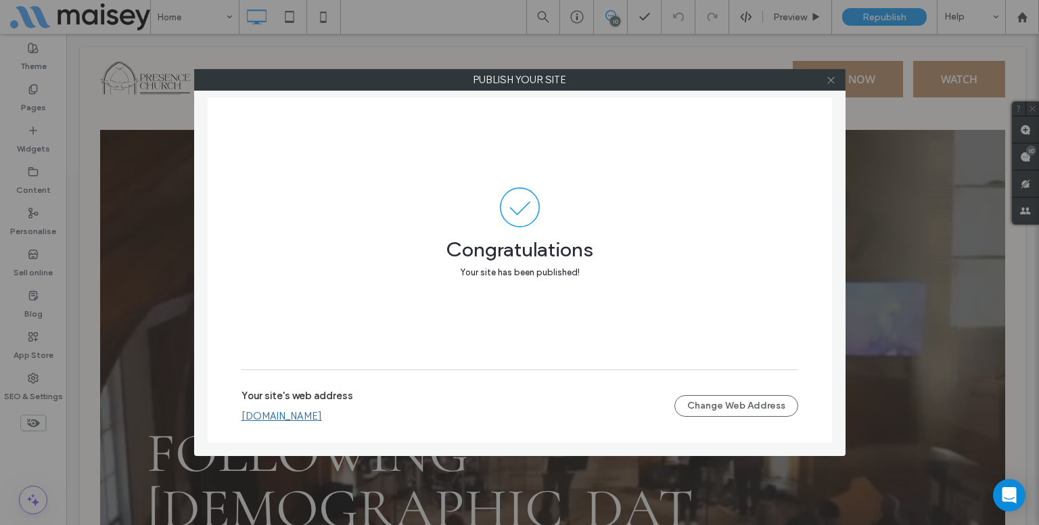
click at [830, 82] on icon at bounding box center [831, 80] width 10 height 10
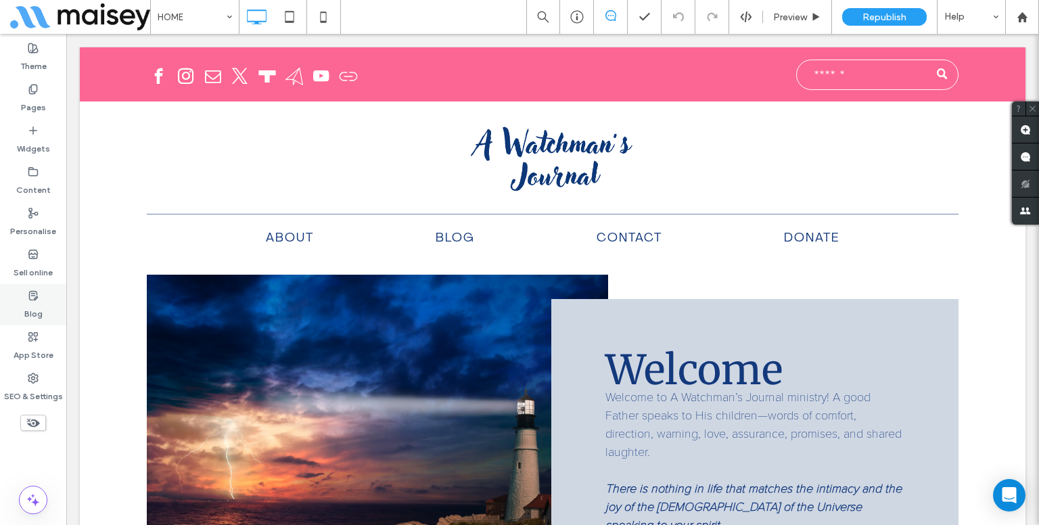
click at [43, 309] on div "Blog" at bounding box center [33, 304] width 66 height 41
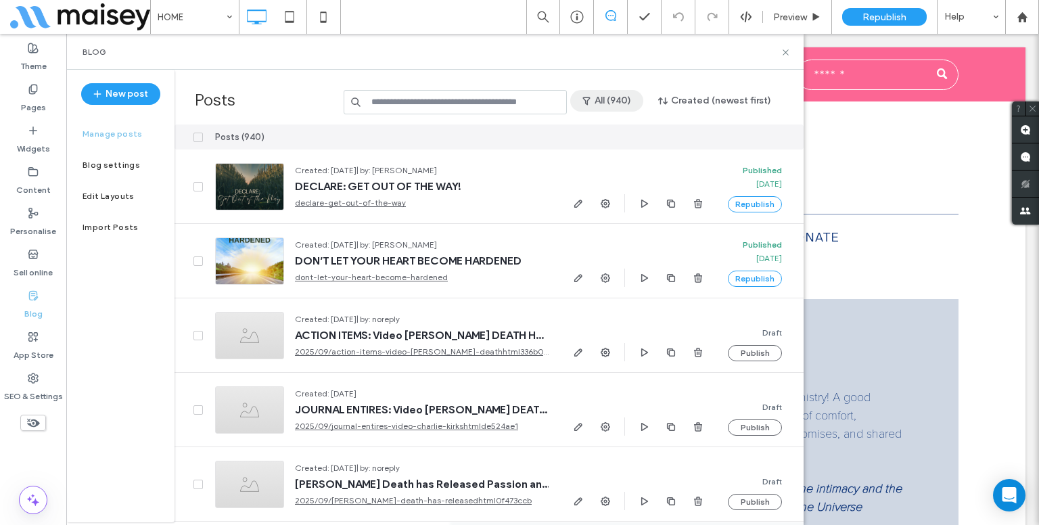
click at [619, 96] on button "All (940)" at bounding box center [606, 101] width 73 height 22
click at [770, 125] on div at bounding box center [760, 137] width 87 height 25
click at [611, 101] on button "All (940)" at bounding box center [606, 101] width 73 height 22
click at [617, 171] on div "Published (149)" at bounding box center [633, 162] width 120 height 26
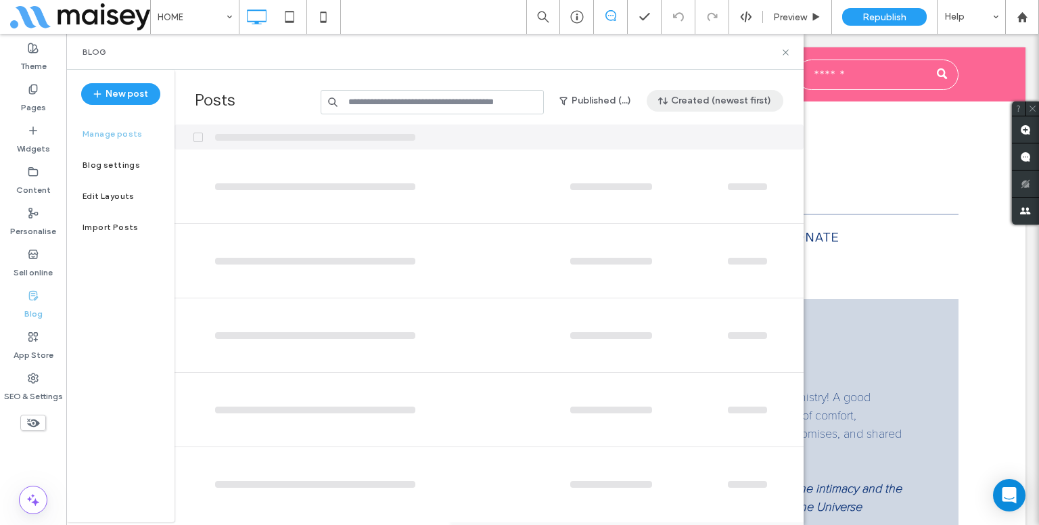
click at [704, 106] on button "Created (newest first)" at bounding box center [715, 101] width 137 height 22
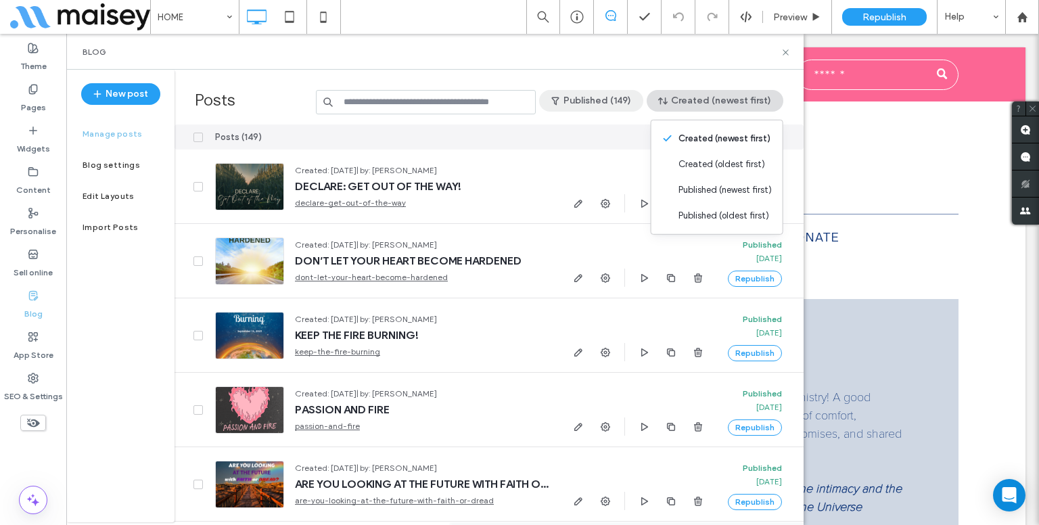
click at [596, 98] on button "Published (149)" at bounding box center [591, 101] width 104 height 22
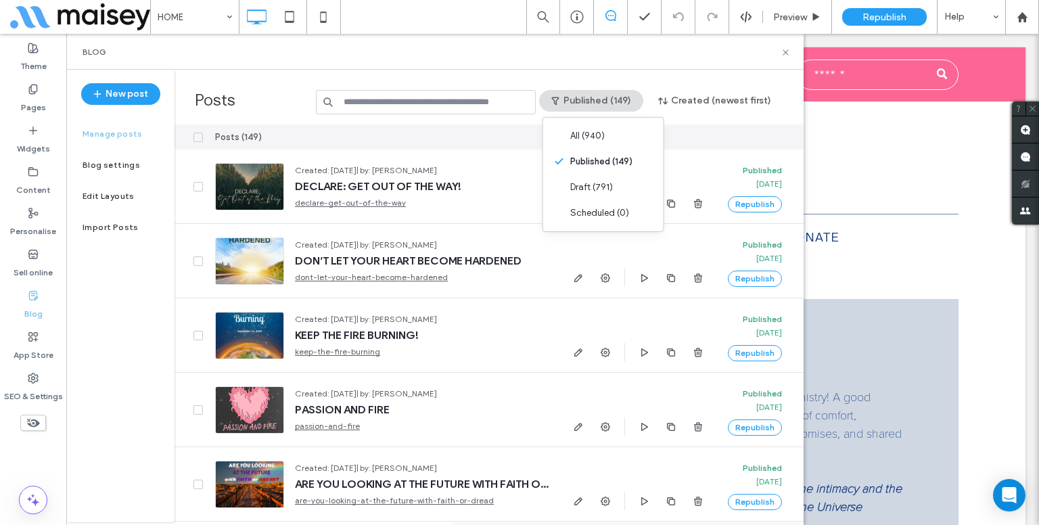
click at [596, 98] on button "Published (149)" at bounding box center [591, 101] width 104 height 22
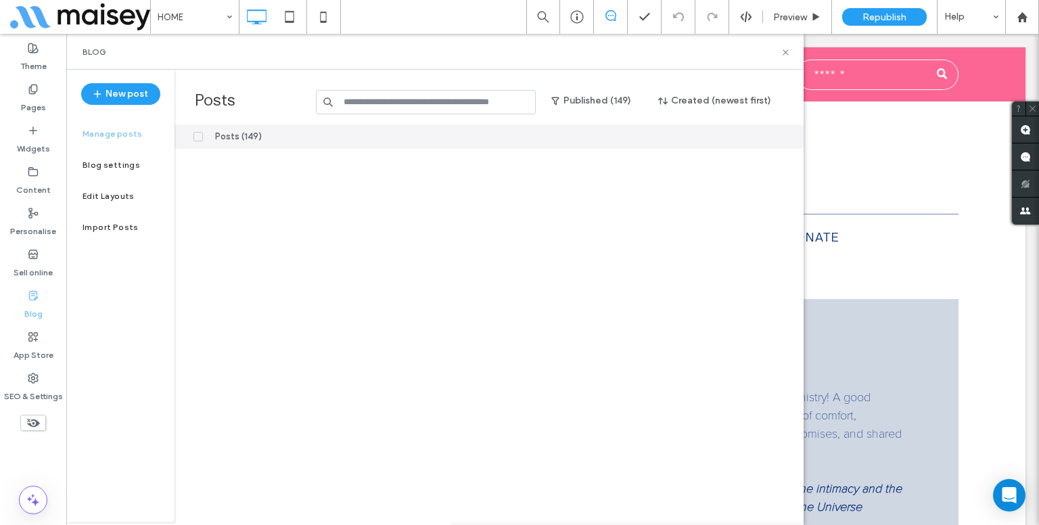
scroll to position [6570, 0]
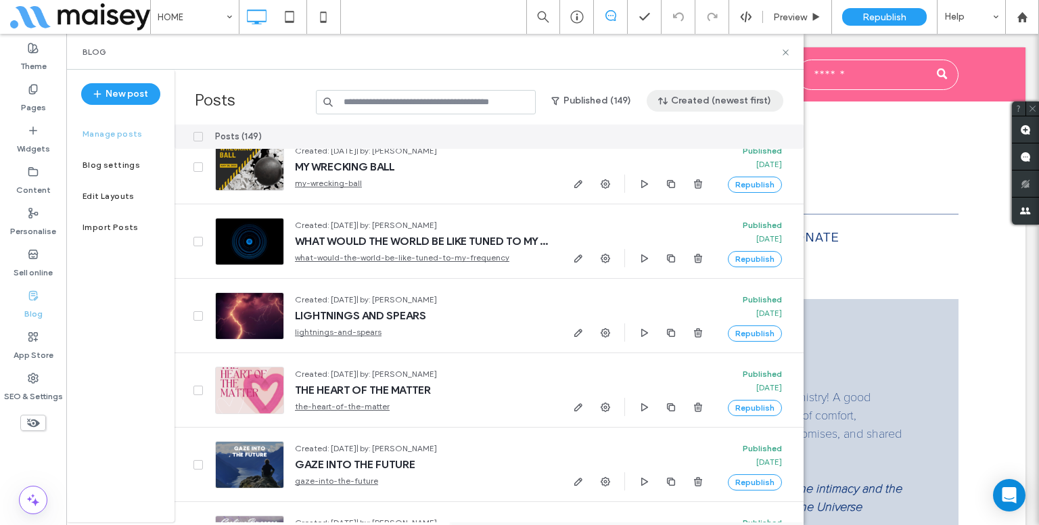
click at [703, 102] on button "Created (newest first)" at bounding box center [715, 101] width 137 height 22
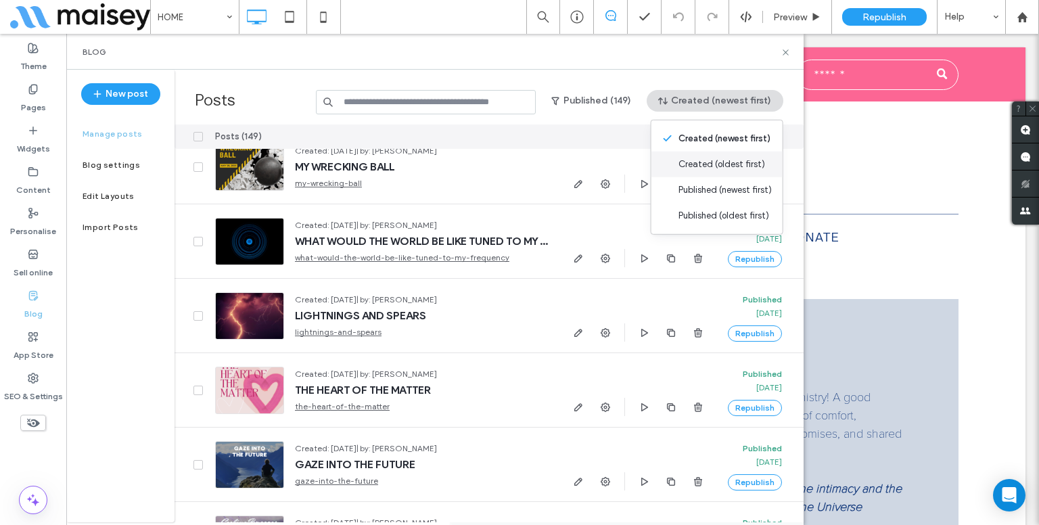
click at [683, 166] on span "Created (oldest first)" at bounding box center [722, 165] width 87 height 14
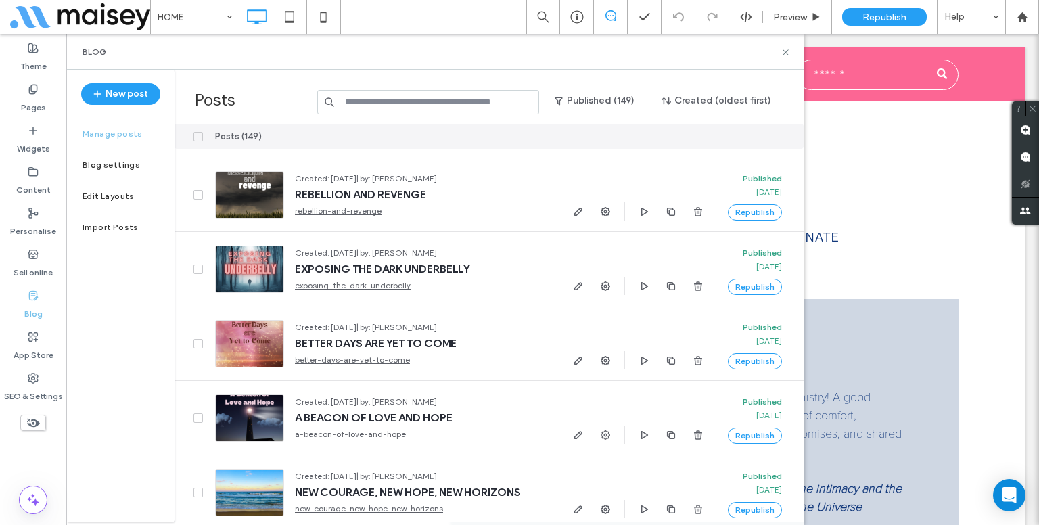
scroll to position [943, 0]
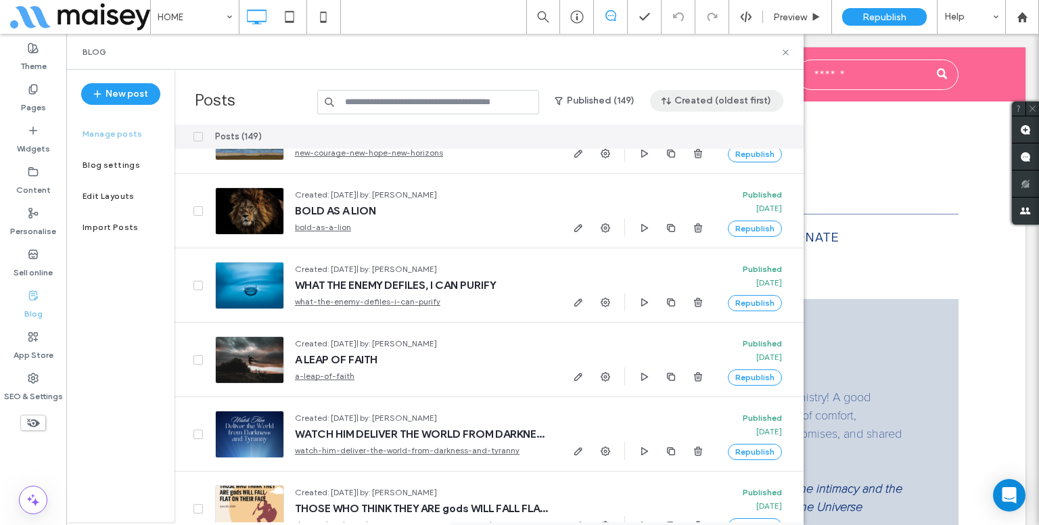
click at [715, 104] on button "Created (oldest first)" at bounding box center [716, 101] width 133 height 22
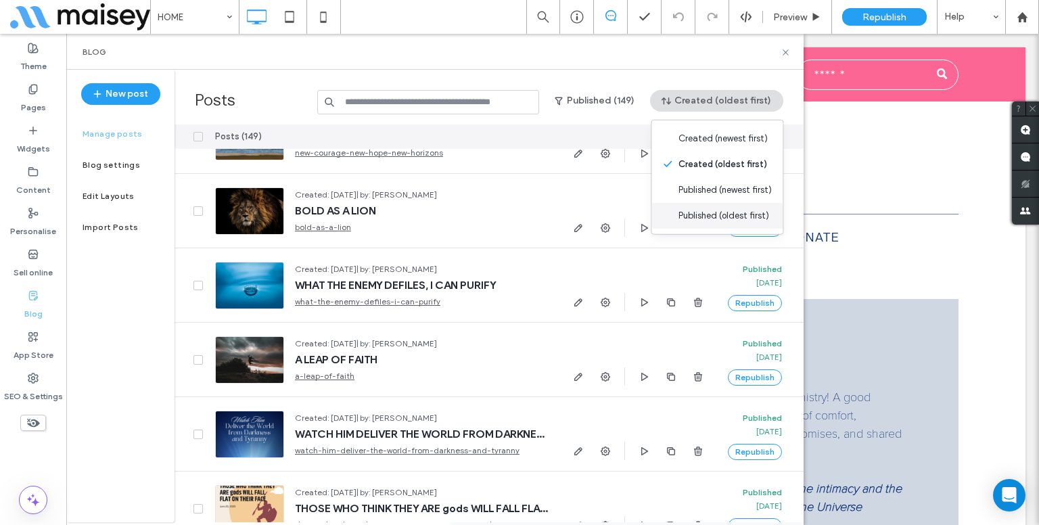
click at [701, 210] on span "Published (oldest first)" at bounding box center [724, 216] width 91 height 14
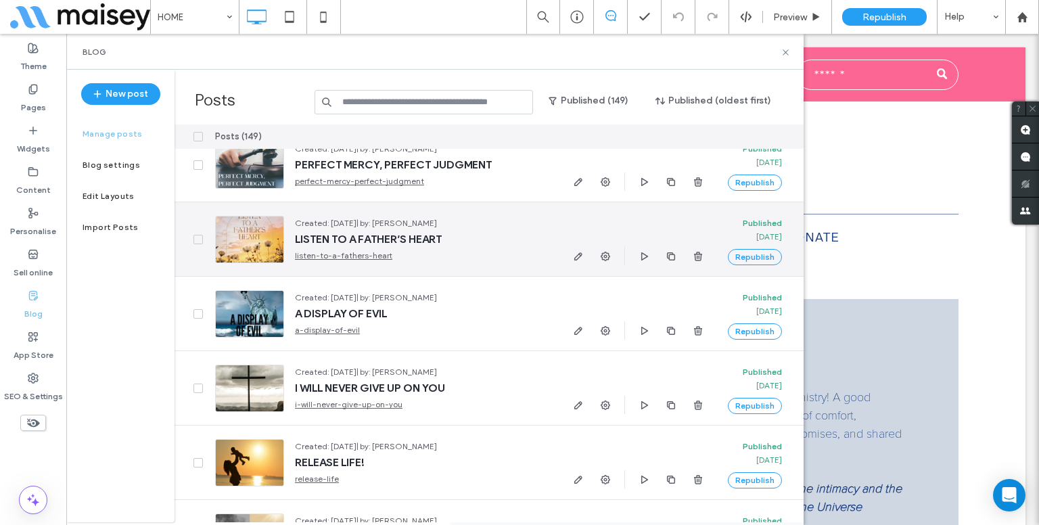
scroll to position [916, 0]
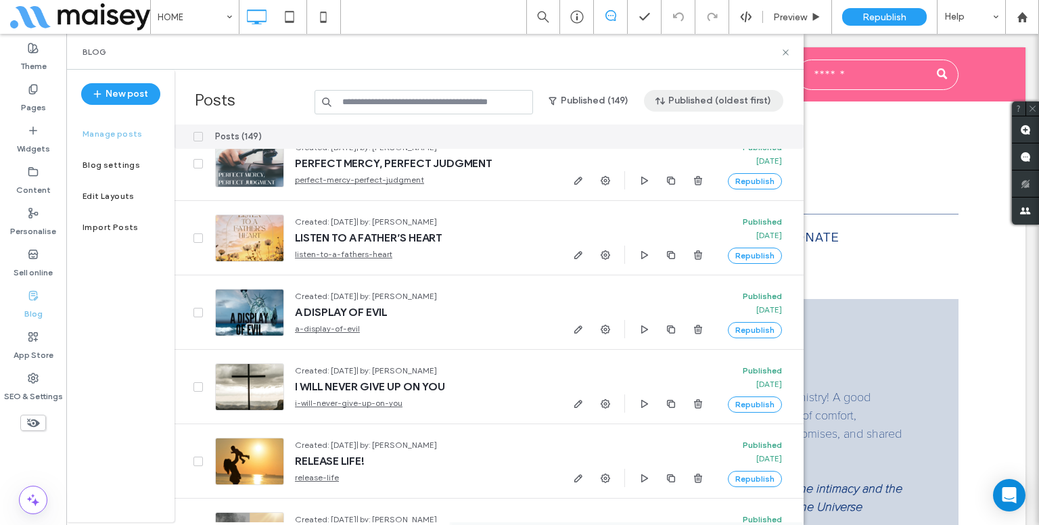
click at [746, 100] on button "Published (oldest first)" at bounding box center [713, 101] width 139 height 22
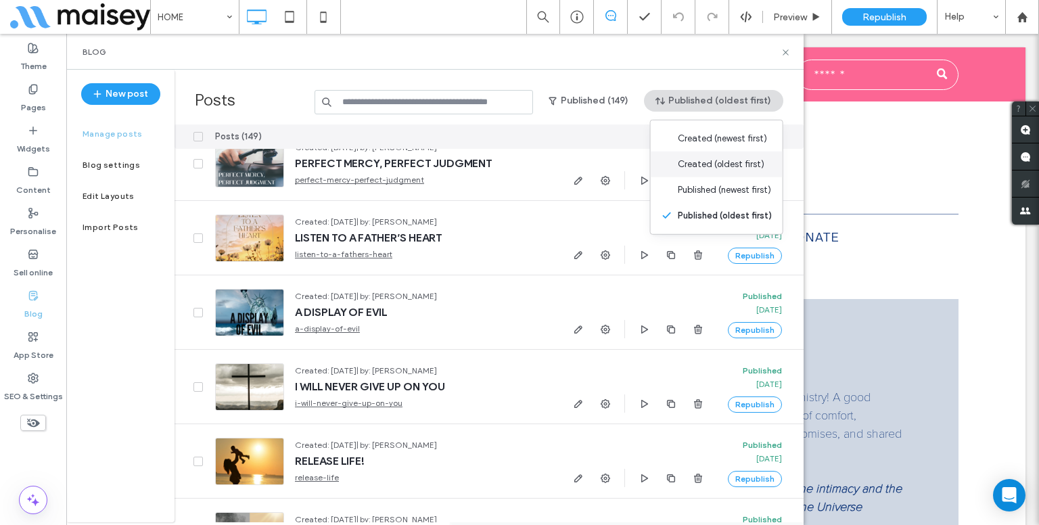
click at [701, 158] on span "Created (oldest first)" at bounding box center [721, 165] width 87 height 14
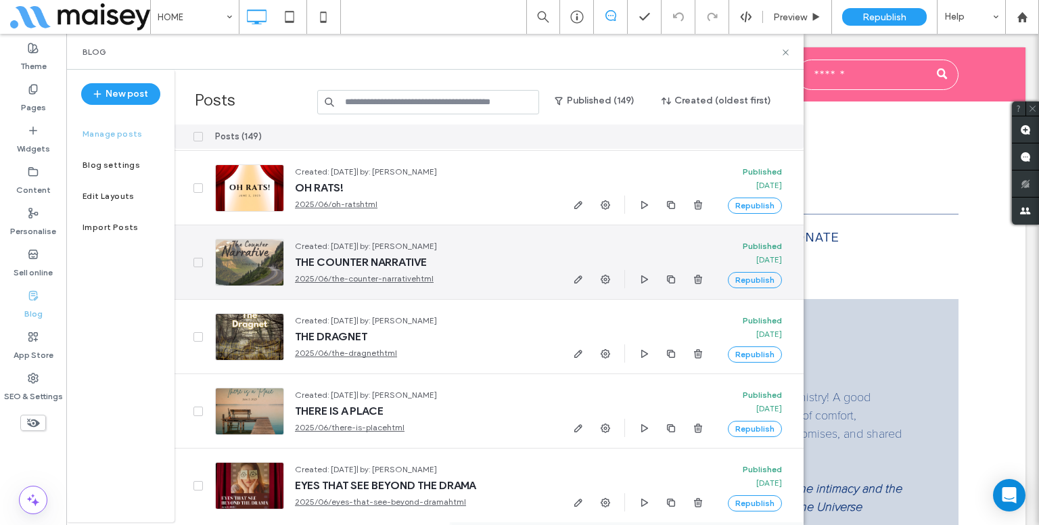
scroll to position [0, 0]
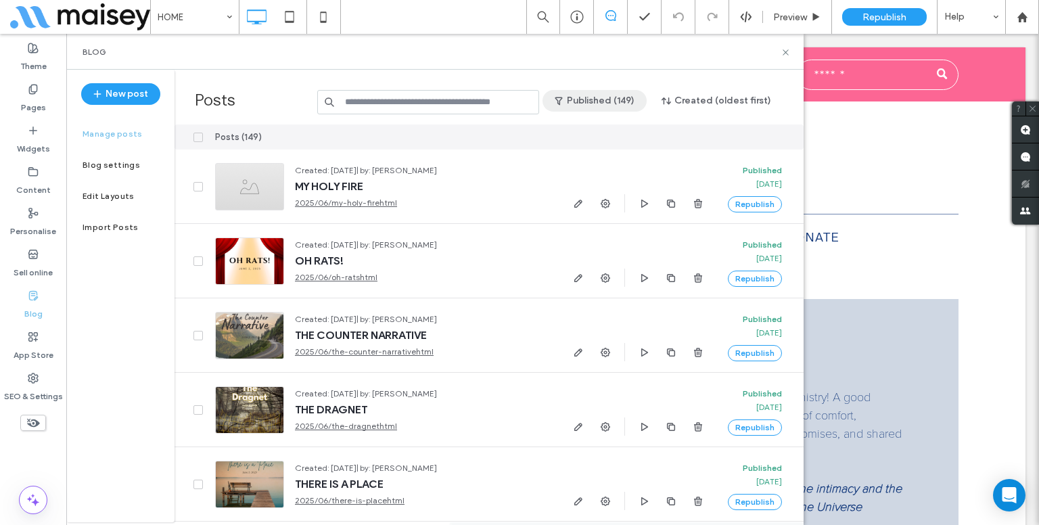
click at [645, 96] on button "Published (149)" at bounding box center [595, 101] width 104 height 22
click at [633, 128] on div "All (940)" at bounding box center [607, 136] width 120 height 26
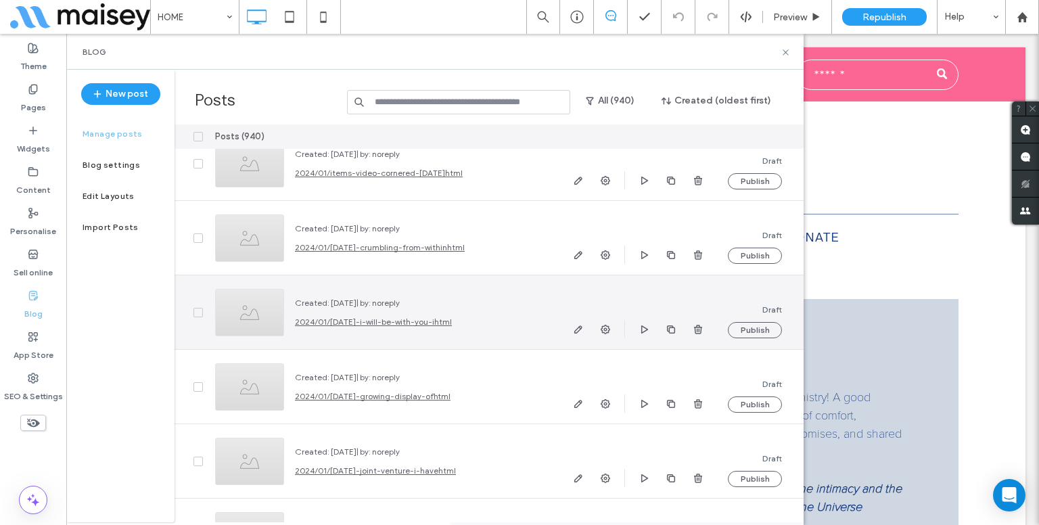
scroll to position [983, 0]
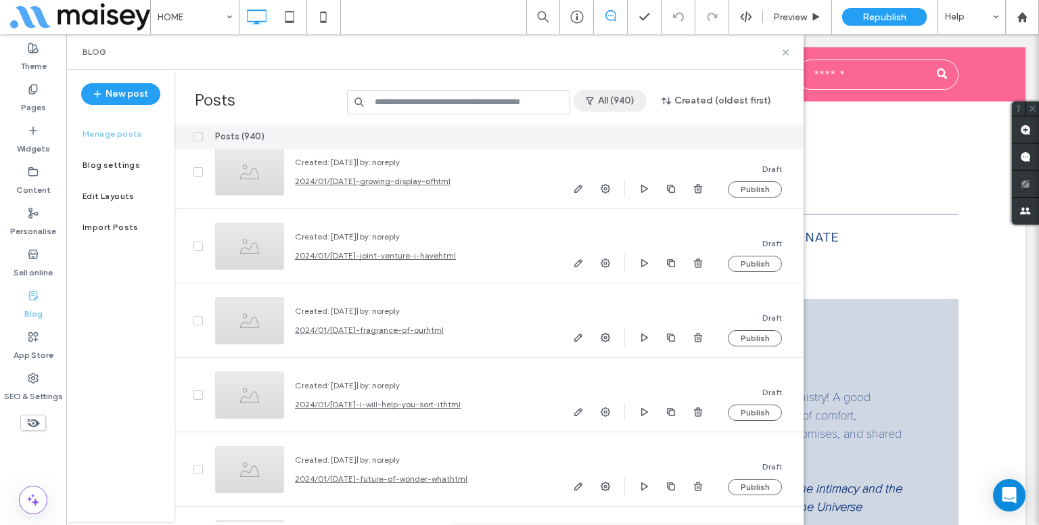
click at [593, 103] on icon "button" at bounding box center [590, 100] width 11 height 11
click at [600, 167] on div "Published (149)" at bounding box center [638, 162] width 120 height 26
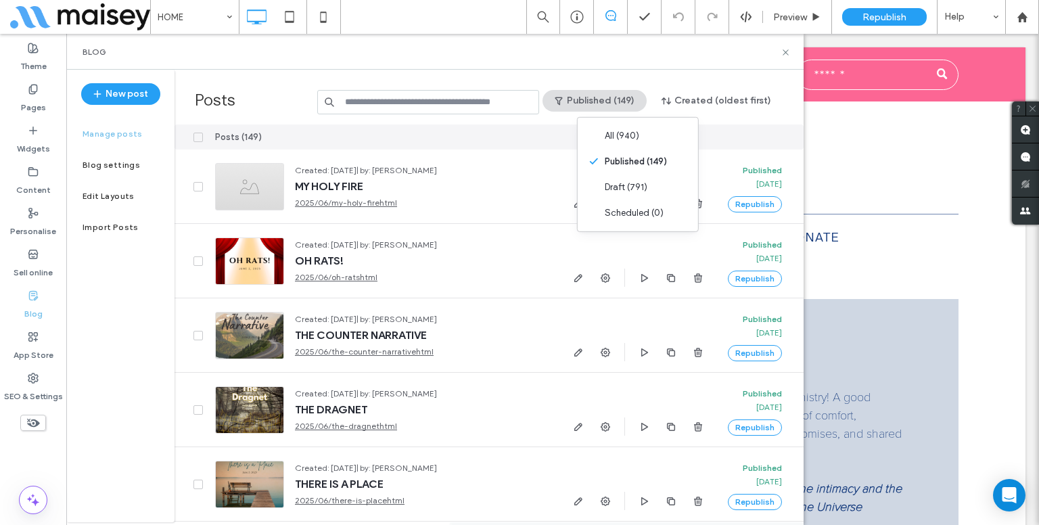
click at [780, 79] on div "Posts Published (149) Created (oldest first)" at bounding box center [489, 97] width 629 height 55
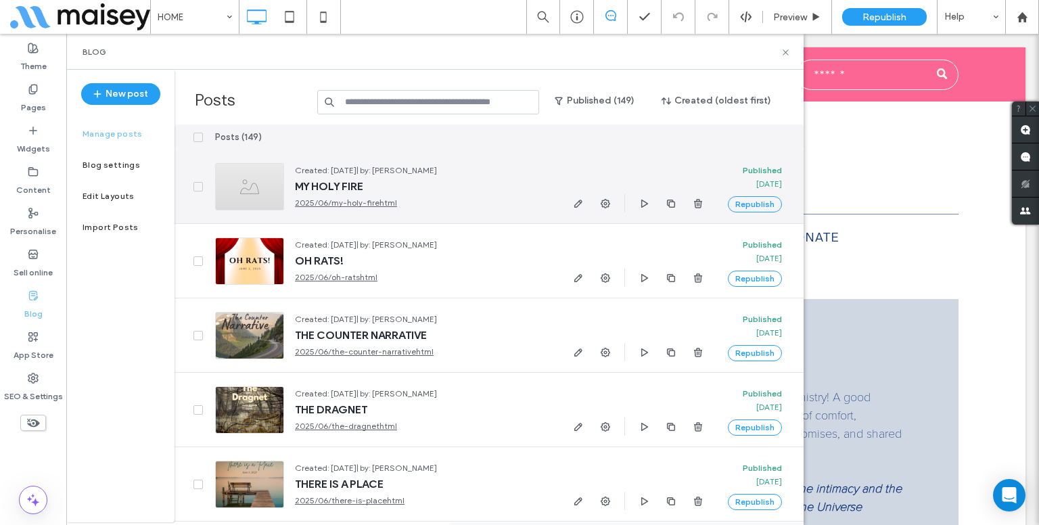
scroll to position [68, 0]
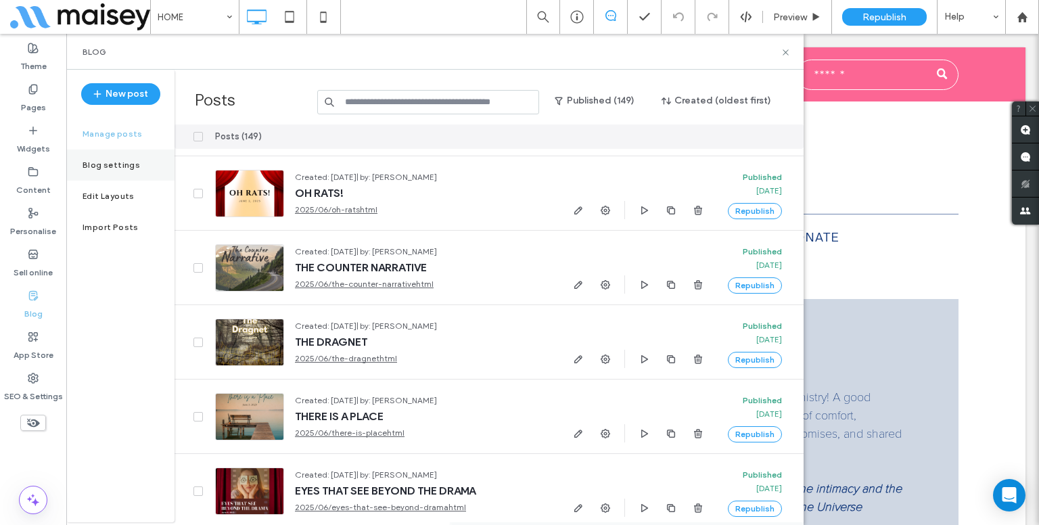
click at [125, 156] on div "Blog settings" at bounding box center [120, 165] width 108 height 31
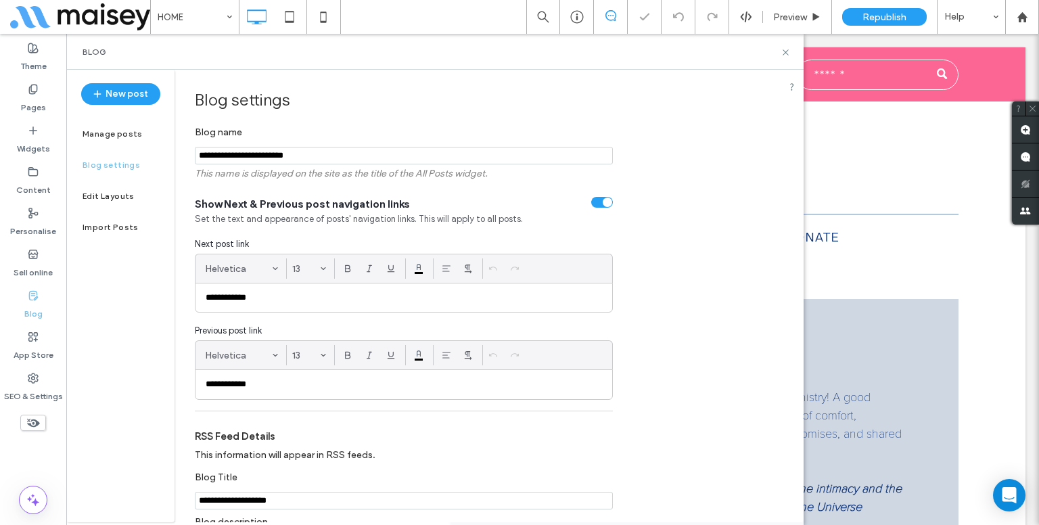
click at [127, 135] on div at bounding box center [519, 262] width 1039 height 525
click at [127, 135] on label "Manage posts" at bounding box center [113, 133] width 60 height 9
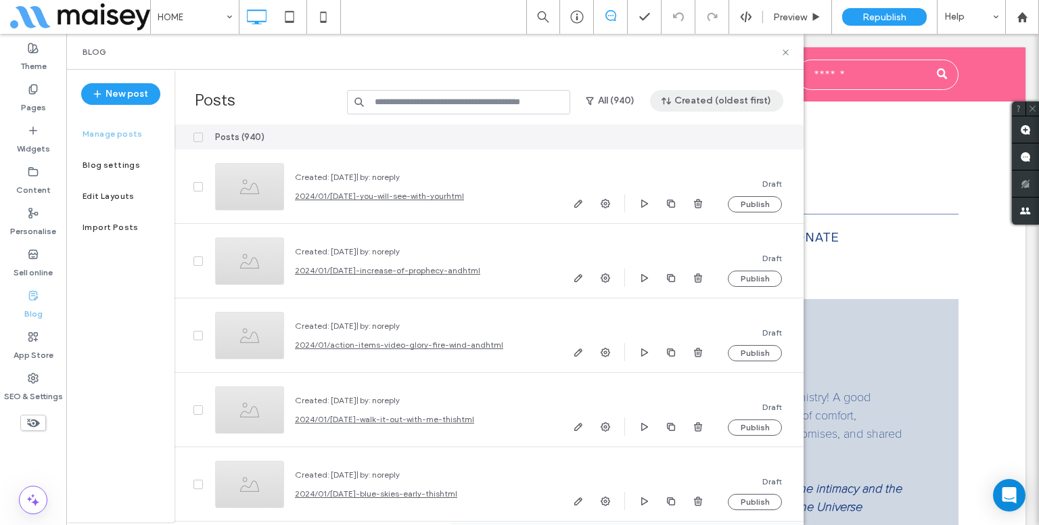
click at [736, 101] on button "Created (oldest first)" at bounding box center [716, 101] width 133 height 22
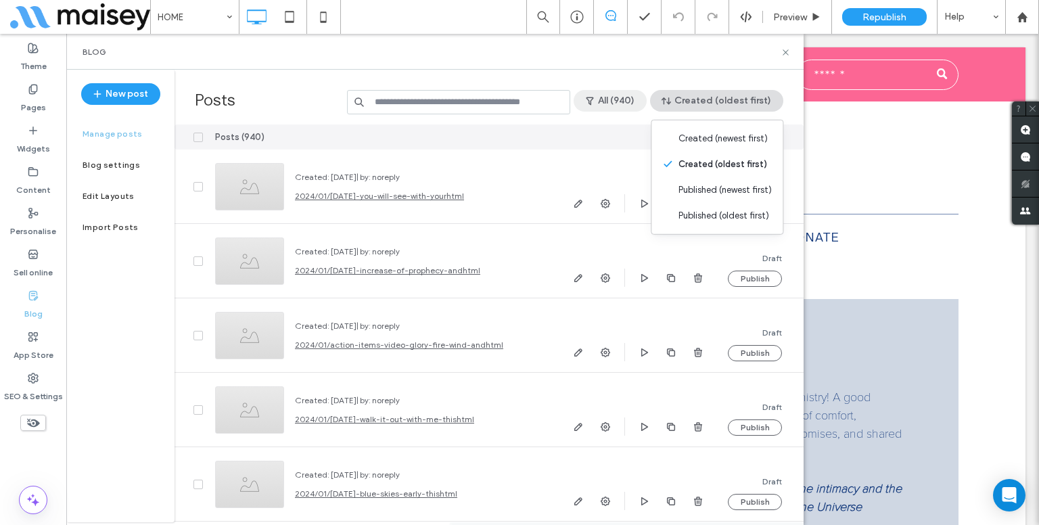
click at [623, 97] on button "All (940)" at bounding box center [610, 101] width 73 height 22
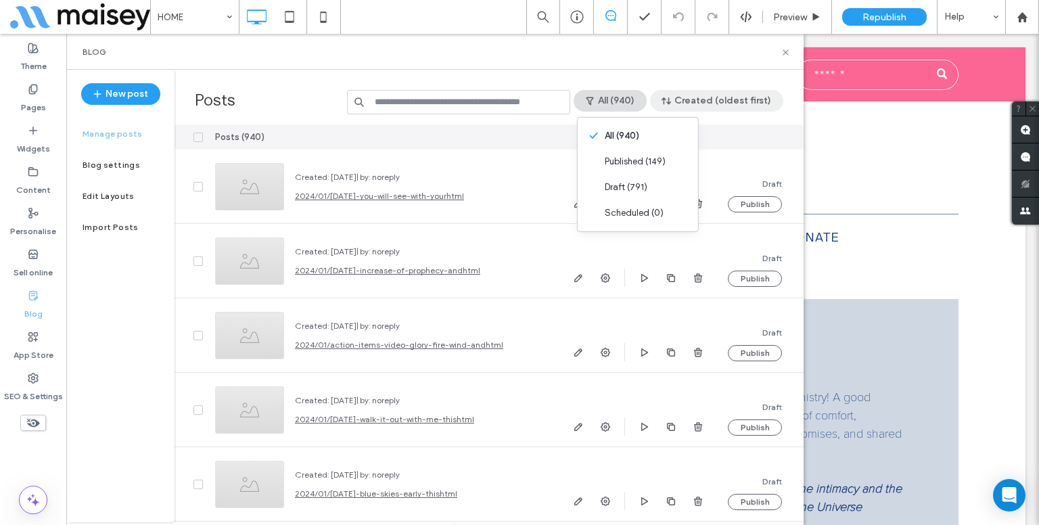
click at [690, 98] on button "Created (oldest first)" at bounding box center [716, 101] width 133 height 22
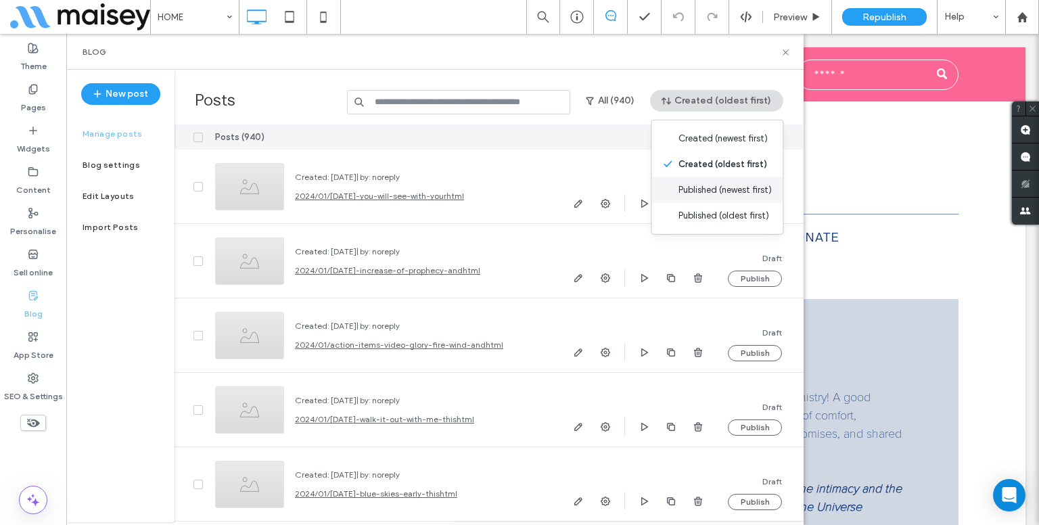
click at [697, 196] on span "Published (newest first)" at bounding box center [725, 190] width 93 height 14
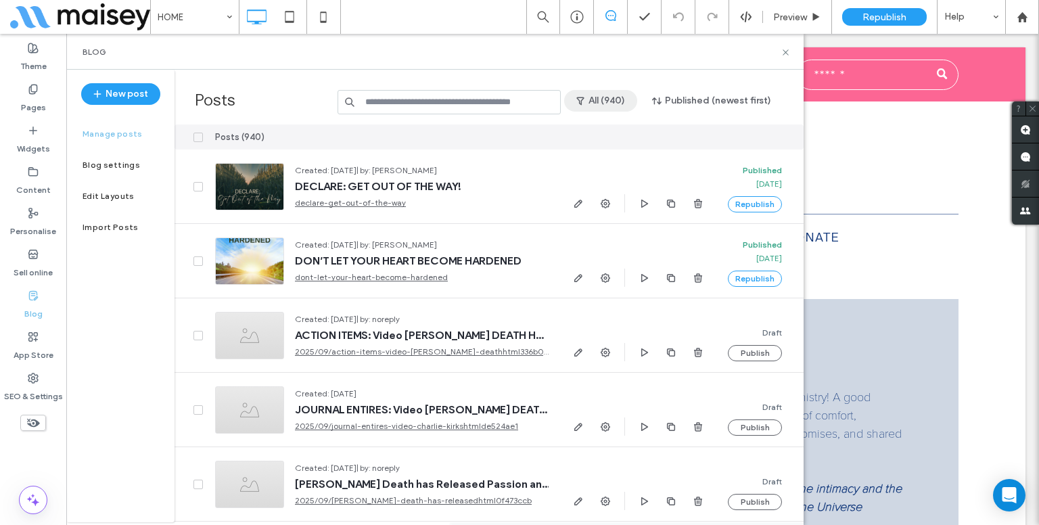
click at [618, 101] on button "All (940)" at bounding box center [600, 101] width 73 height 22
click at [618, 158] on span "Published (149)" at bounding box center [623, 162] width 61 height 14
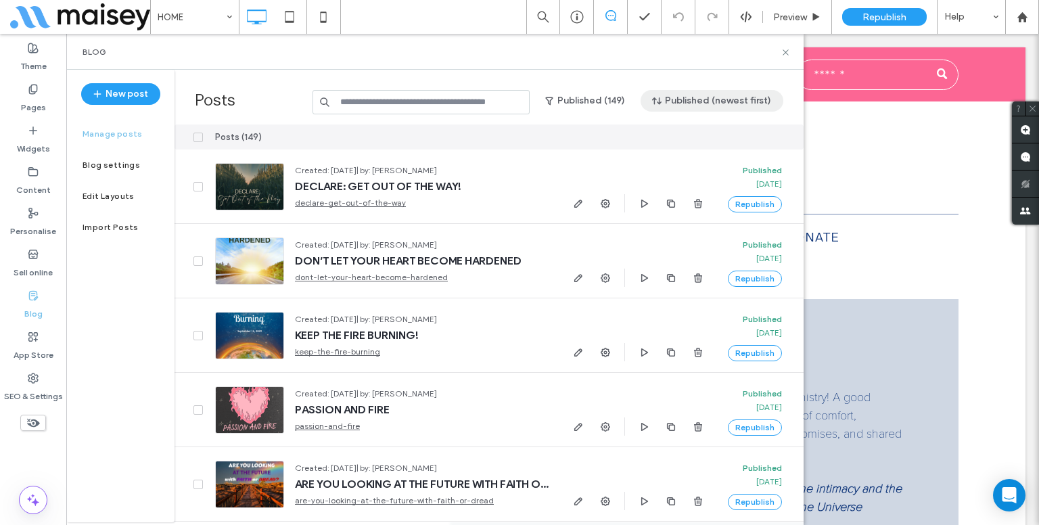
click at [717, 106] on button "Published (newest first)" at bounding box center [712, 101] width 143 height 22
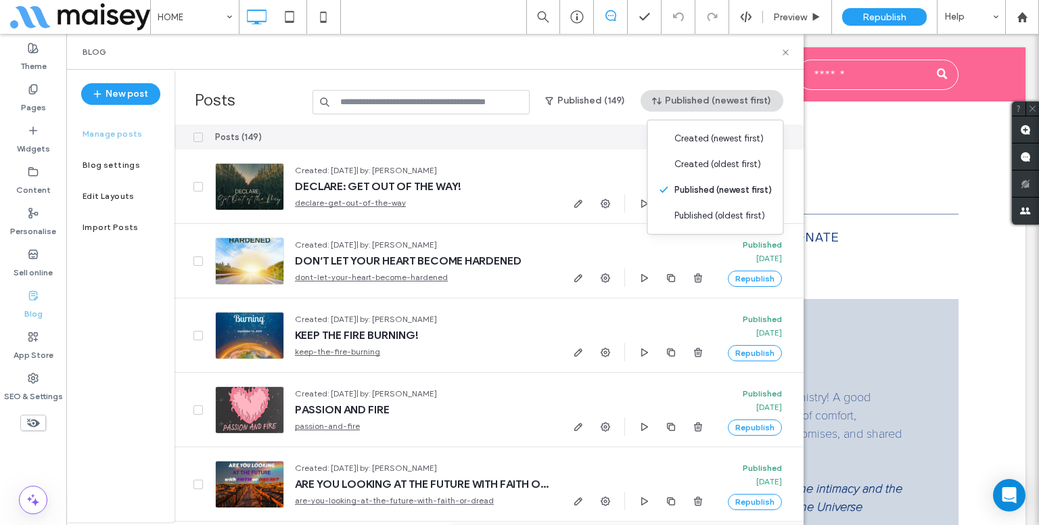
click at [717, 106] on button "Published (newest first)" at bounding box center [712, 101] width 143 height 22
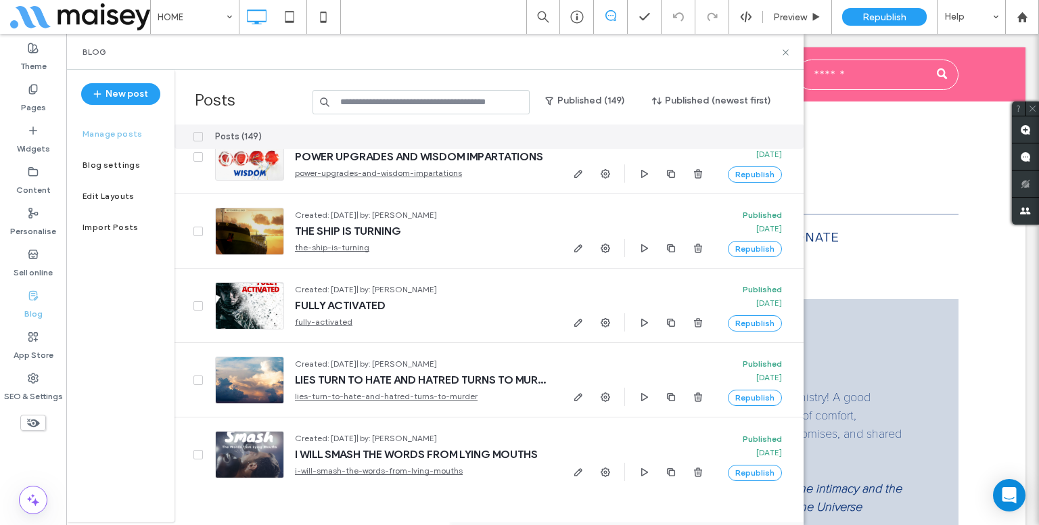
scroll to position [0, 0]
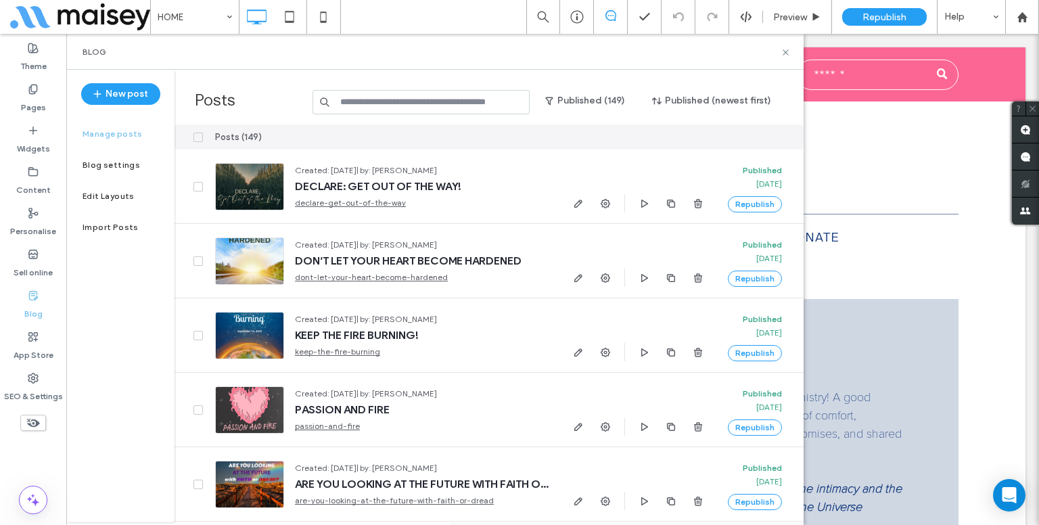
click at [476, 99] on input at bounding box center [421, 102] width 217 height 24
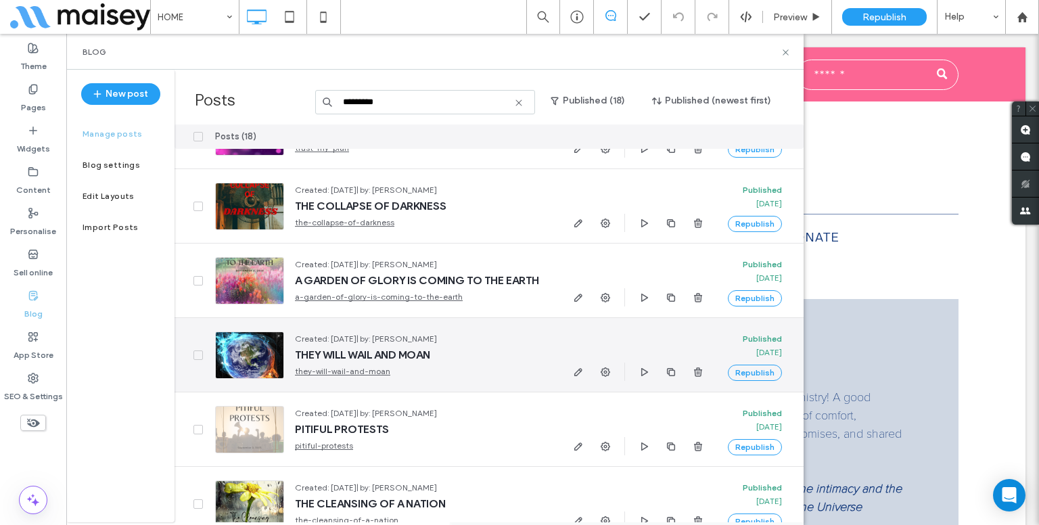
scroll to position [974, 0]
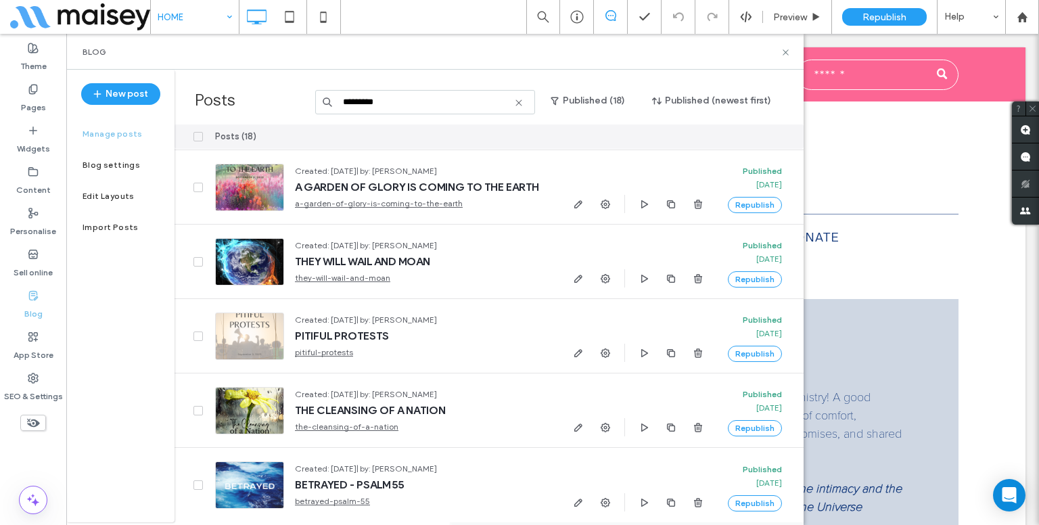
type input "*********"
click at [608, 90] on button "Published (18)" at bounding box center [588, 101] width 99 height 22
click at [601, 132] on div "All (48)" at bounding box center [601, 136] width 120 height 26
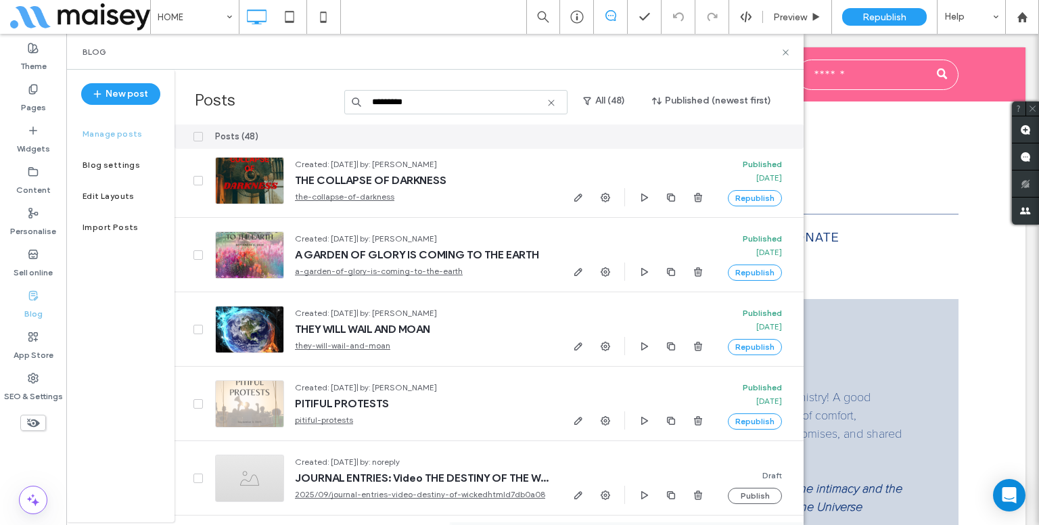
scroll to position [1353, 0]
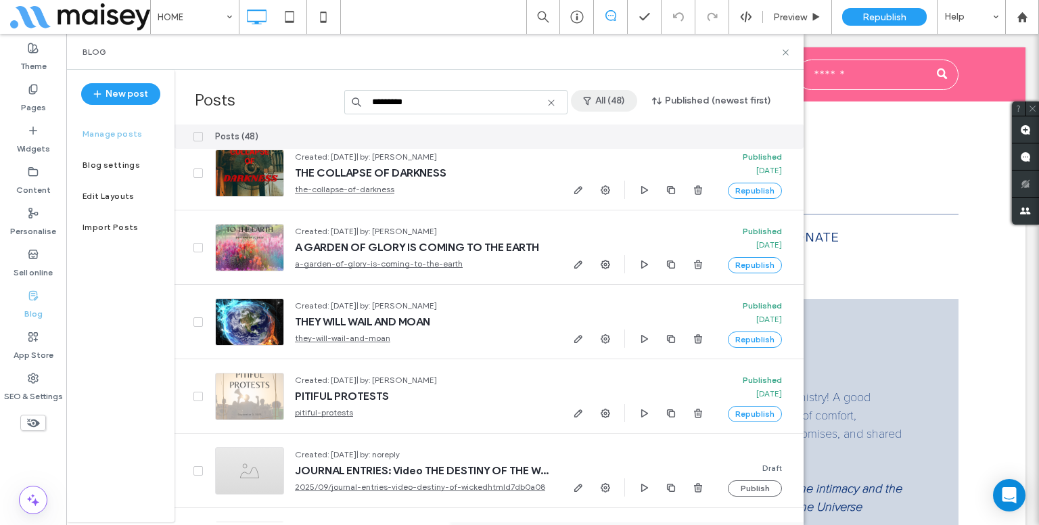
click at [585, 104] on icon "button" at bounding box center [587, 100] width 11 height 11
click at [782, 51] on icon at bounding box center [786, 52] width 10 height 10
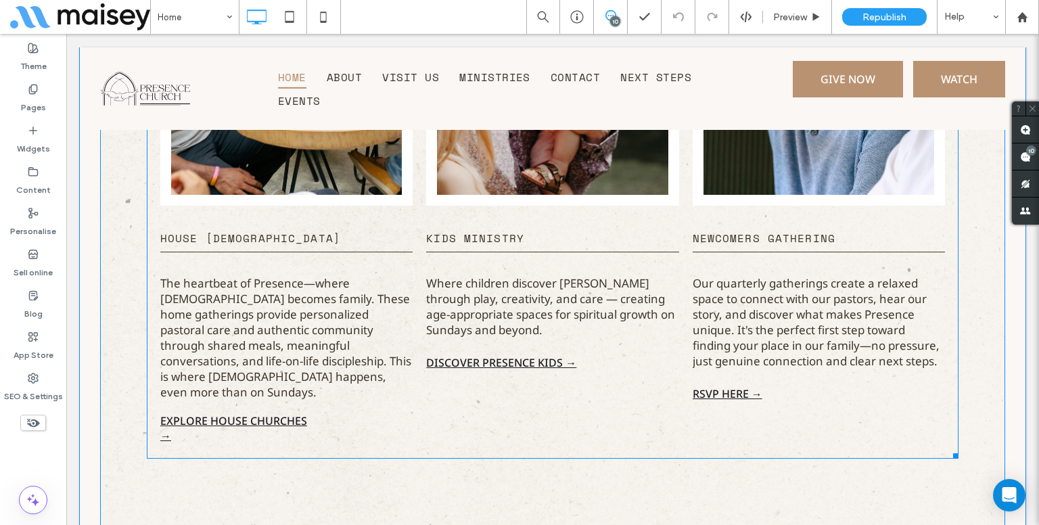
scroll to position [2791, 0]
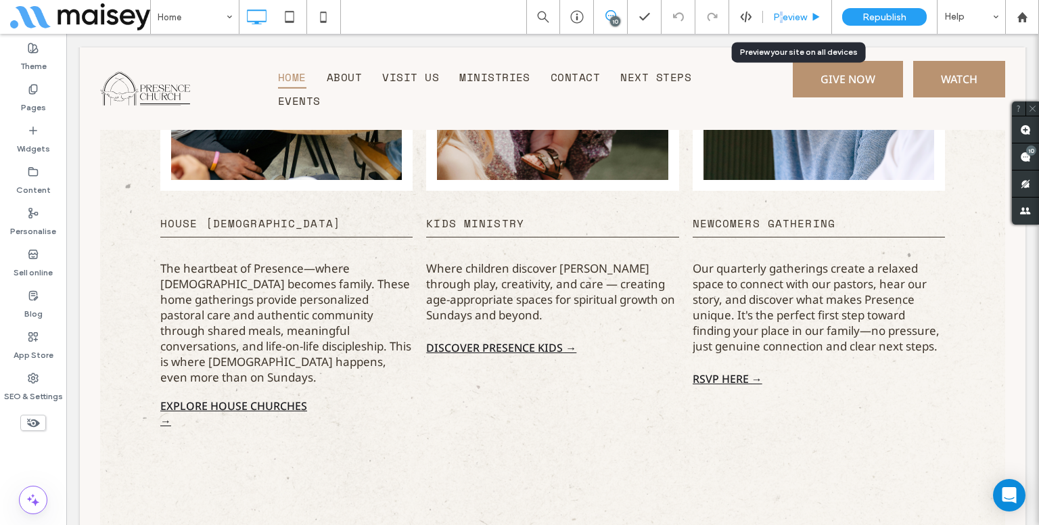
click at [781, 17] on span "Preview" at bounding box center [790, 18] width 34 height 12
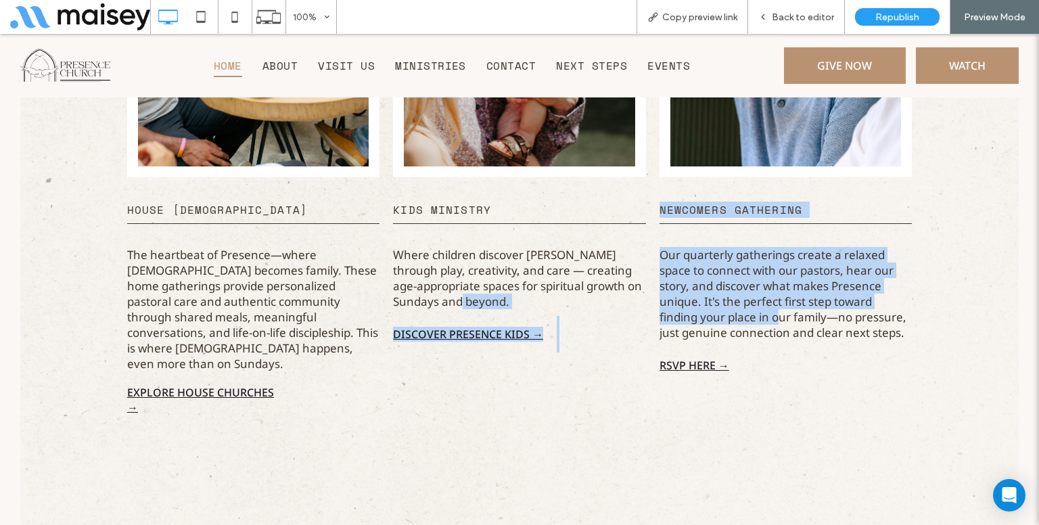
drag, startPoint x: 644, startPoint y: 226, endPoint x: 582, endPoint y: 225, distance: 62.3
click at [582, 225] on div "House Churches The heartbeat of Presence—where church becomes family. These hom…" at bounding box center [519, 141] width 798 height 566
click at [620, 317] on span "Kids Ministry Where children discover Jesus through play, creativity, and care …" at bounding box center [519, 297] width 252 height 240
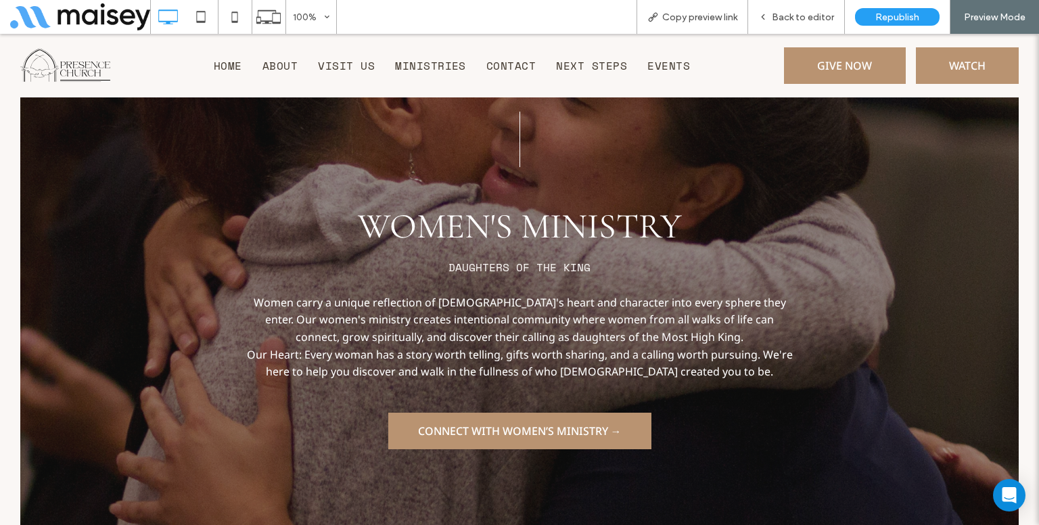
scroll to position [6708, 0]
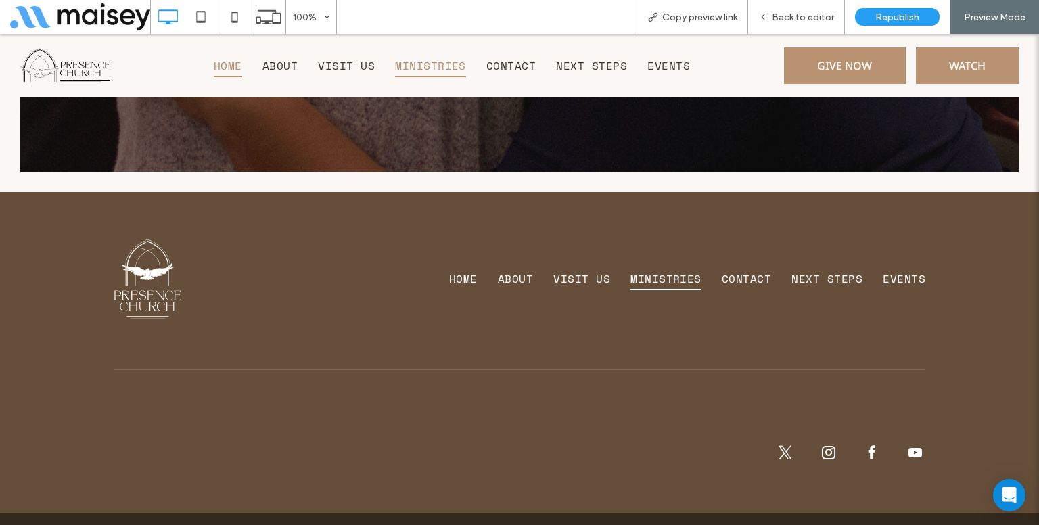
click at [229, 68] on span "Home" at bounding box center [228, 65] width 28 height 23
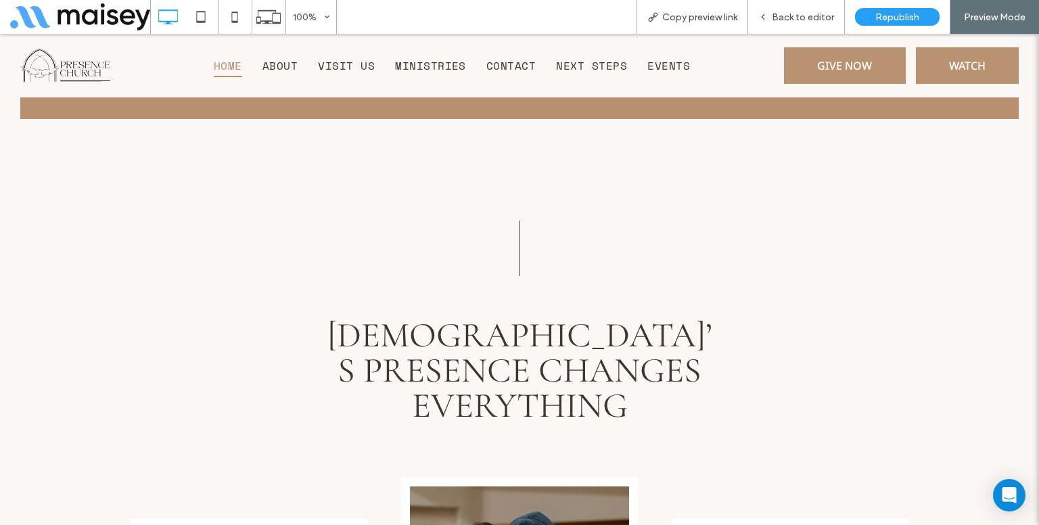
scroll to position [474, 0]
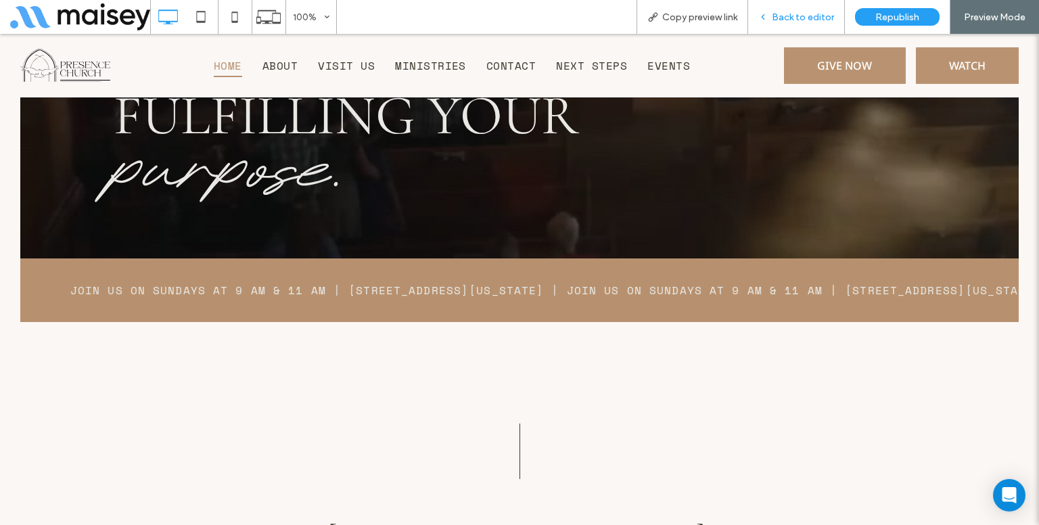
click at [812, 19] on span "Back to editor" at bounding box center [803, 18] width 62 height 12
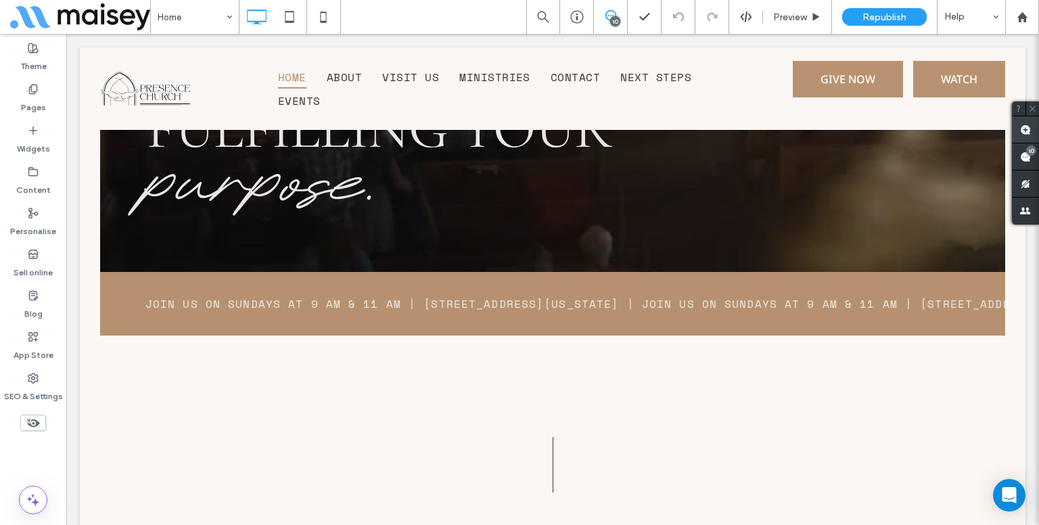
click at [1023, 125] on use at bounding box center [1025, 130] width 11 height 11
click at [773, 296] on span "Join us on Sundays at 9 AM & 11 AM | [STREET_ADDRESS][US_STATE] | Join us on Su…" at bounding box center [478, 304] width 1016 height 16
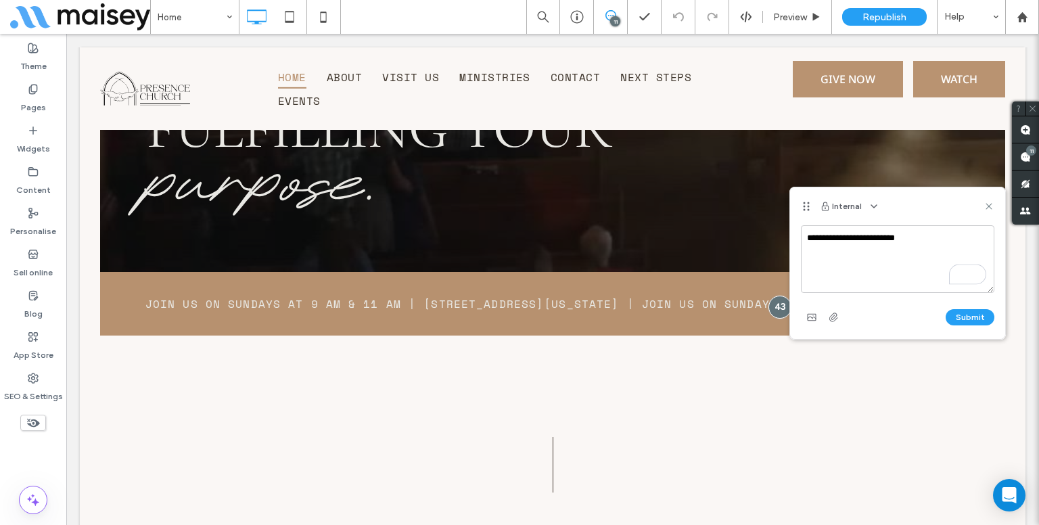
click at [969, 326] on div "Submit" at bounding box center [898, 318] width 194 height 22
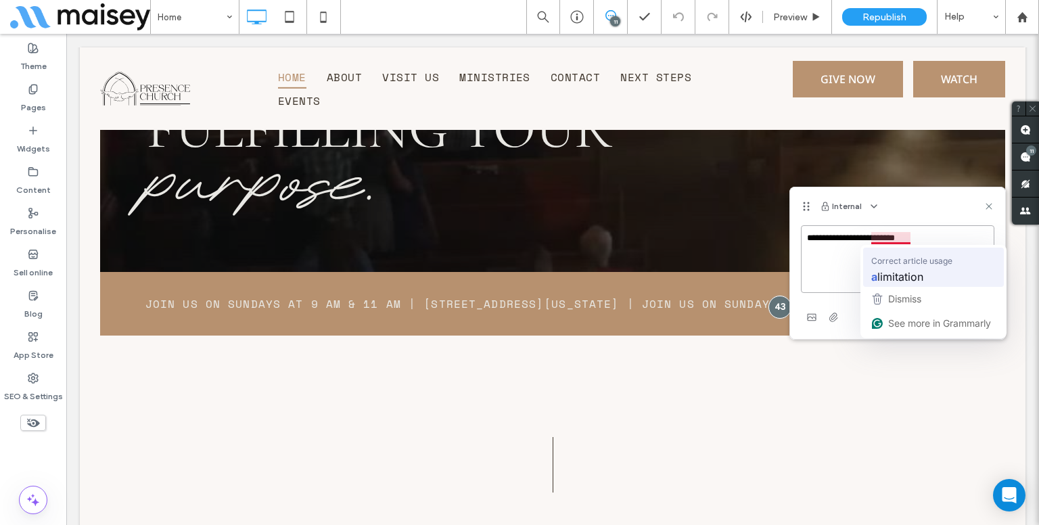
type textarea "**********"
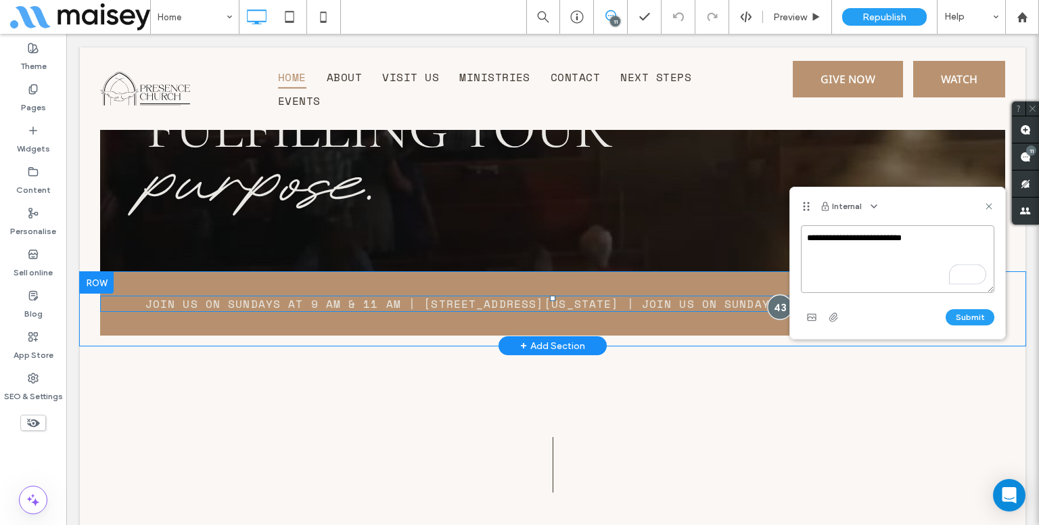
click at [776, 294] on div at bounding box center [779, 306] width 25 height 25
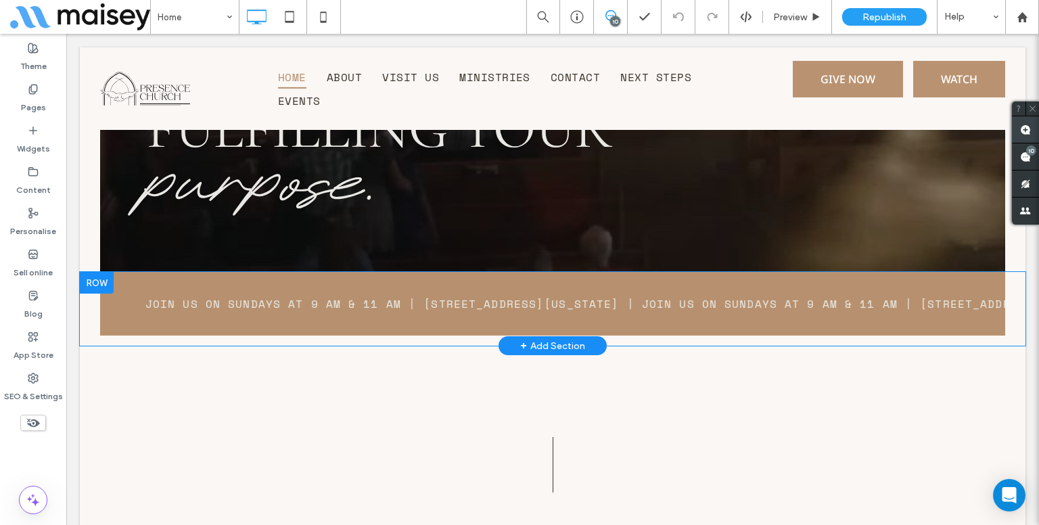
click at [1021, 122] on span at bounding box center [1025, 129] width 27 height 26
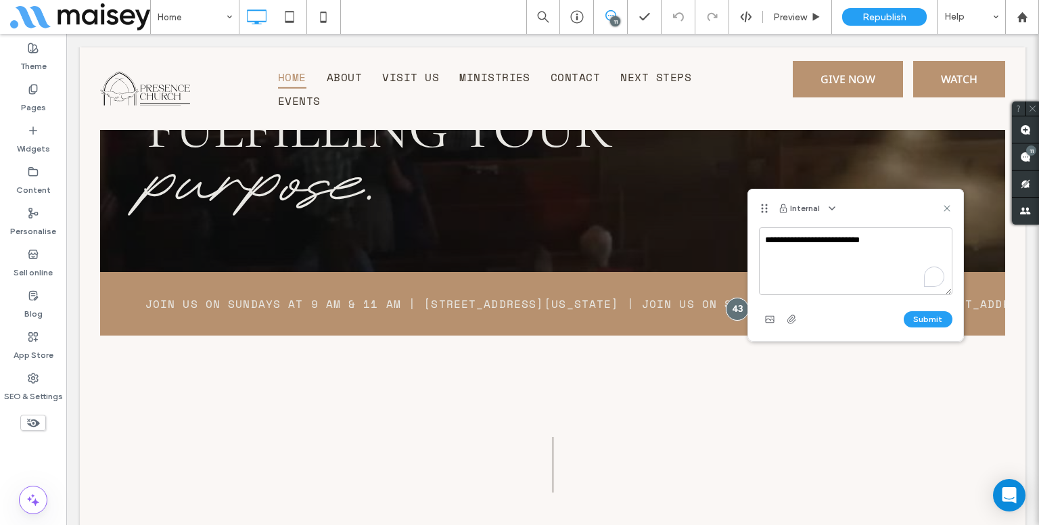
click at [943, 323] on button "Submit" at bounding box center [928, 319] width 49 height 16
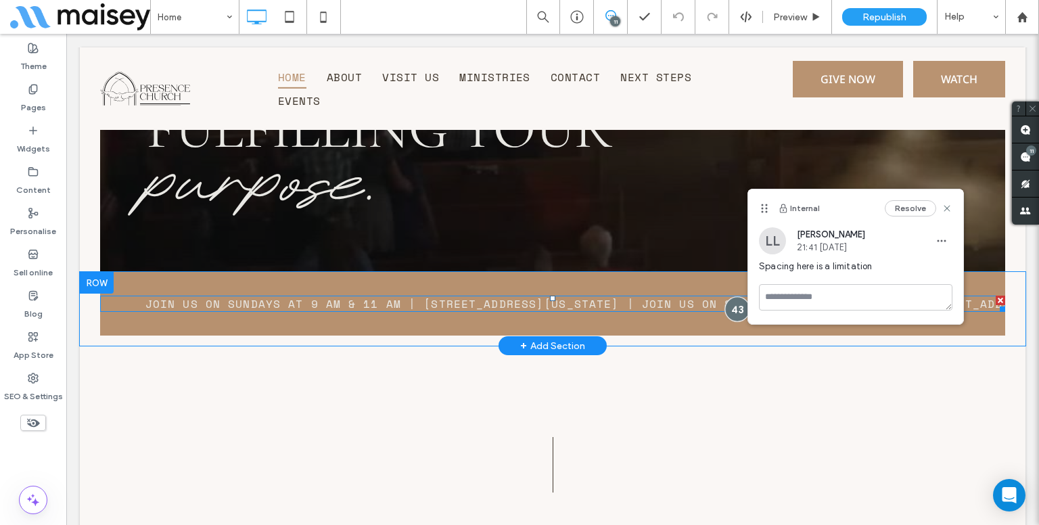
click at [731, 296] on div at bounding box center [737, 308] width 25 height 25
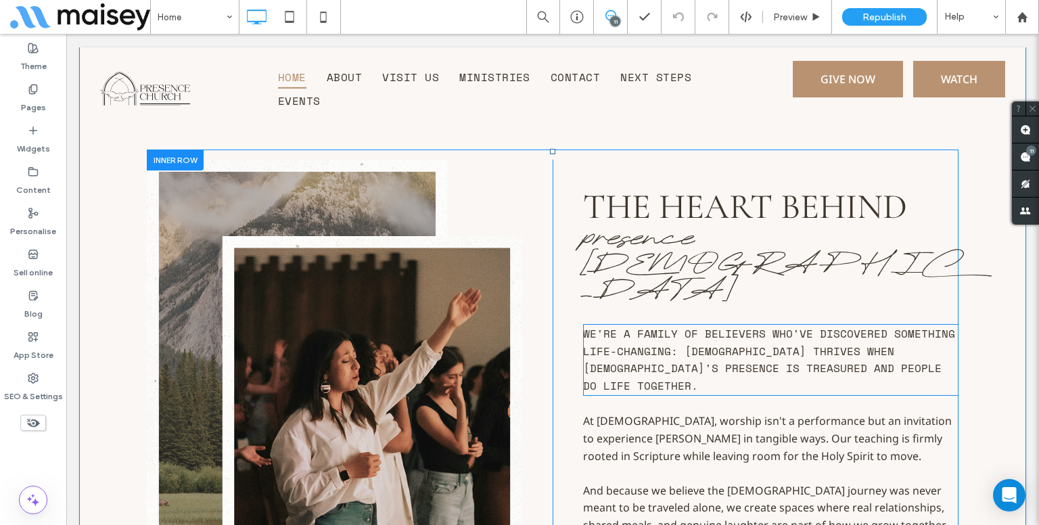
scroll to position [1604, 0]
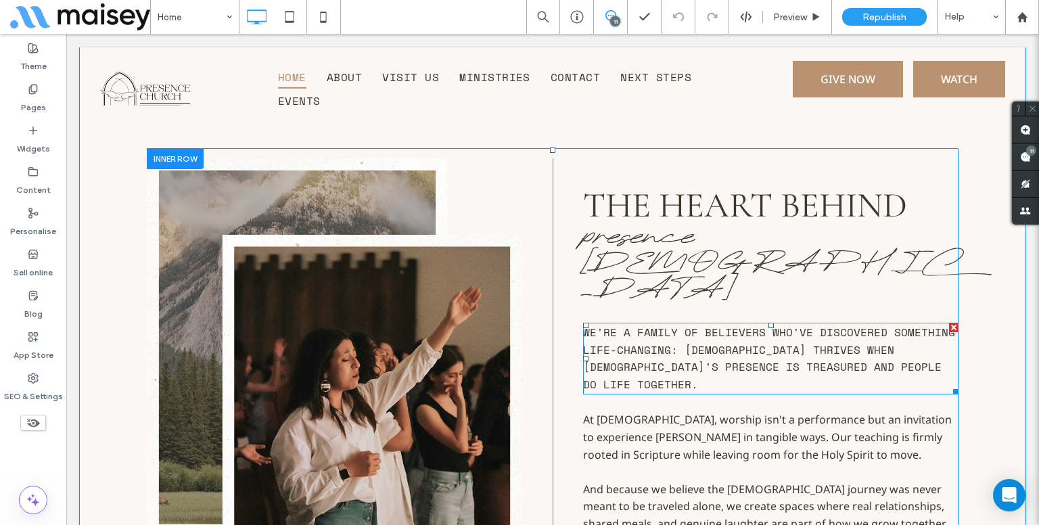
click at [685, 324] on span "We're a family of believers who've discovered something life-changing: [DEMOGRA…" at bounding box center [769, 358] width 372 height 68
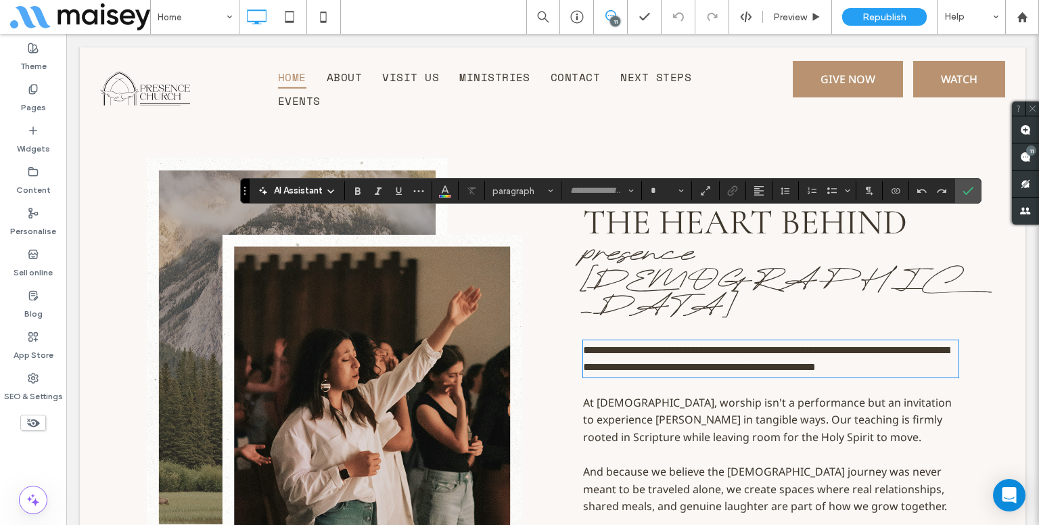
type input "**********"
type input "**"
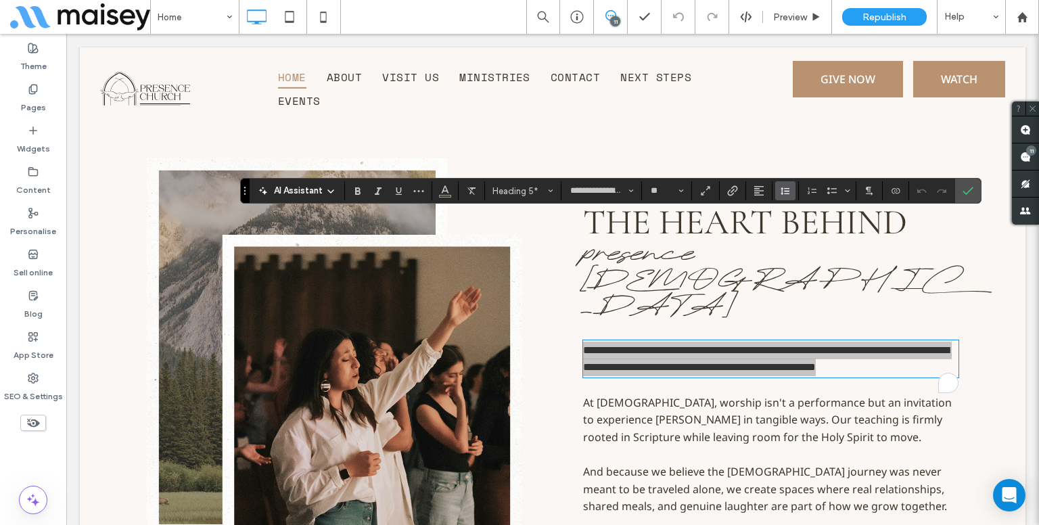
click at [775, 191] on button "Line Height" at bounding box center [785, 190] width 20 height 19
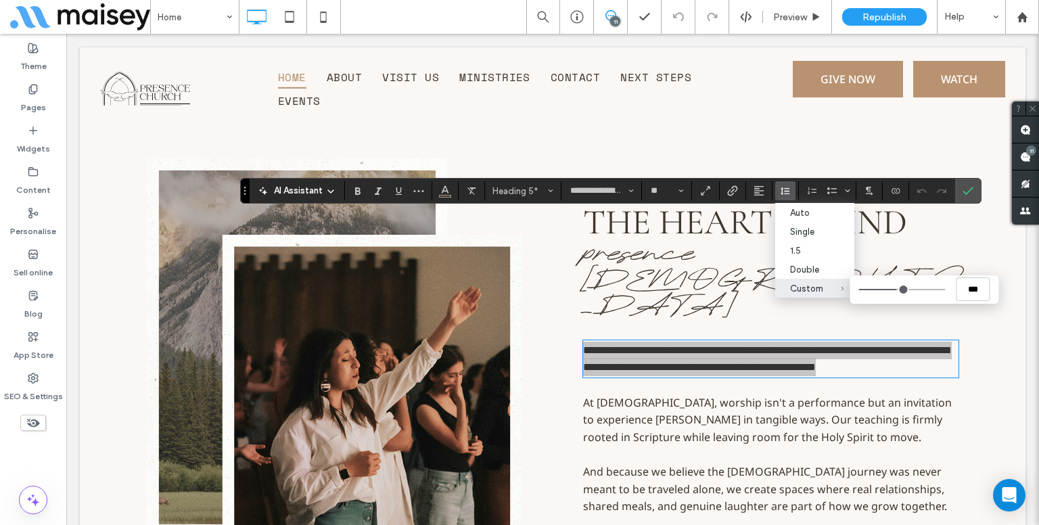
type input "***"
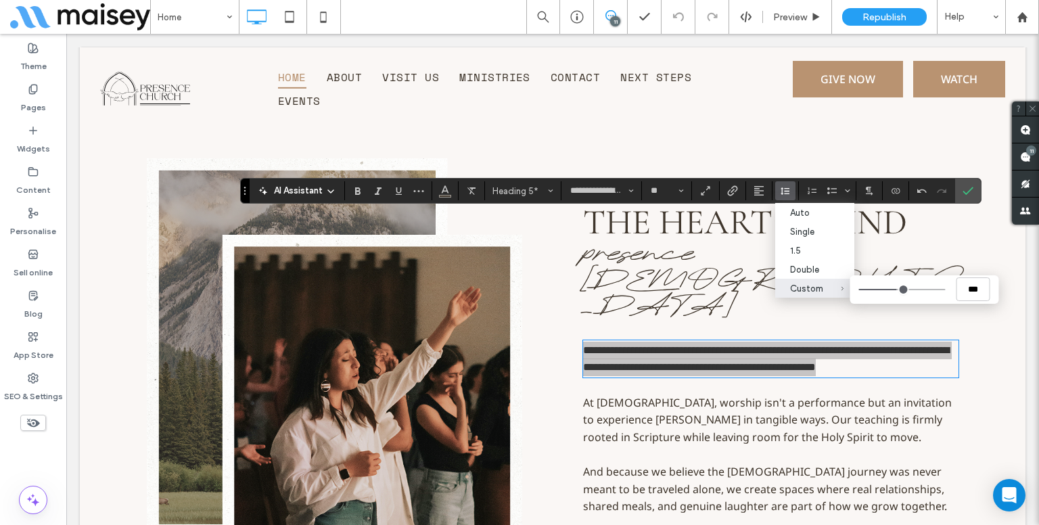
type input "***"
drag, startPoint x: 893, startPoint y: 291, endPoint x: 900, endPoint y: 293, distance: 7.1
type input "***"
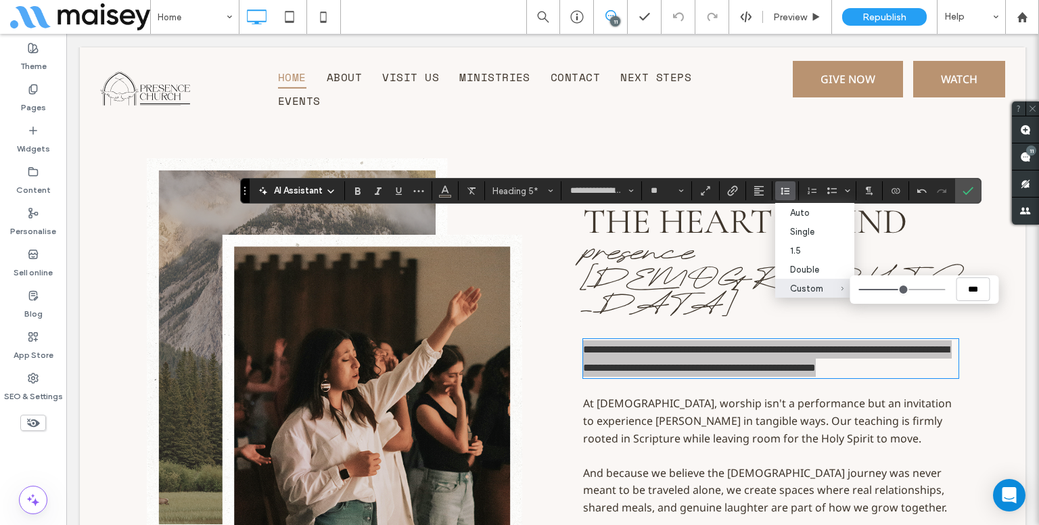
click at [900, 290] on input "Custom ***" at bounding box center [902, 289] width 87 height 1
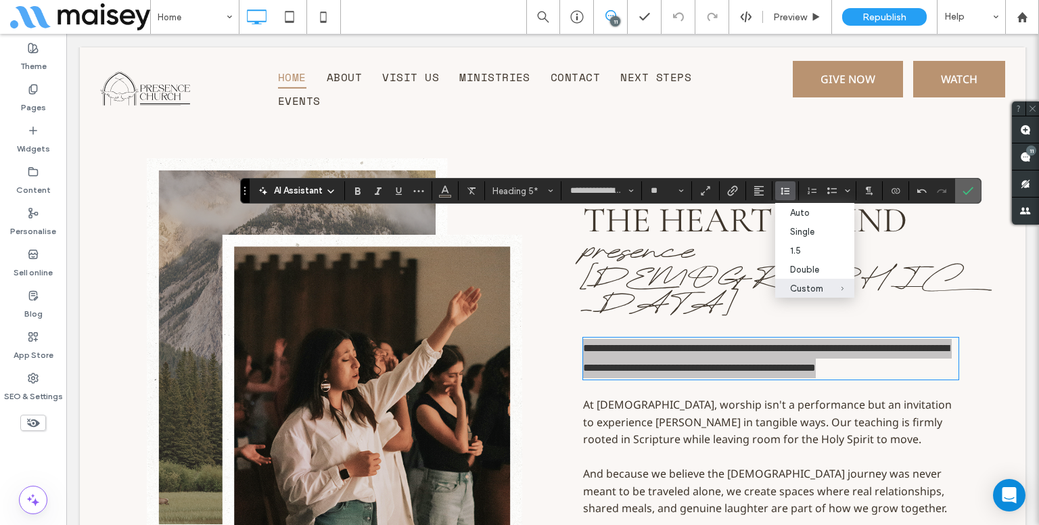
click at [969, 192] on icon "Confirm" at bounding box center [968, 190] width 11 height 11
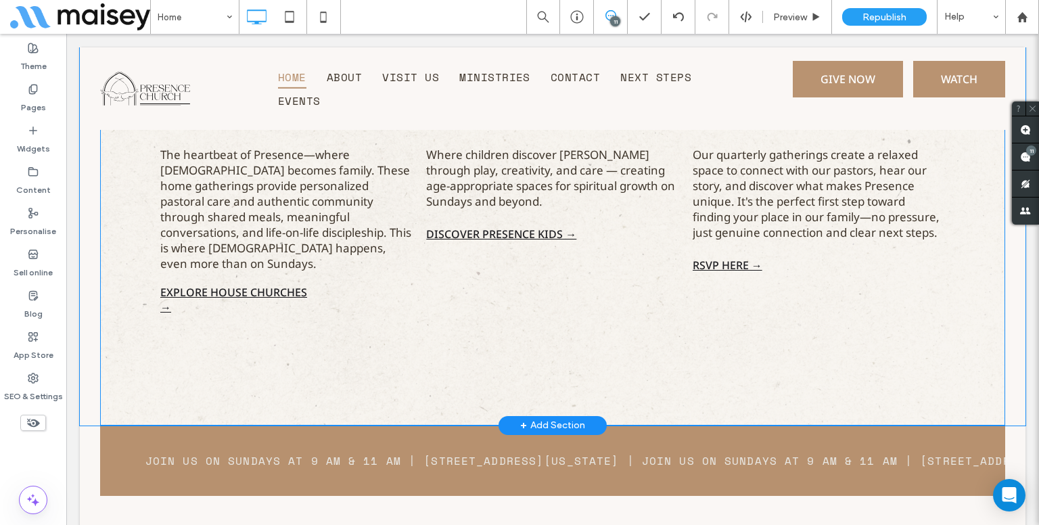
scroll to position [3025, 0]
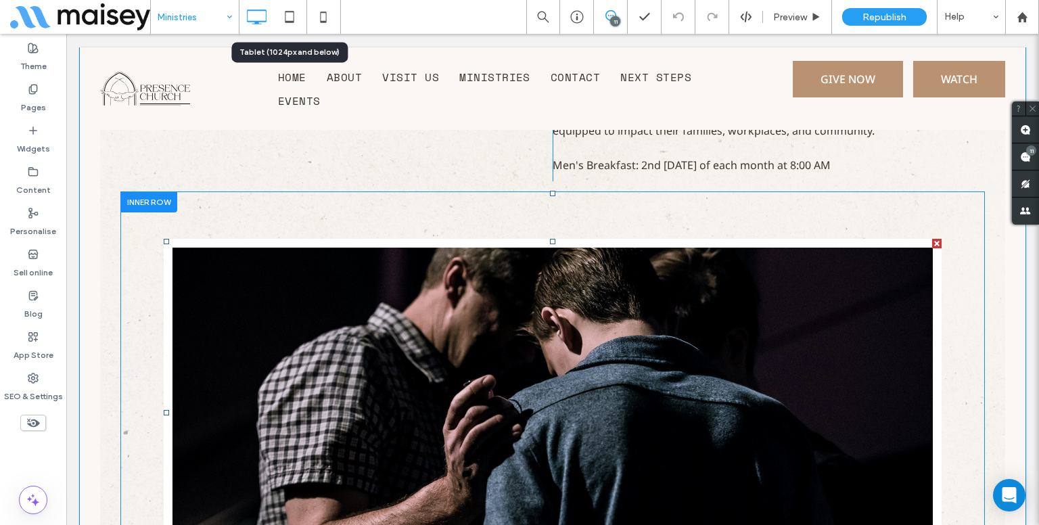
scroll to position [5819, 0]
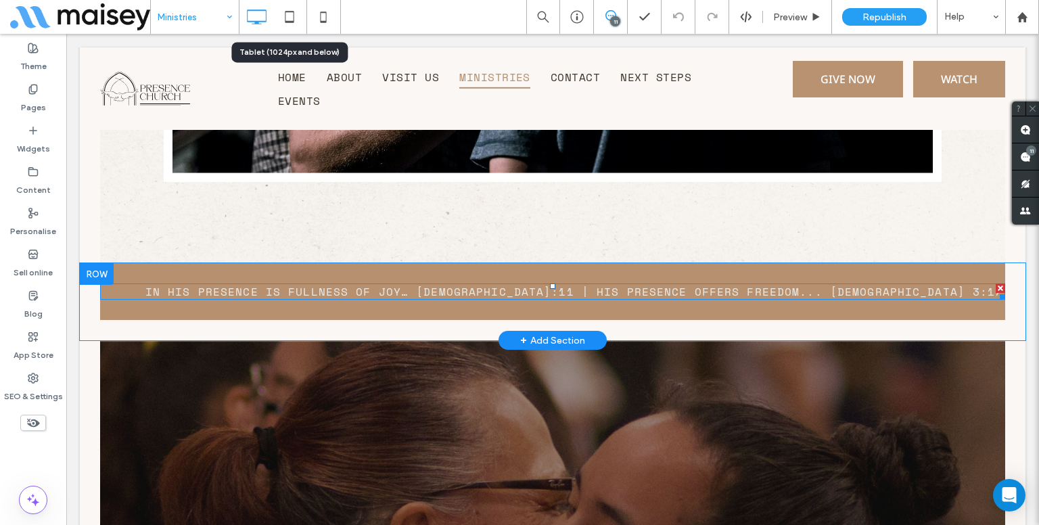
click at [373, 284] on span at bounding box center [552, 292] width 905 height 16
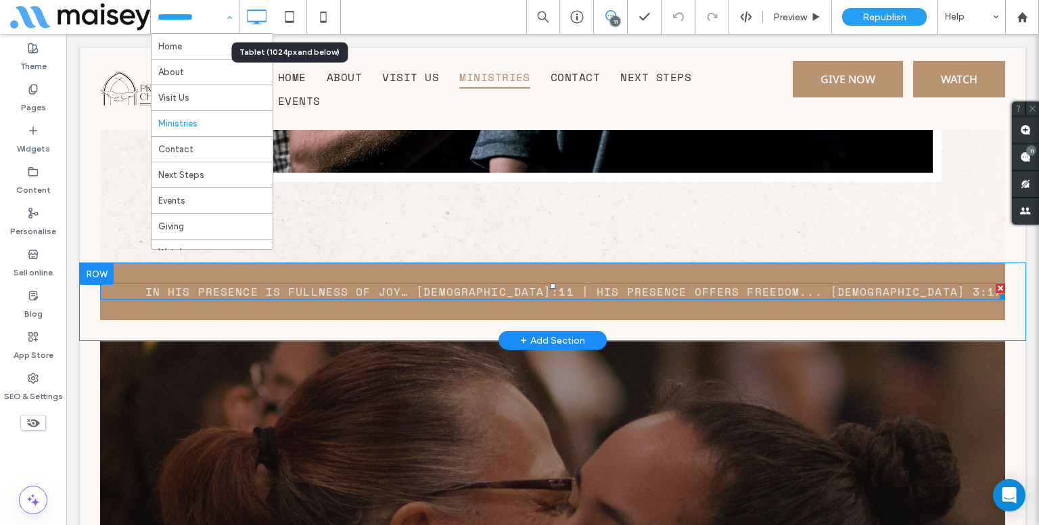
click at [373, 284] on div "In His presence is fullness of joy… Psalm 16:11 | His presence offers freedom..…" at bounding box center [552, 292] width 905 height 16
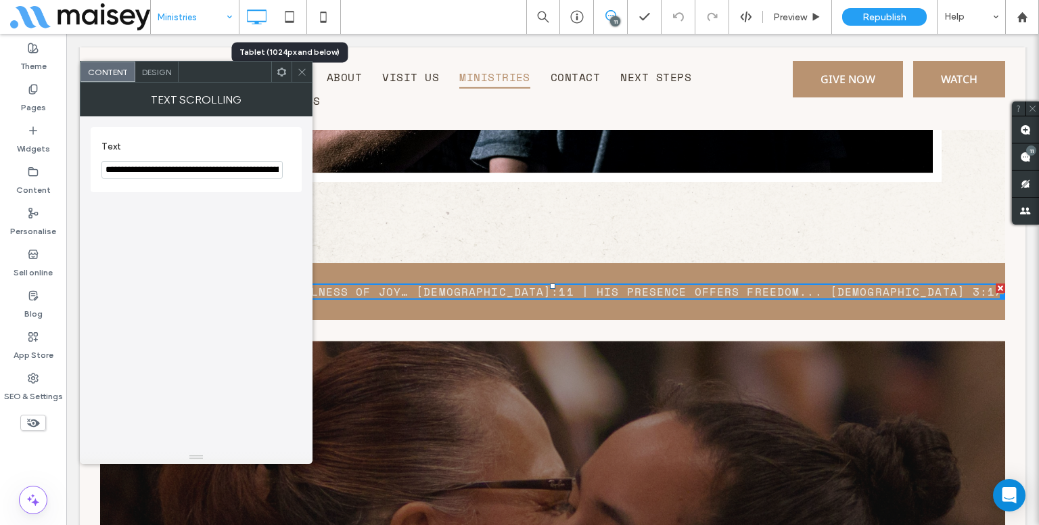
click at [197, 158] on section "**********" at bounding box center [196, 159] width 189 height 51
click at [195, 170] on input "**********" at bounding box center [192, 170] width 181 height 18
click at [303, 70] on use at bounding box center [301, 71] width 7 height 7
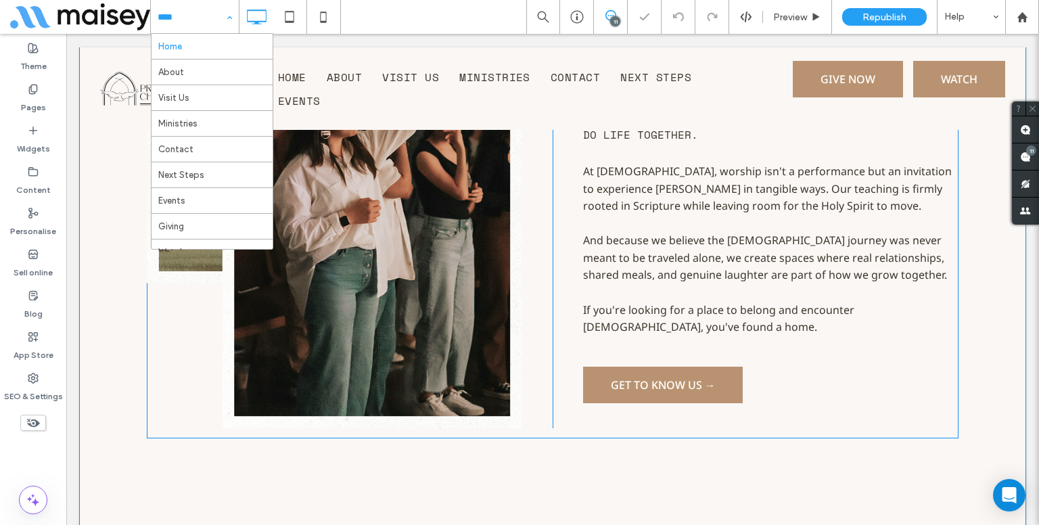
scroll to position [2114, 0]
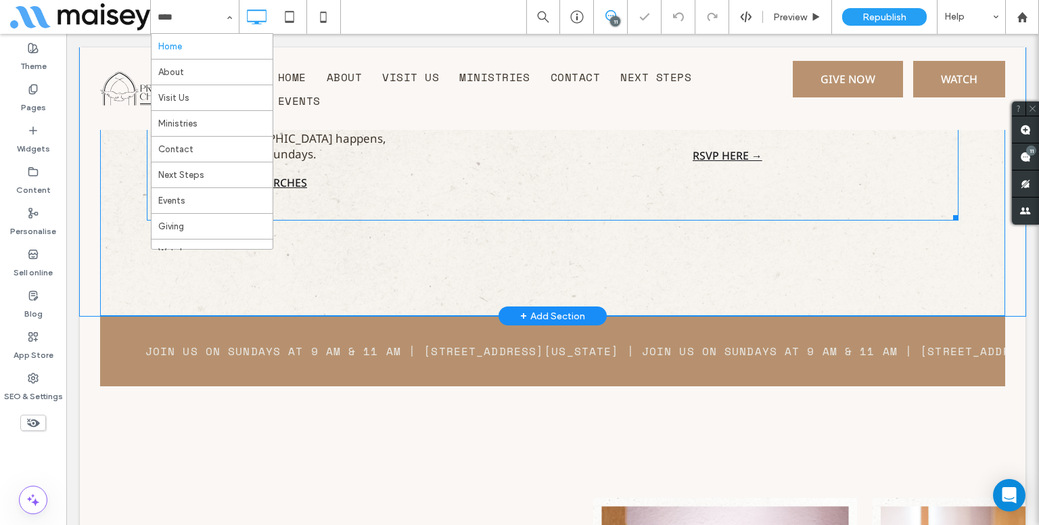
scroll to position [3061, 0]
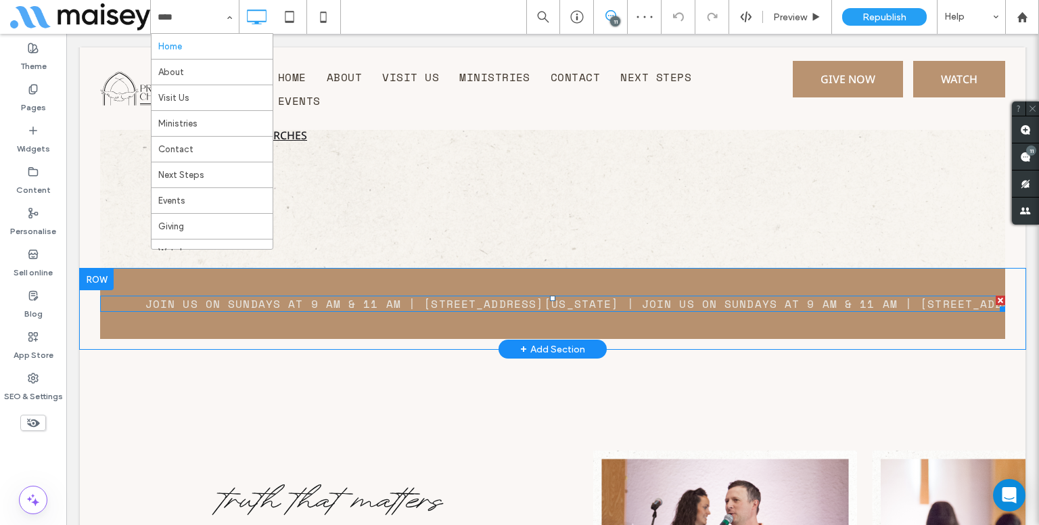
click at [507, 296] on span at bounding box center [552, 304] width 905 height 16
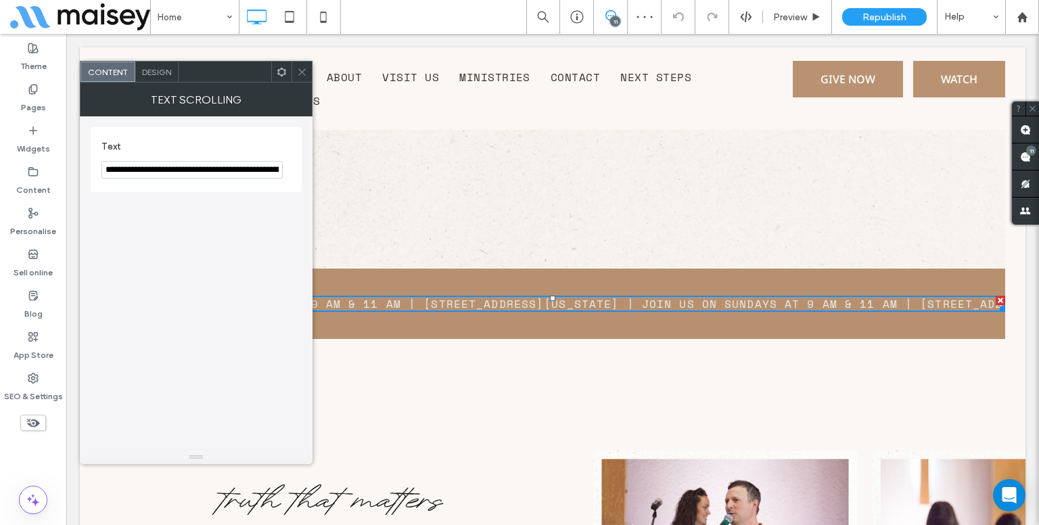
click at [192, 161] on input "**********" at bounding box center [192, 170] width 181 height 18
paste input "Text"
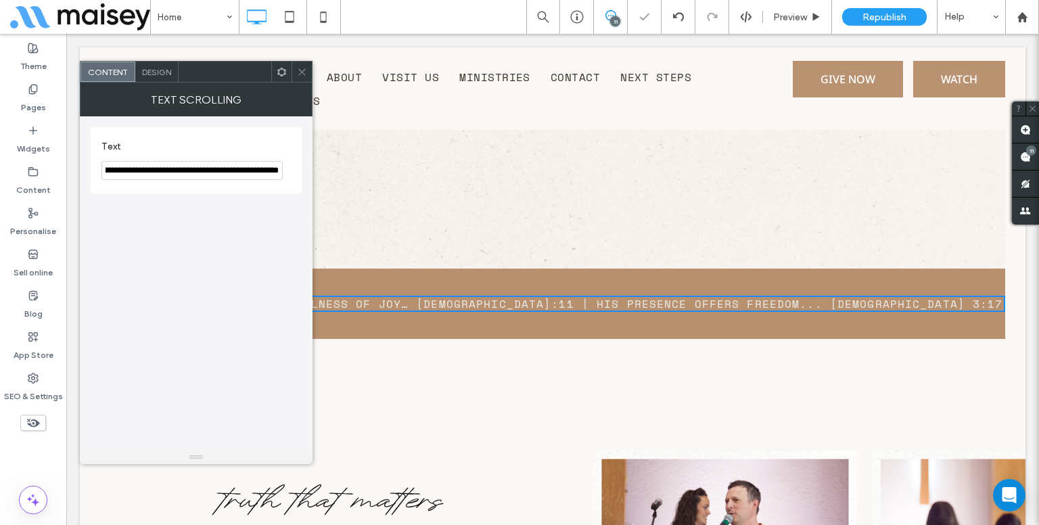
type input "**********"
click at [305, 72] on icon at bounding box center [302, 72] width 10 height 10
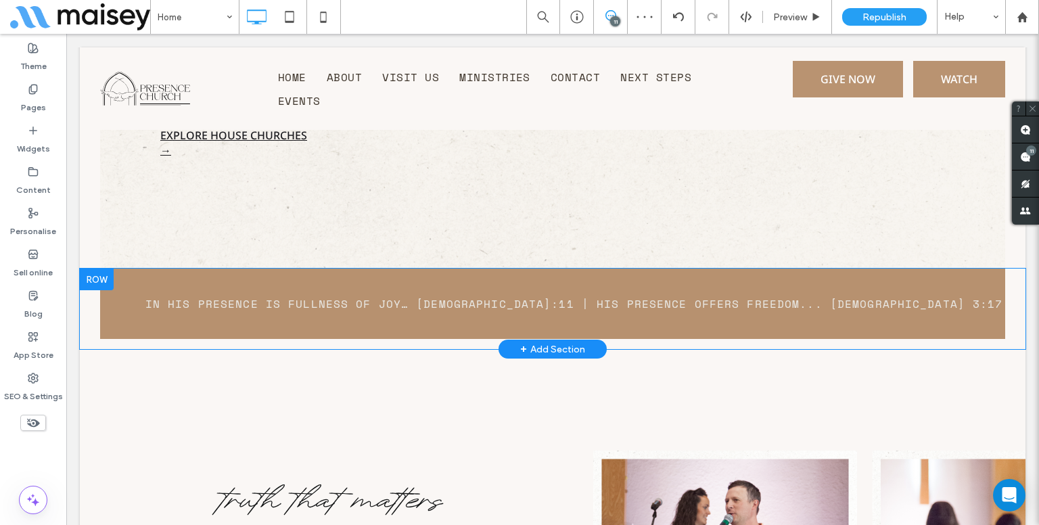
click at [543, 269] on div "In His presence is fullness of joy… [DEMOGRAPHIC_DATA]:11 | His presence offers…" at bounding box center [552, 304] width 905 height 70
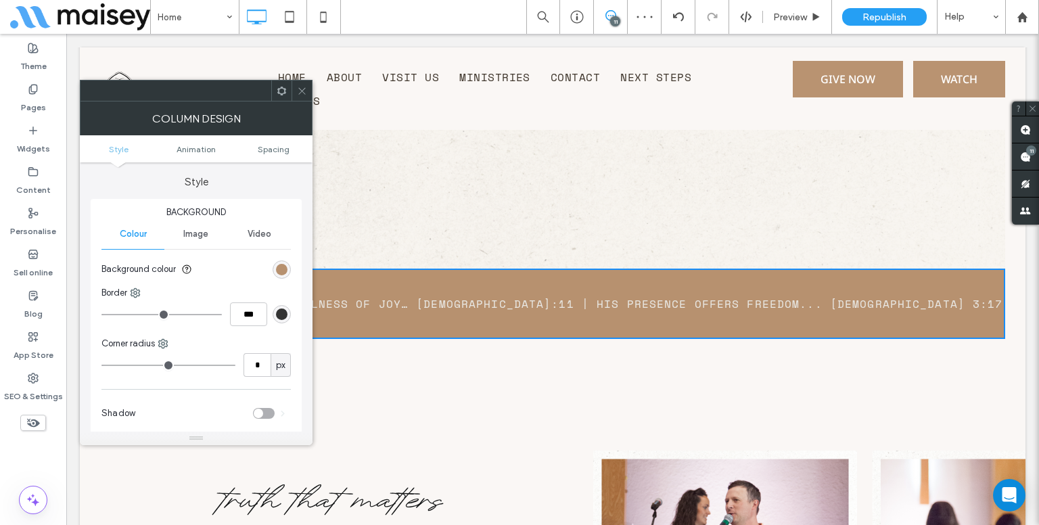
click at [303, 92] on icon at bounding box center [302, 91] width 10 height 10
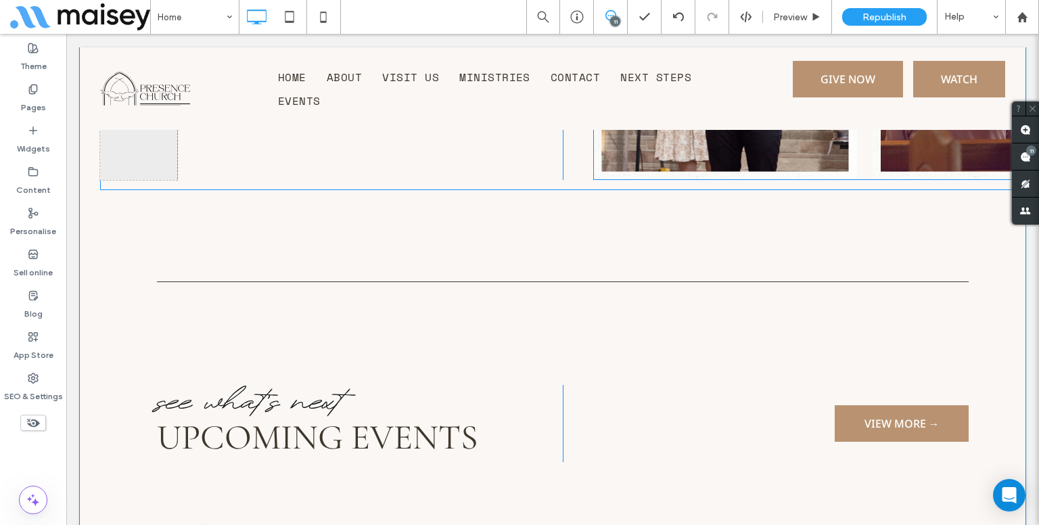
scroll to position [3603, 0]
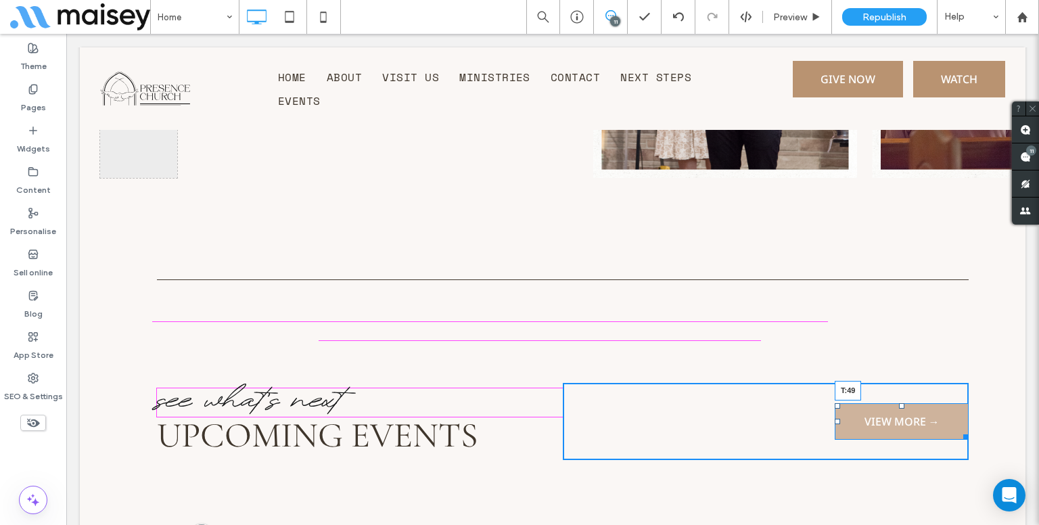
drag, startPoint x: 895, startPoint y: 311, endPoint x: 783, endPoint y: 373, distance: 127.8
click at [897, 383] on div "VIEW MORE → T:49 Click To Paste" at bounding box center [766, 421] width 406 height 77
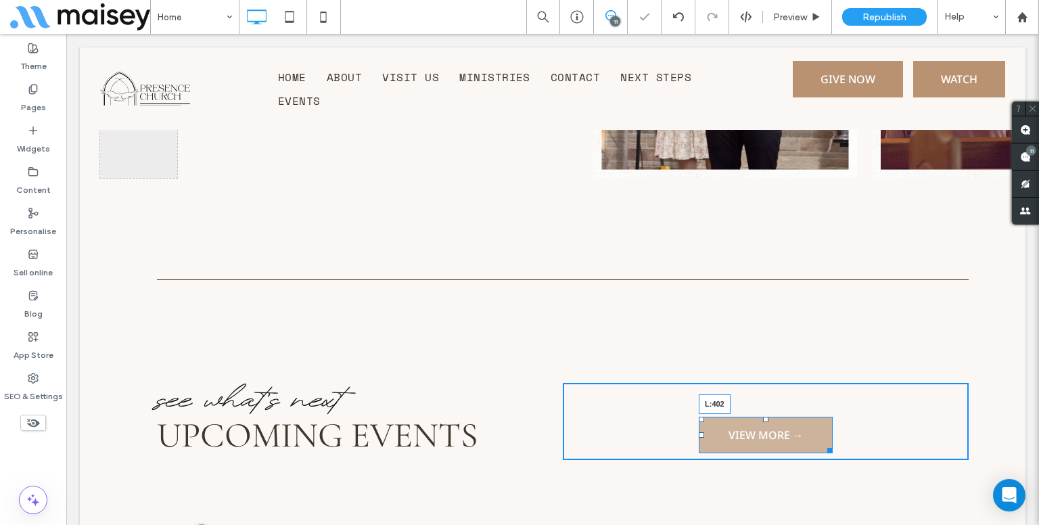
drag, startPoint x: 698, startPoint y: 338, endPoint x: 888, endPoint y: 339, distance: 190.2
click at [888, 383] on div "VIEW MORE → L:402 Click To Paste" at bounding box center [766, 421] width 406 height 77
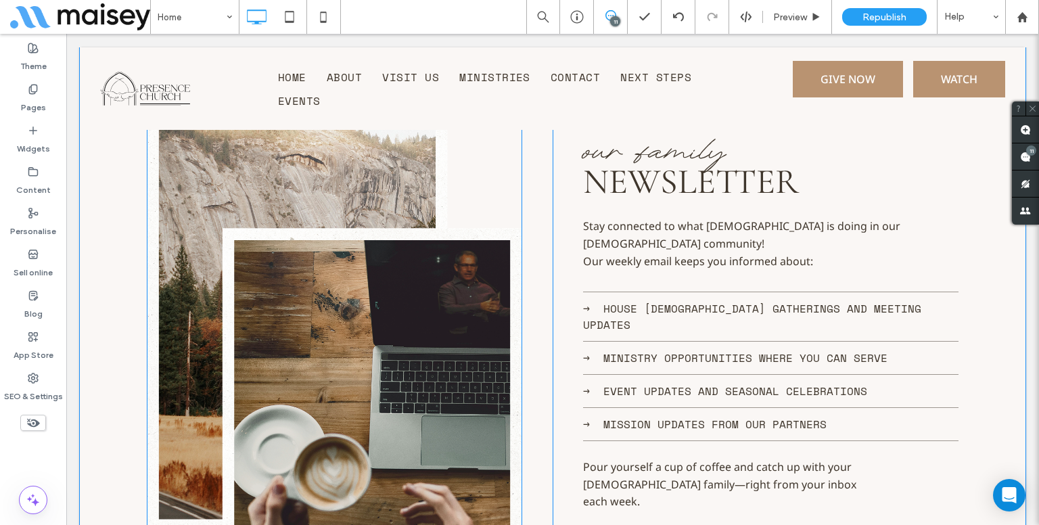
scroll to position [5430, 0]
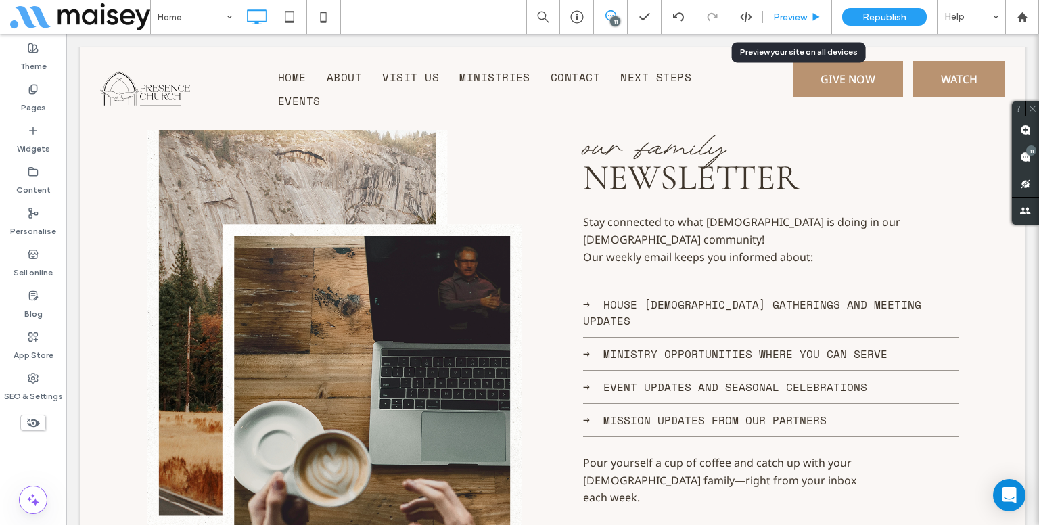
click at [774, 24] on div "Preview" at bounding box center [797, 17] width 69 height 34
drag, startPoint x: 796, startPoint y: 25, endPoint x: 804, endPoint y: 22, distance: 8.2
click at [804, 22] on div "Preview" at bounding box center [797, 17] width 69 height 34
click at [815, 19] on icon at bounding box center [816, 17] width 10 height 10
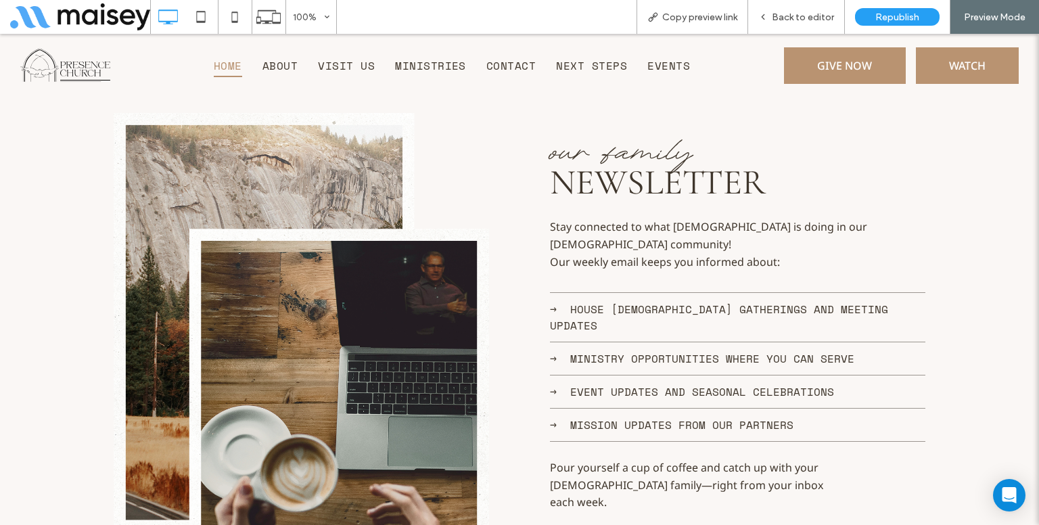
scroll to position [5451, 0]
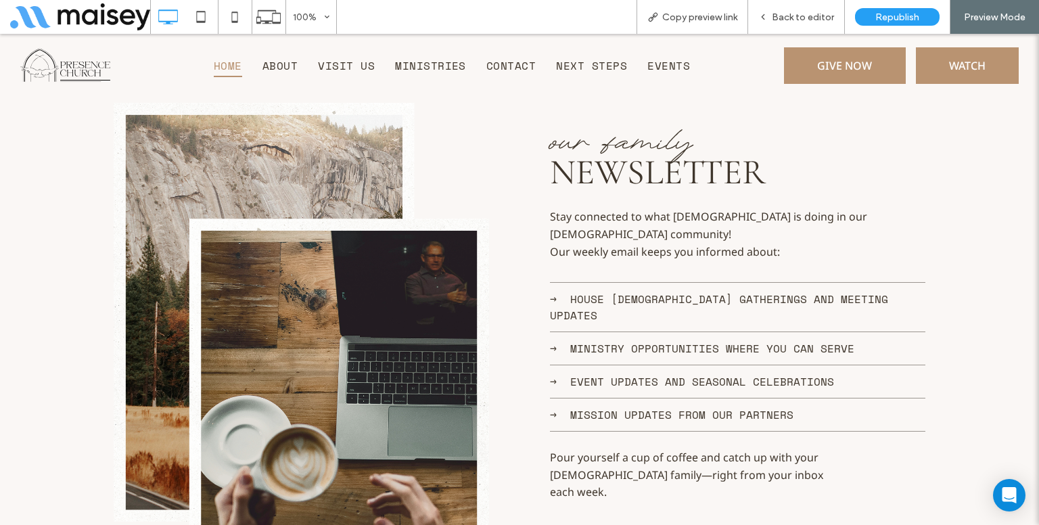
click at [728, 291] on span "→ House [DEMOGRAPHIC_DATA] gatherings and meeting updates" at bounding box center [719, 307] width 338 height 32
click at [715, 340] on span "→ Ministry opportunities where you can serve" at bounding box center [702, 348] width 305 height 16
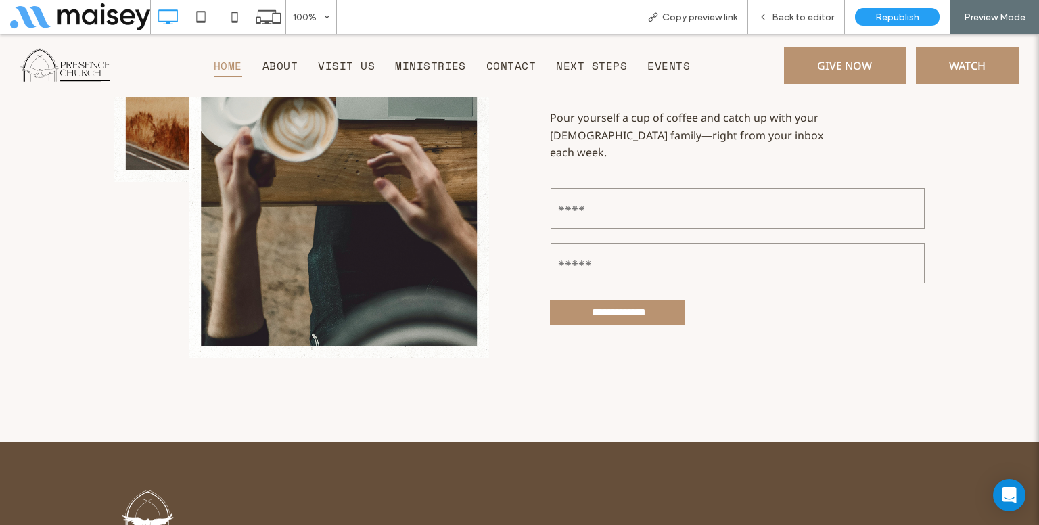
scroll to position [5789, 0]
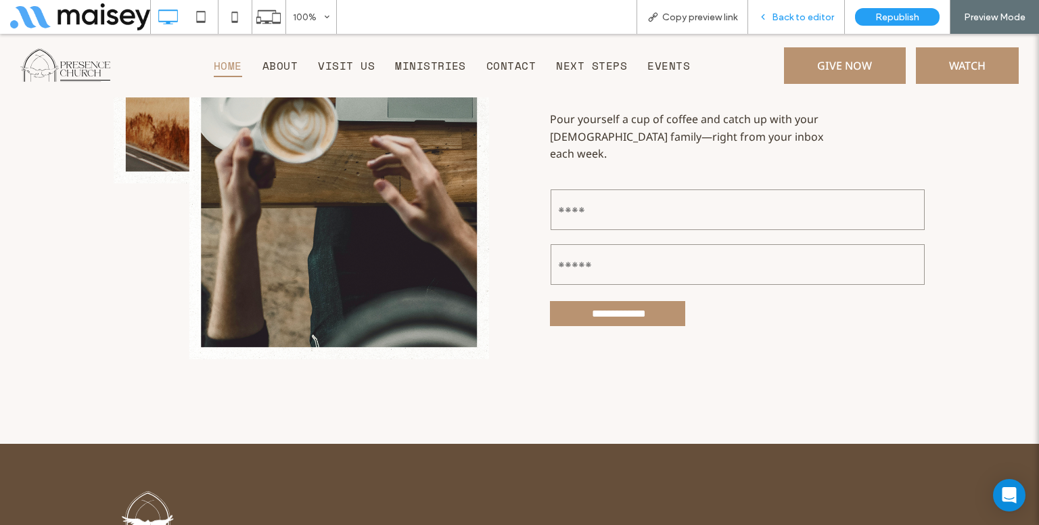
click at [821, 26] on div "Back to editor" at bounding box center [796, 17] width 97 height 34
click at [812, 8] on div "Back to editor" at bounding box center [796, 17] width 97 height 34
click at [805, 17] on span "Back to editor" at bounding box center [803, 18] width 62 height 12
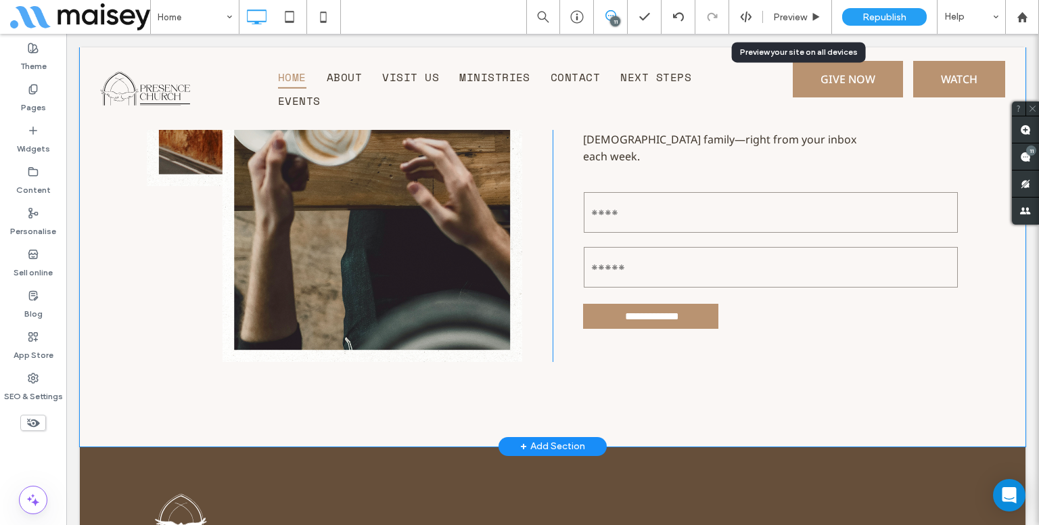
scroll to position [5768, 0]
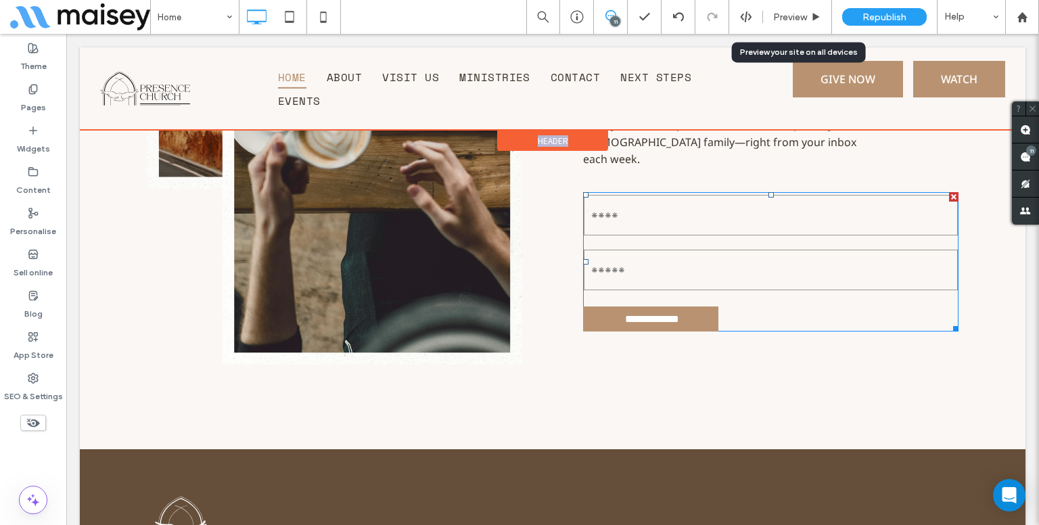
click at [656, 120] on div "Click To Paste Home About Visit Us Ministries Contact Next Steps Events Click T…" at bounding box center [553, 88] width 946 height 83
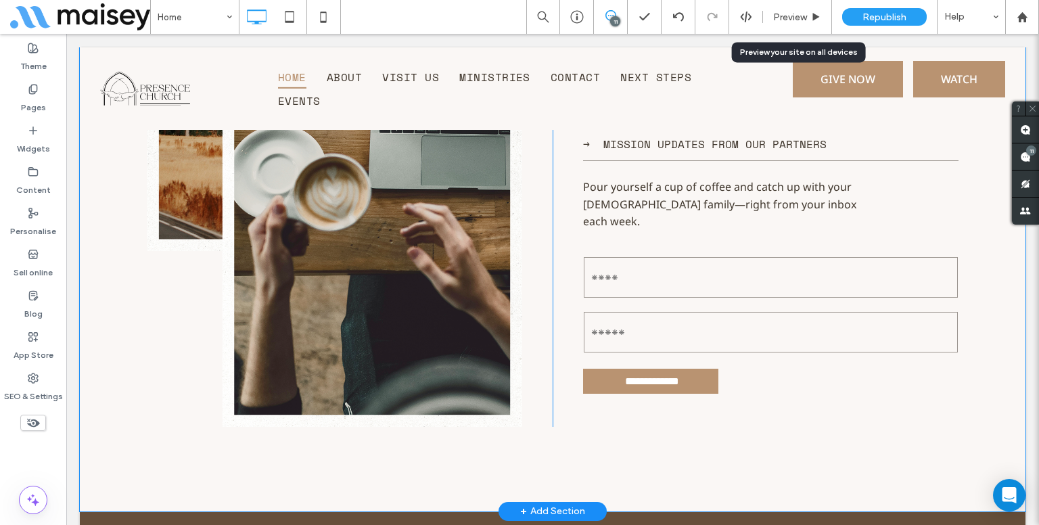
scroll to position [5700, 0]
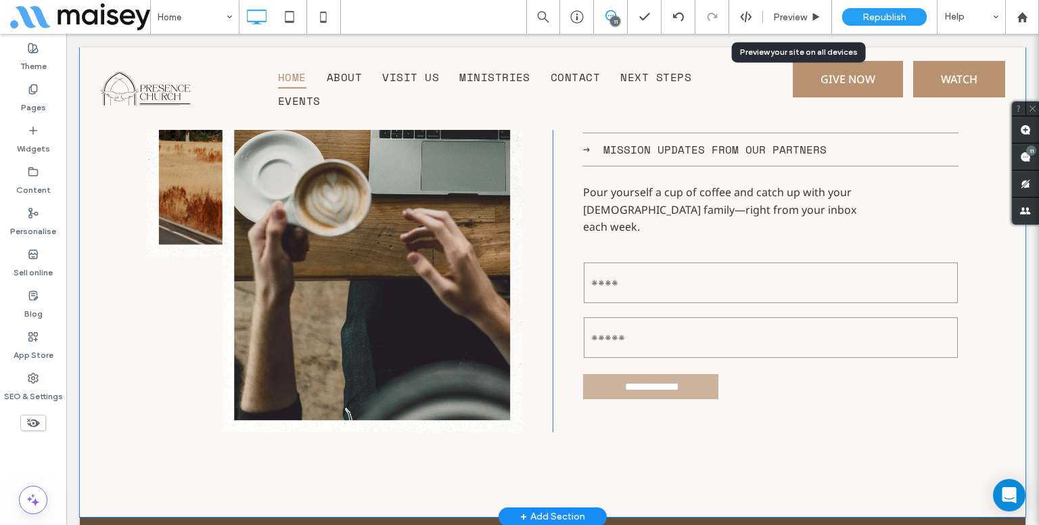
click at [698, 374] on input "**********" at bounding box center [652, 386] width 133 height 25
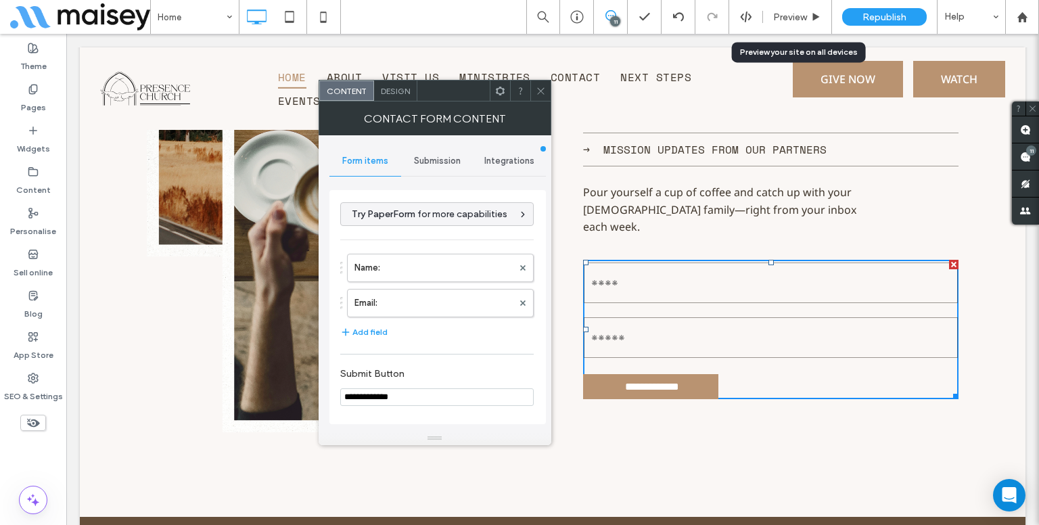
click at [436, 156] on span "Submission" at bounding box center [437, 161] width 47 height 11
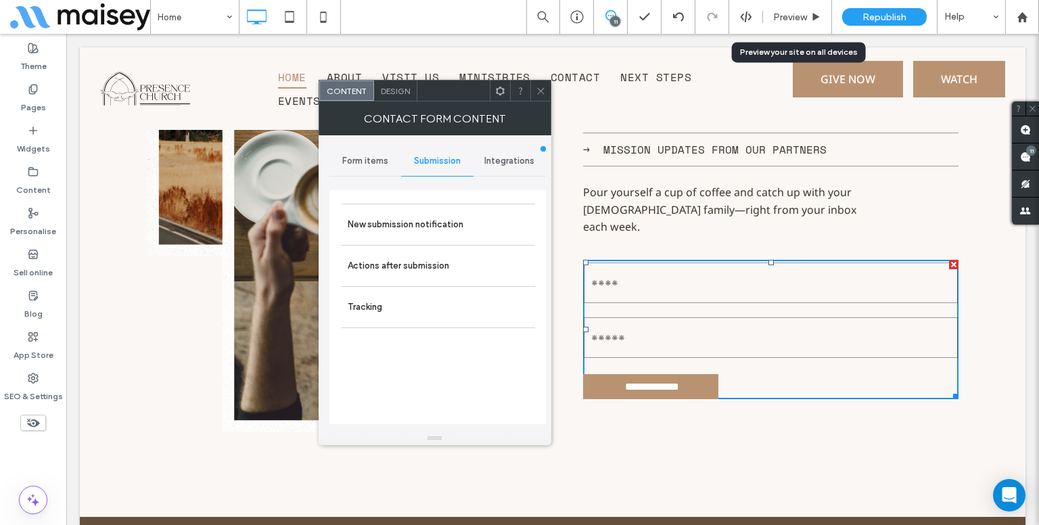
click at [397, 93] on span "Design" at bounding box center [395, 91] width 29 height 10
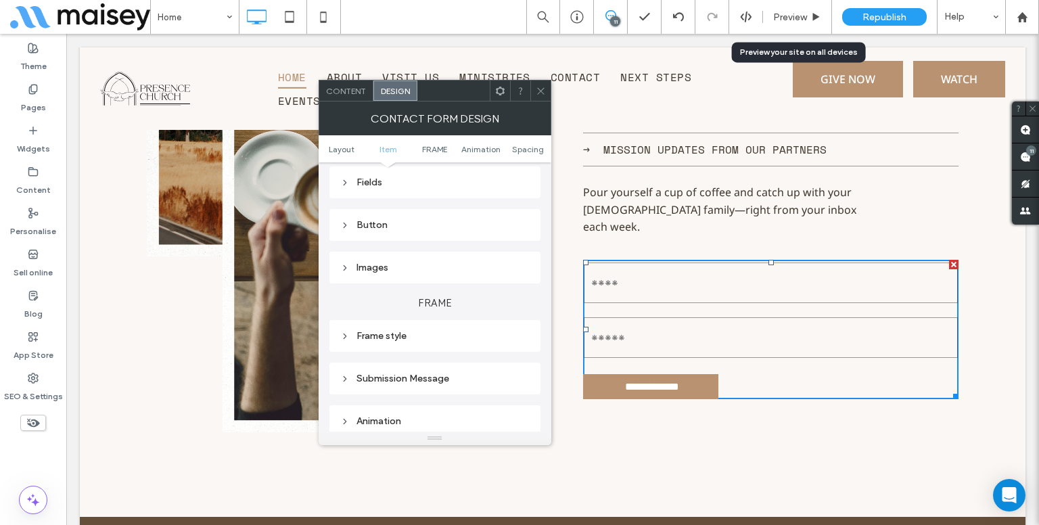
scroll to position [271, 0]
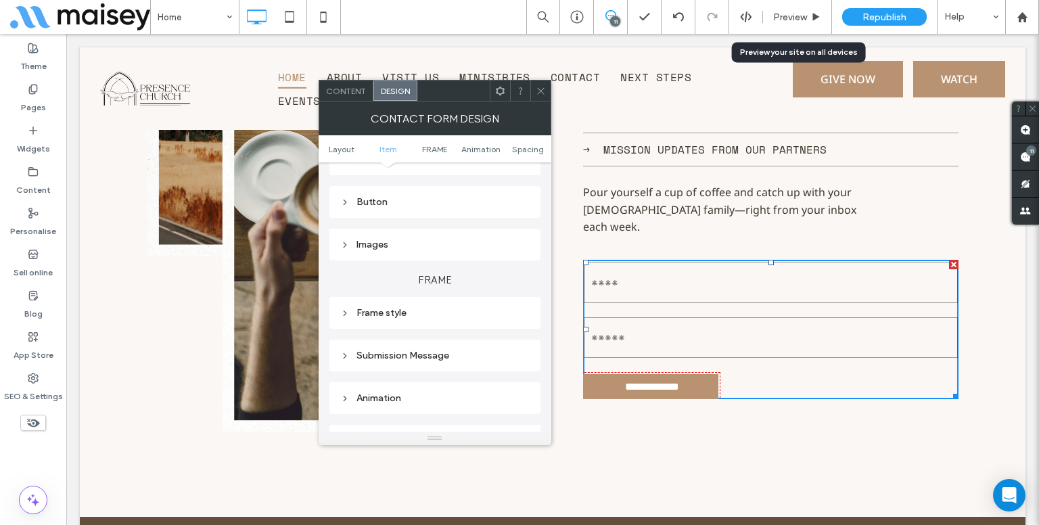
click at [392, 204] on div "Button" at bounding box center [434, 202] width 189 height 12
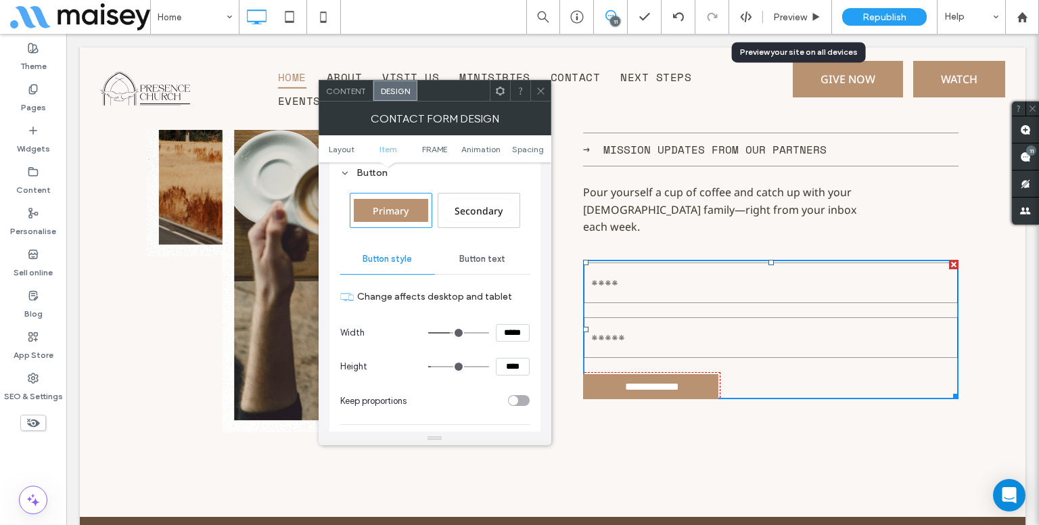
scroll to position [338, 0]
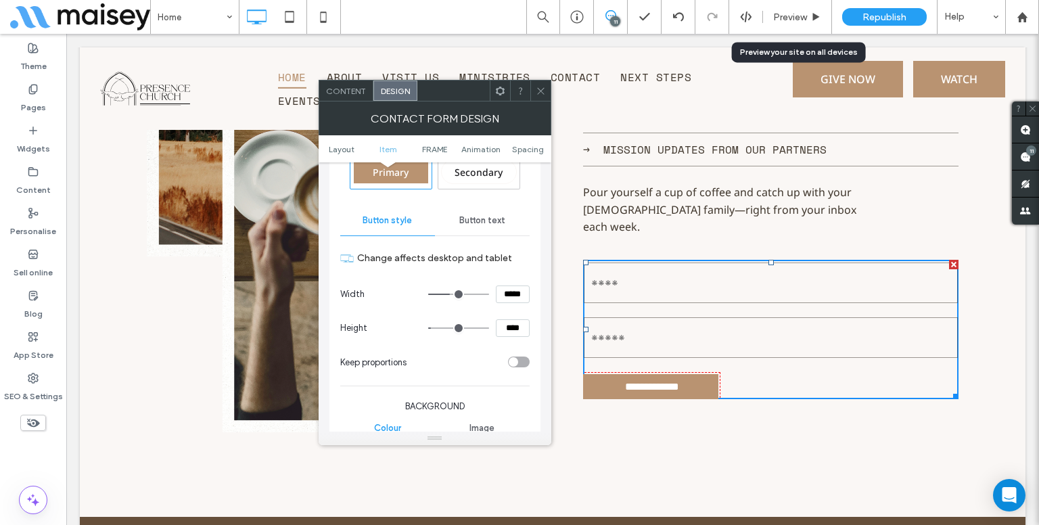
type input "**"
type input "****"
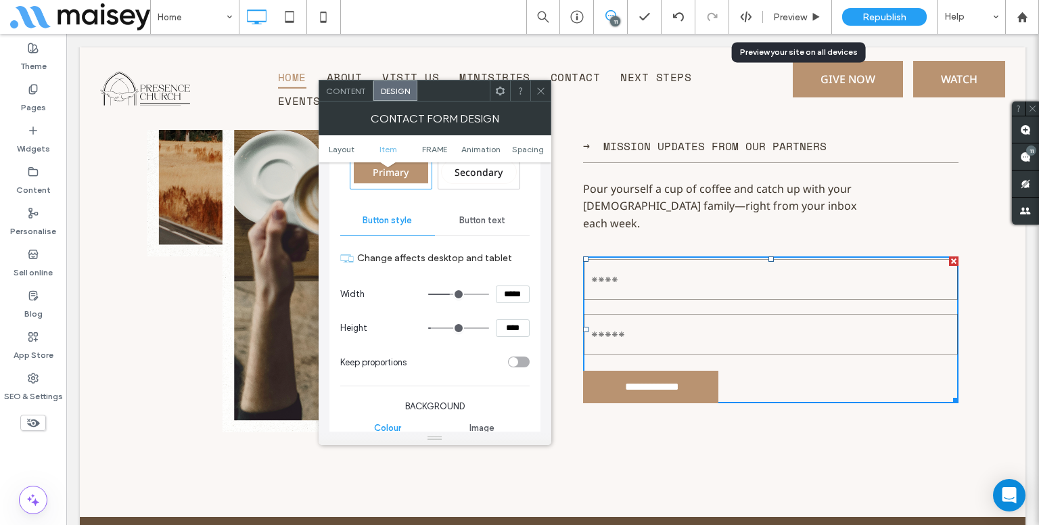
type input "**"
type input "****"
type input "**"
type input "****"
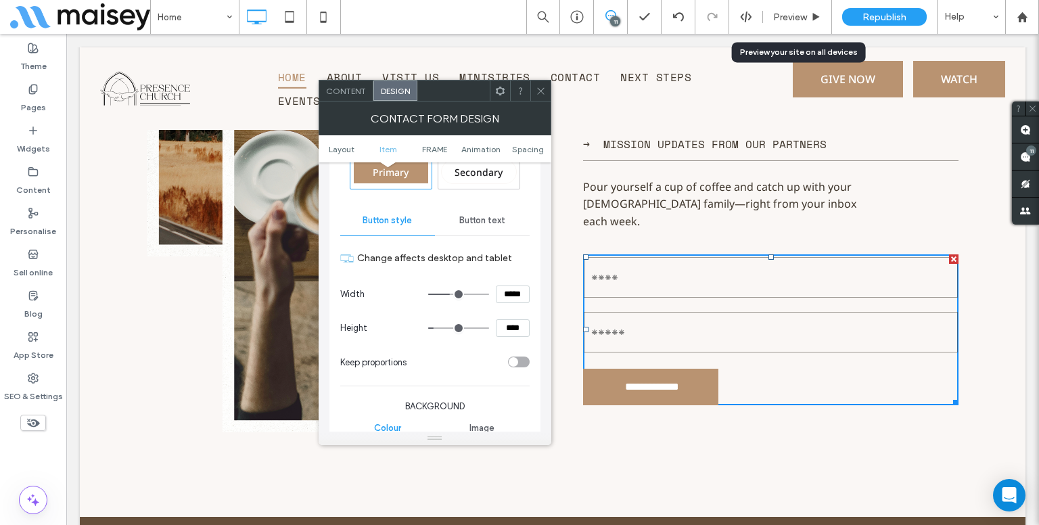
type input "**"
click at [438, 329] on input "range" at bounding box center [458, 328] width 61 height 1
click at [545, 89] on icon at bounding box center [541, 91] width 10 height 10
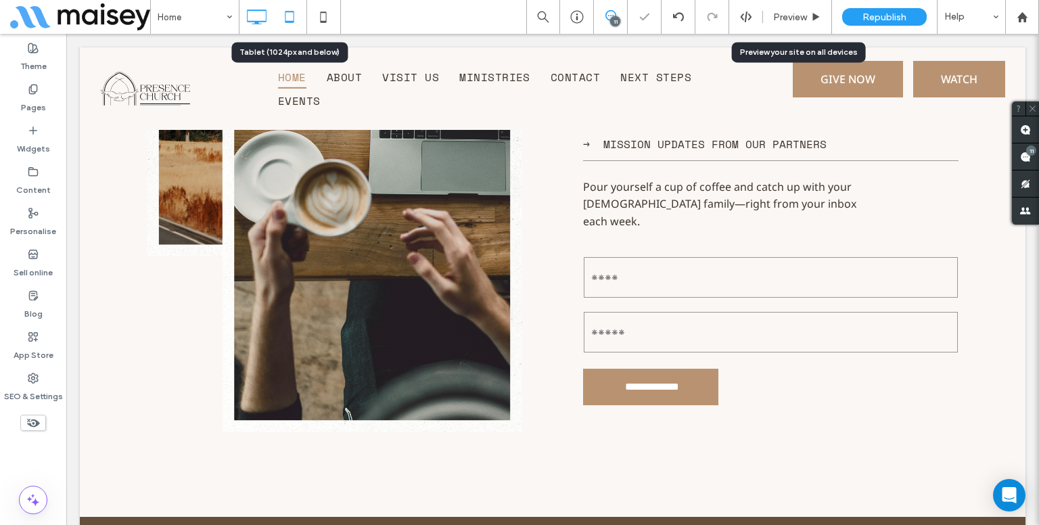
click at [297, 18] on icon at bounding box center [289, 16] width 27 height 27
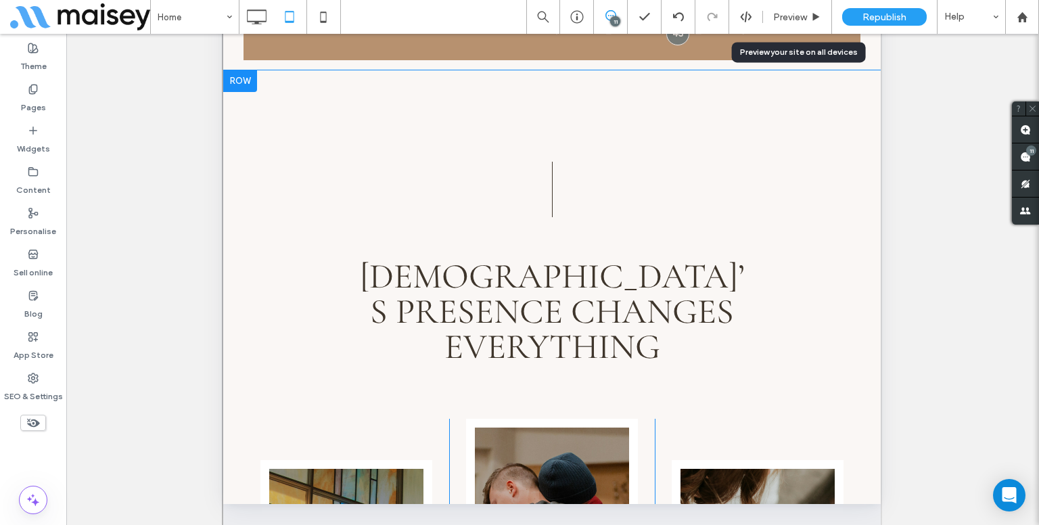
scroll to position [343, 0]
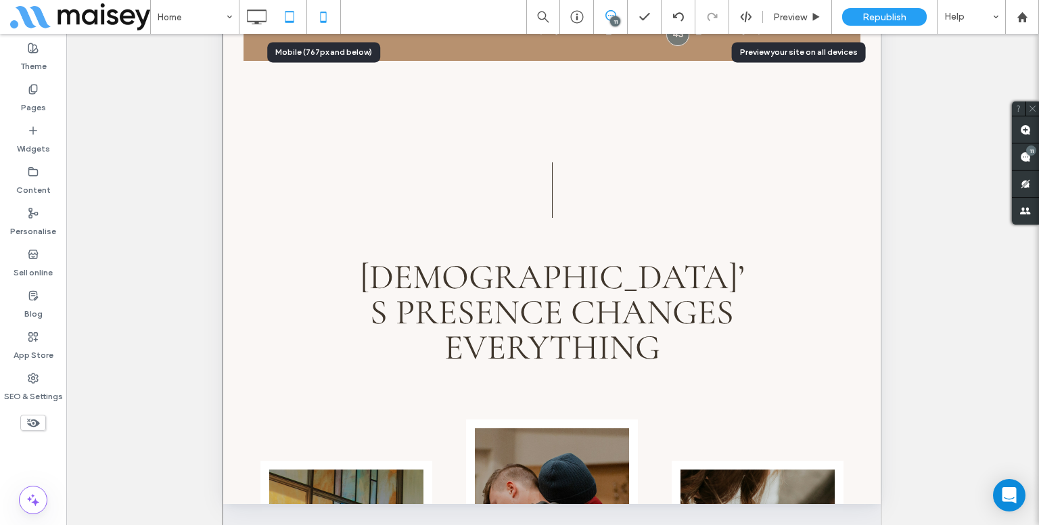
click at [330, 13] on icon at bounding box center [323, 16] width 27 height 27
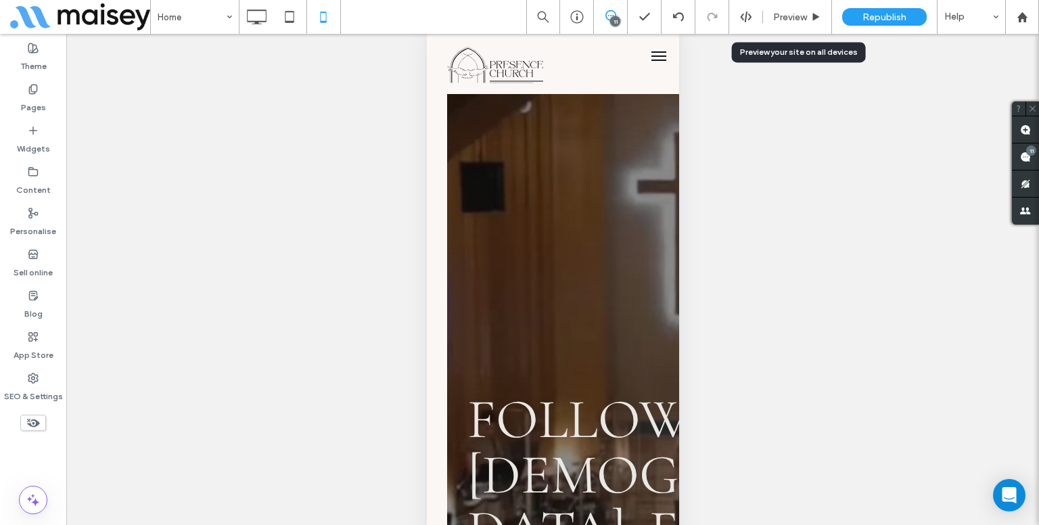
scroll to position [35, 0]
click at [270, 14] on div at bounding box center [257, 16] width 34 height 27
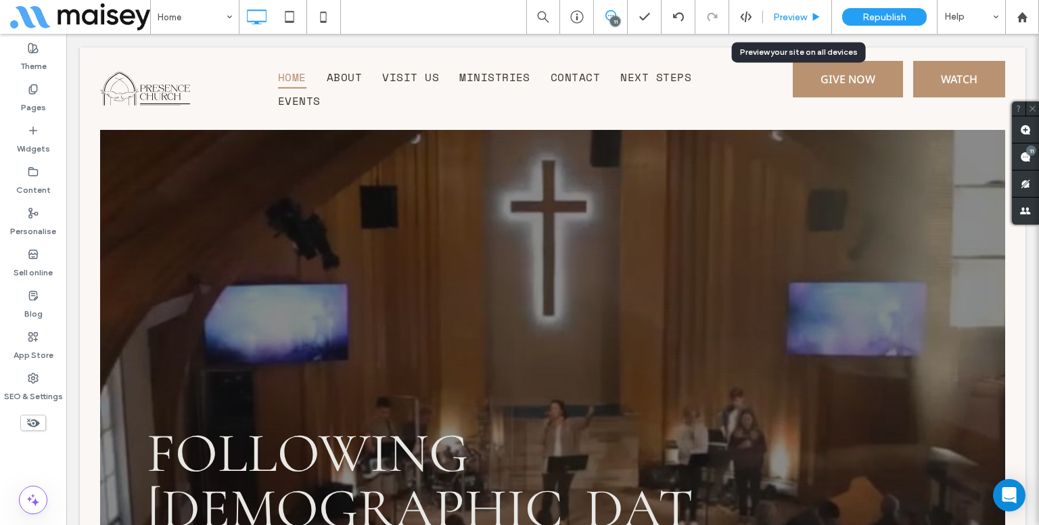
click at [801, 7] on div "Preview" at bounding box center [797, 17] width 69 height 34
click at [804, 12] on span "Preview" at bounding box center [790, 18] width 34 height 12
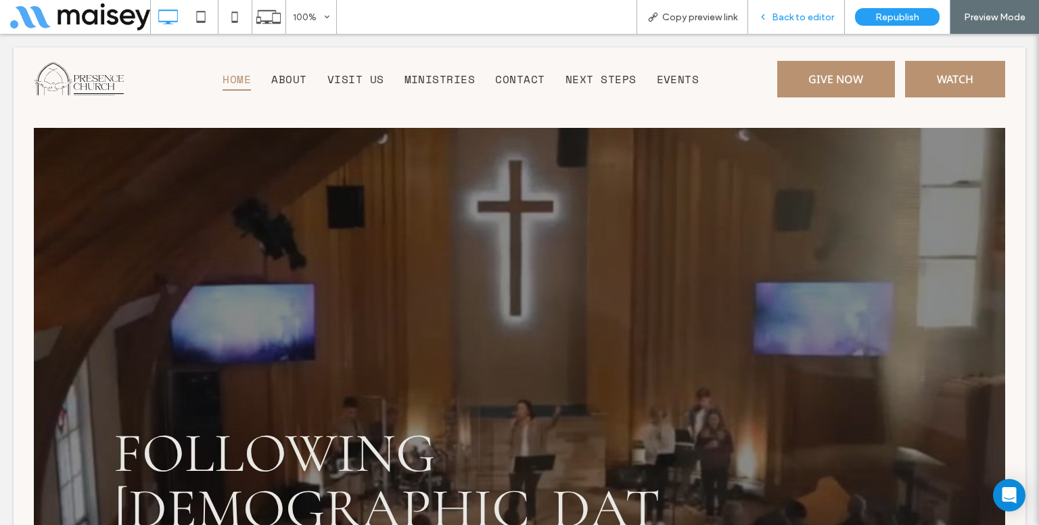
click at [828, 9] on div "Back to editor" at bounding box center [796, 17] width 97 height 34
click at [811, 18] on span "Back to editor" at bounding box center [803, 18] width 62 height 12
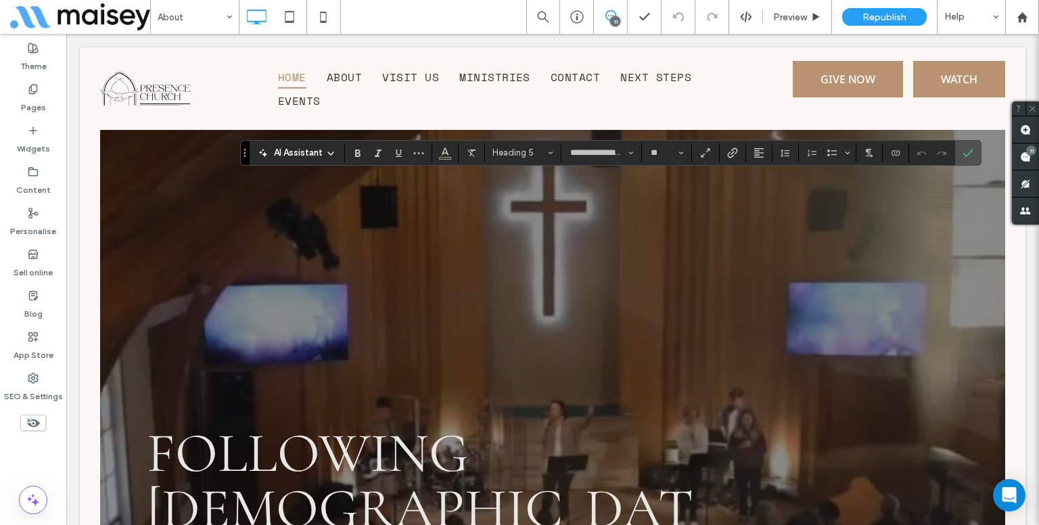
type input "**********"
type input "**"
click at [793, 158] on button "Line Height" at bounding box center [785, 152] width 20 height 19
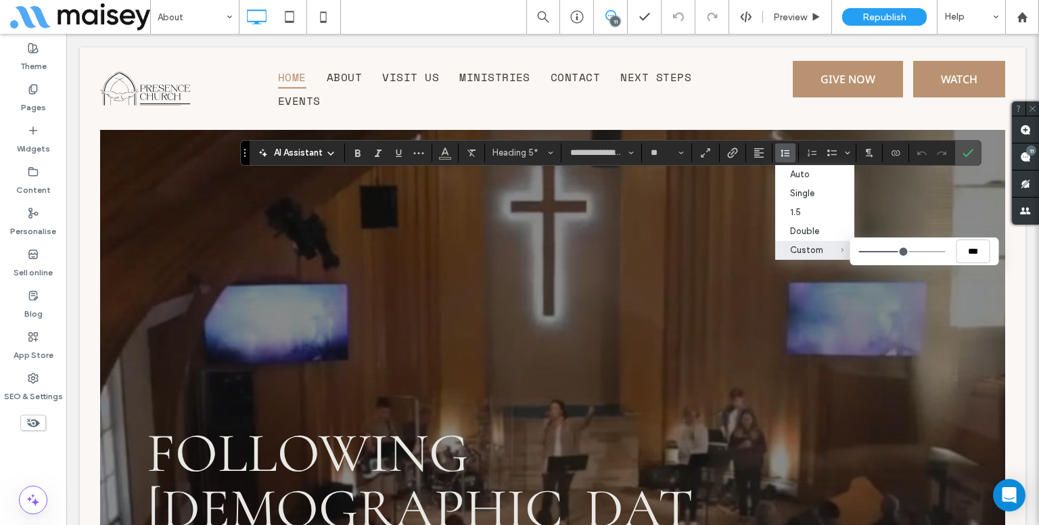
type input "***"
click at [902, 252] on input "Custom ***" at bounding box center [902, 251] width 87 height 1
click at [972, 152] on label "Confirm" at bounding box center [968, 153] width 20 height 24
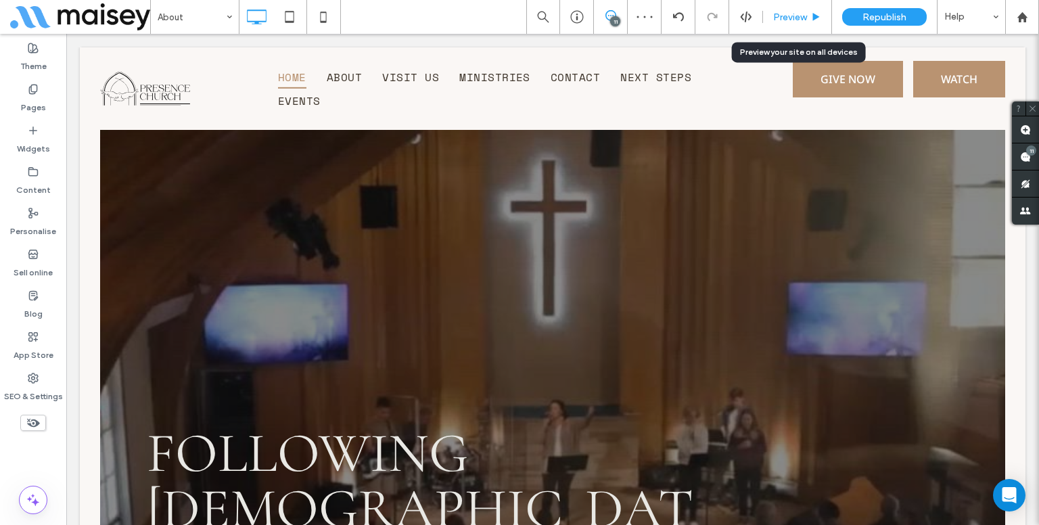
click at [801, 20] on span "Preview" at bounding box center [790, 18] width 34 height 12
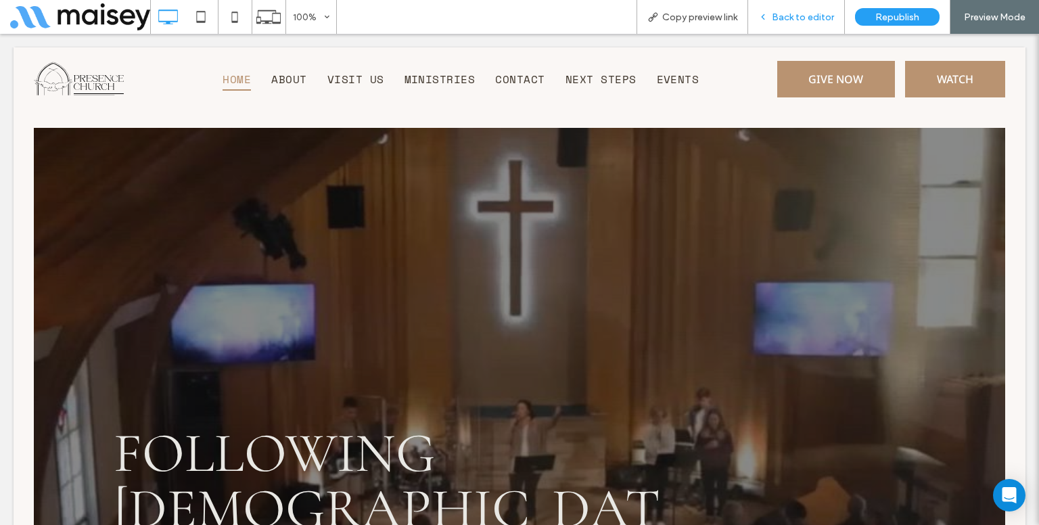
click at [809, 8] on div "Back to editor" at bounding box center [796, 17] width 97 height 34
click at [798, 10] on div "Back to editor" at bounding box center [796, 17] width 97 height 34
click at [773, 16] on div "Back to editor" at bounding box center [796, 18] width 96 height 12
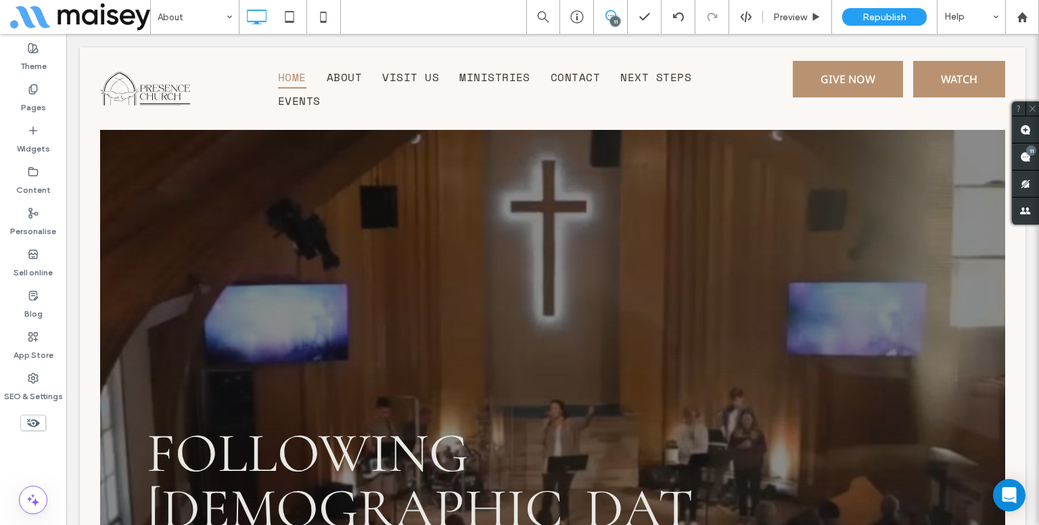
type input "**********"
type input "**"
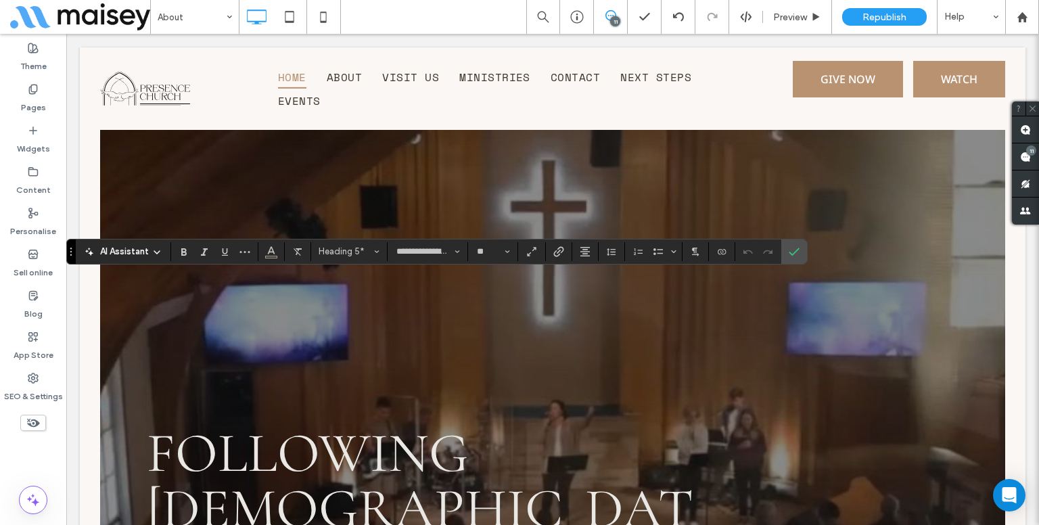
click at [599, 252] on section at bounding box center [612, 251] width 26 height 19
click at [602, 250] on button "Line Height" at bounding box center [612, 251] width 20 height 19
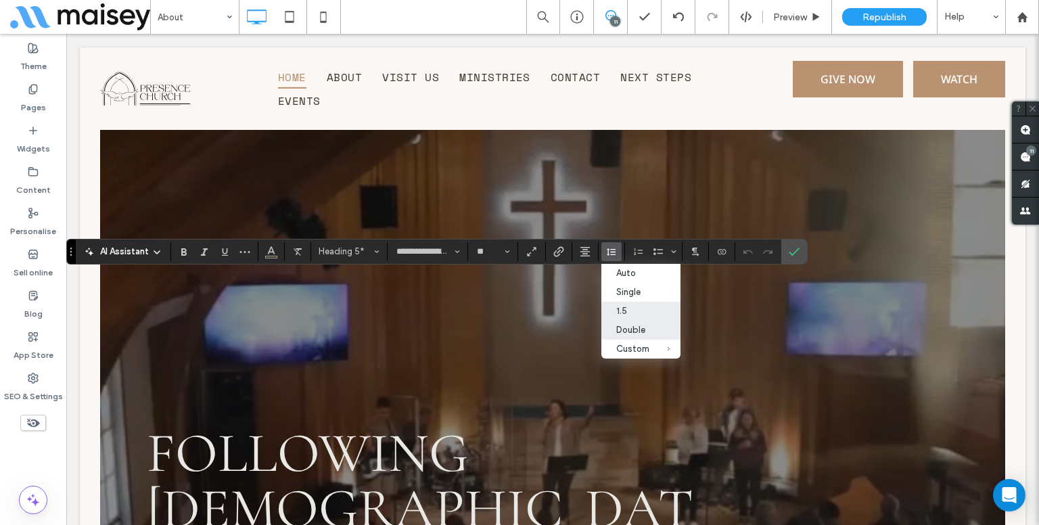
click at [653, 331] on label "Double" at bounding box center [641, 330] width 79 height 19
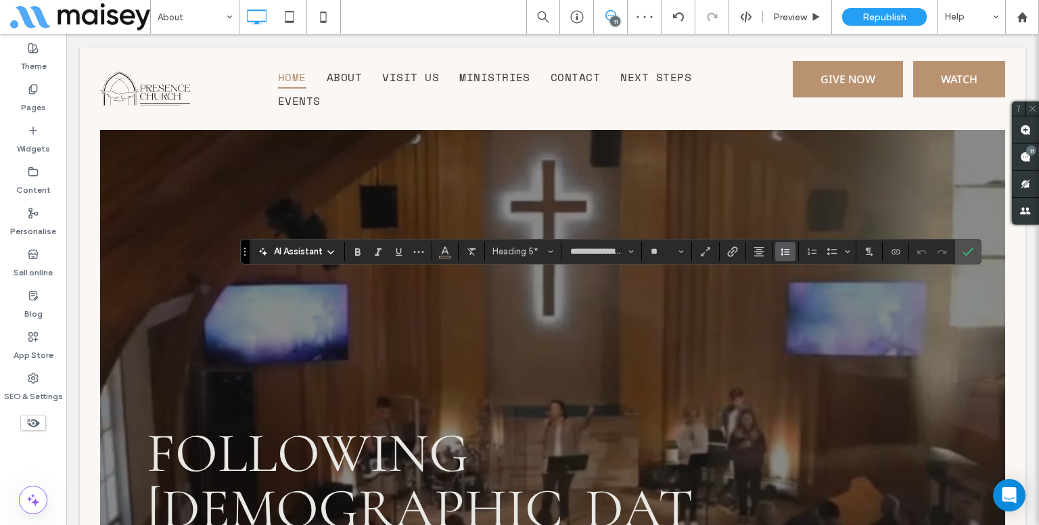
click at [792, 256] on button "Line Height" at bounding box center [785, 251] width 20 height 19
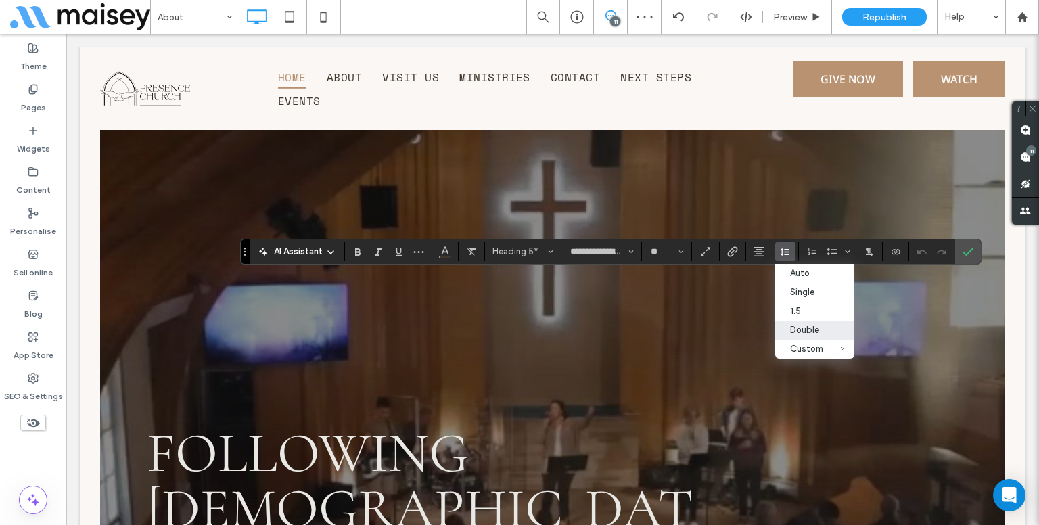
click at [794, 328] on div "Double" at bounding box center [806, 330] width 33 height 10
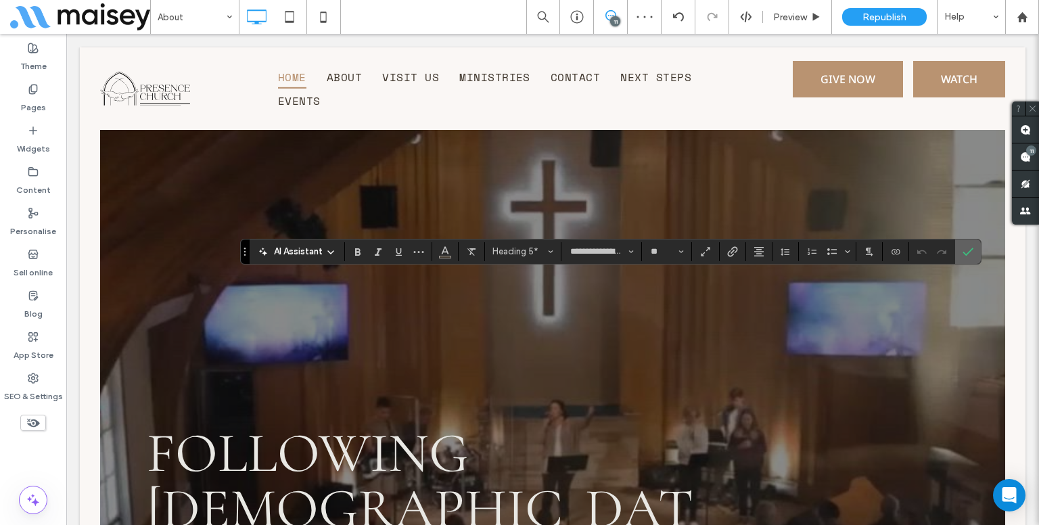
click at [963, 248] on icon "Confirm" at bounding box center [968, 251] width 11 height 11
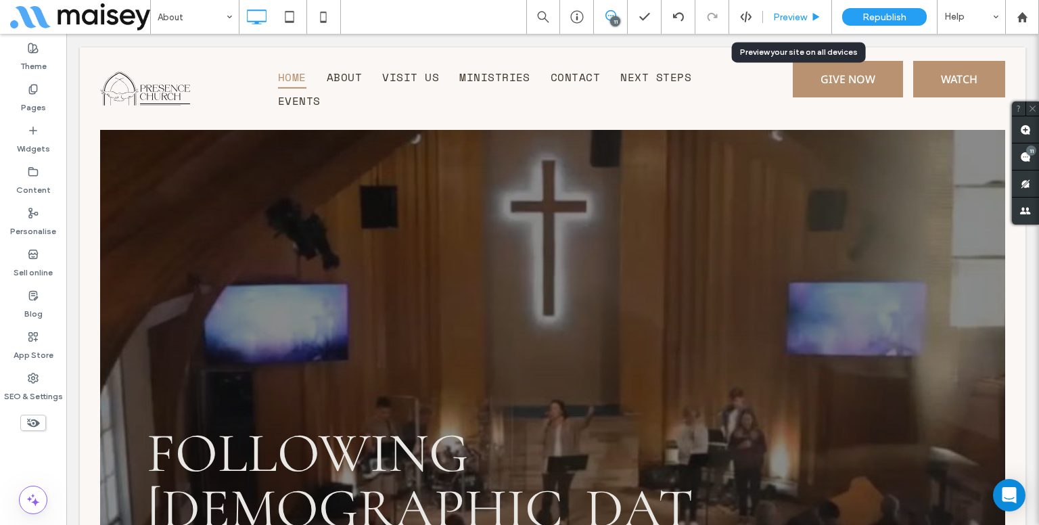
click at [821, 12] on icon at bounding box center [816, 17] width 10 height 10
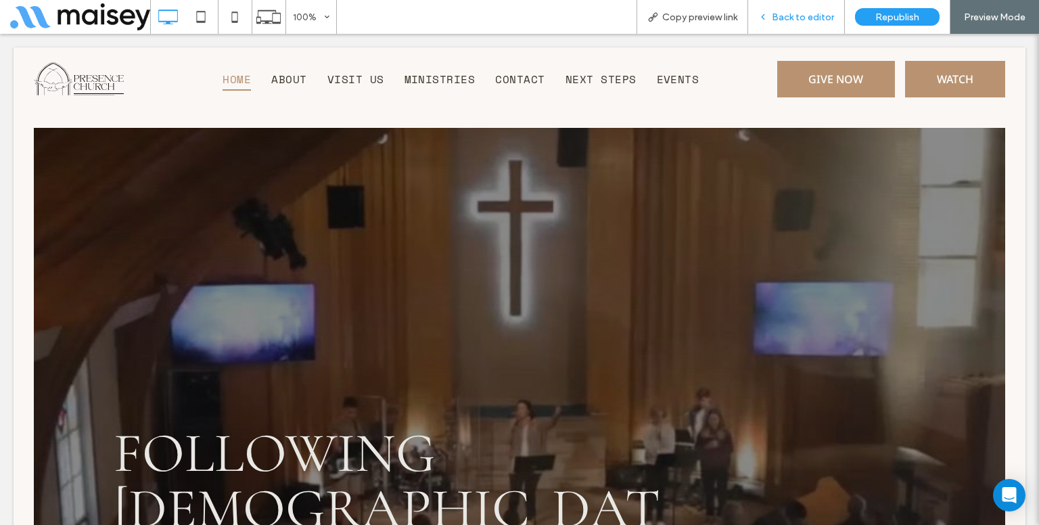
click at [775, 14] on span "Back to editor" at bounding box center [803, 18] width 62 height 12
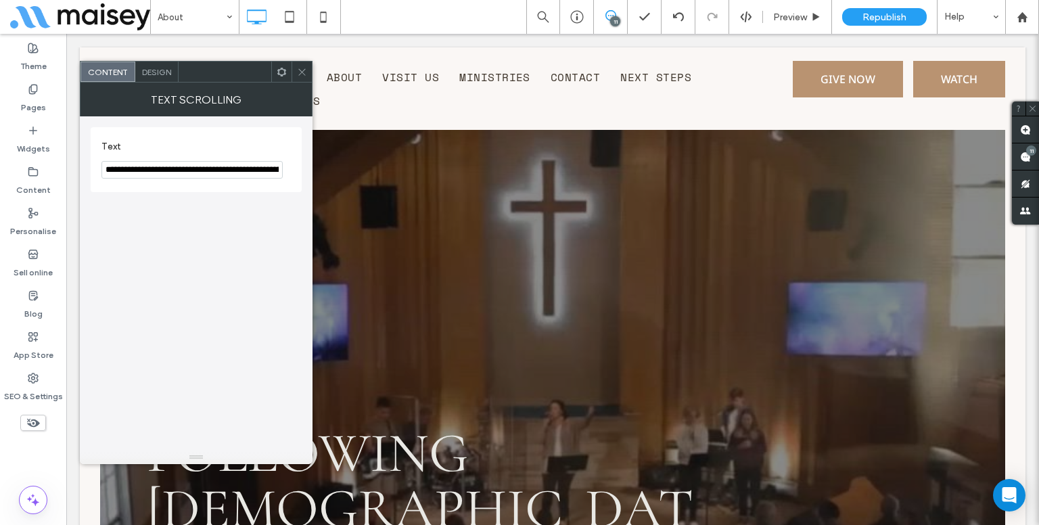
click at [140, 170] on input "**********" at bounding box center [192, 170] width 181 height 18
paste input "Text"
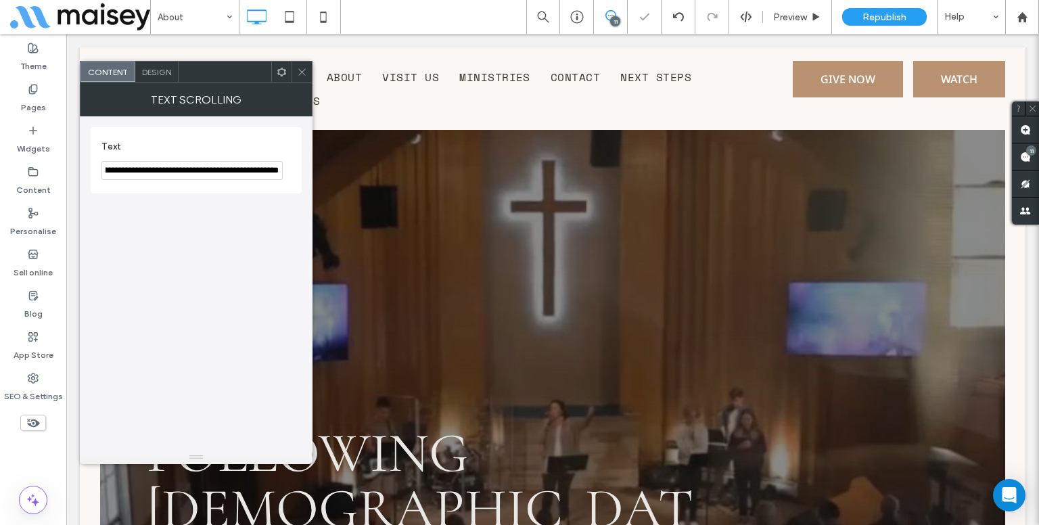
type input "**********"
click at [299, 74] on icon at bounding box center [302, 72] width 10 height 10
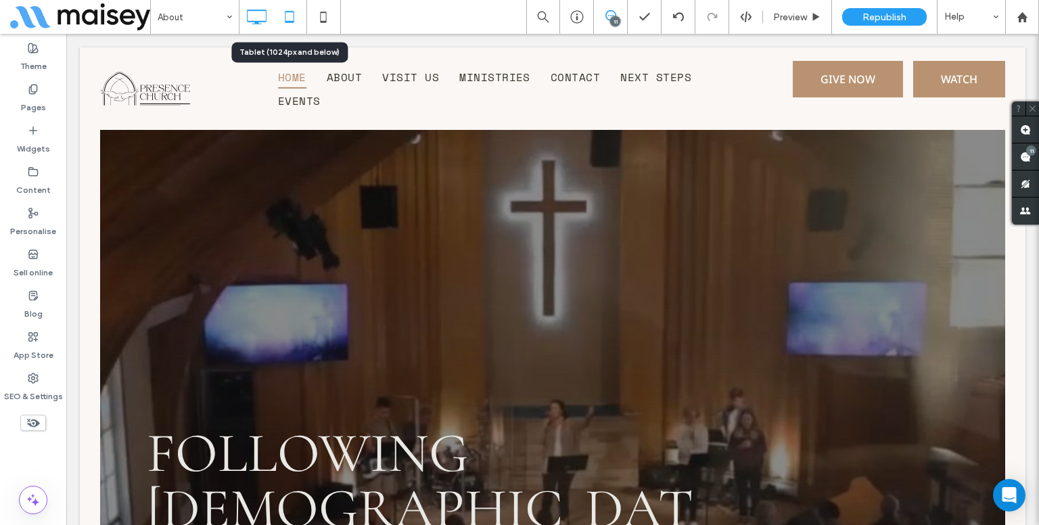
click at [298, 3] on icon at bounding box center [289, 16] width 27 height 27
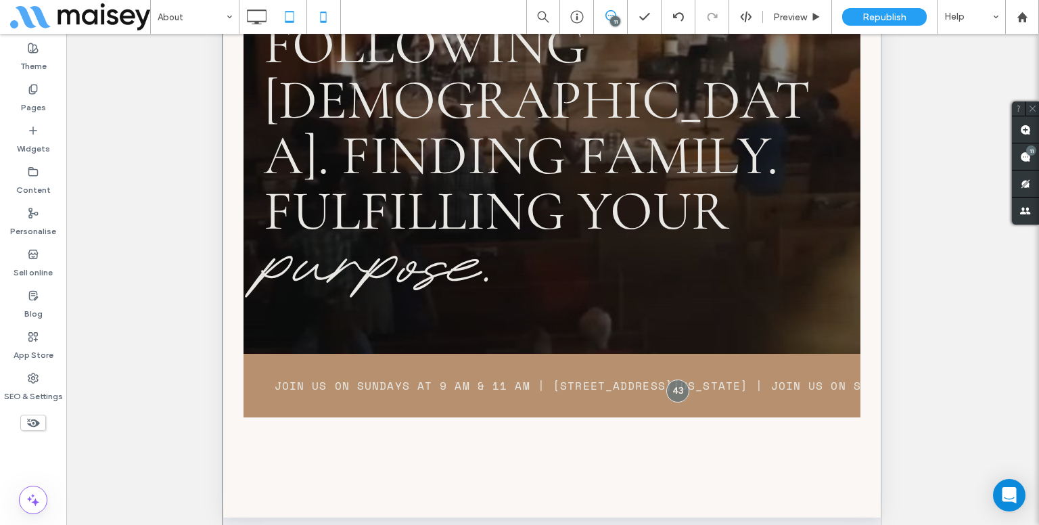
scroll to position [406, 0]
click at [1021, 132] on div "Unhide? Yes Unhide? Yes Unhide? Yes Unhide? Yes Unhide? Yes Unhide? Yes Unhide?…" at bounding box center [552, 296] width 973 height 525
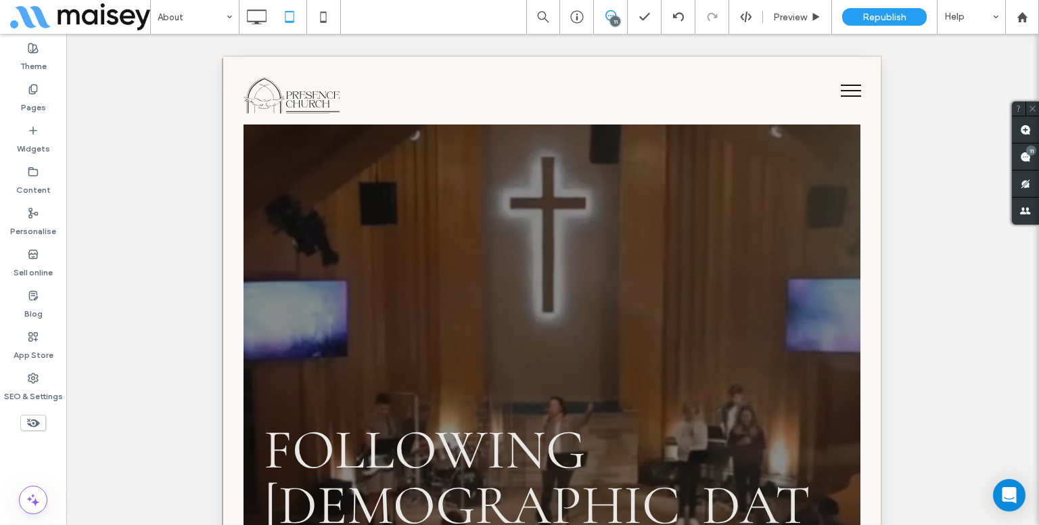
click at [1020, 128] on div "Unhide? Yes Unhide? Yes Unhide? Yes Unhide? Yes Unhide? Yes Unhide? Yes Unhide?…" at bounding box center [552, 296] width 973 height 525
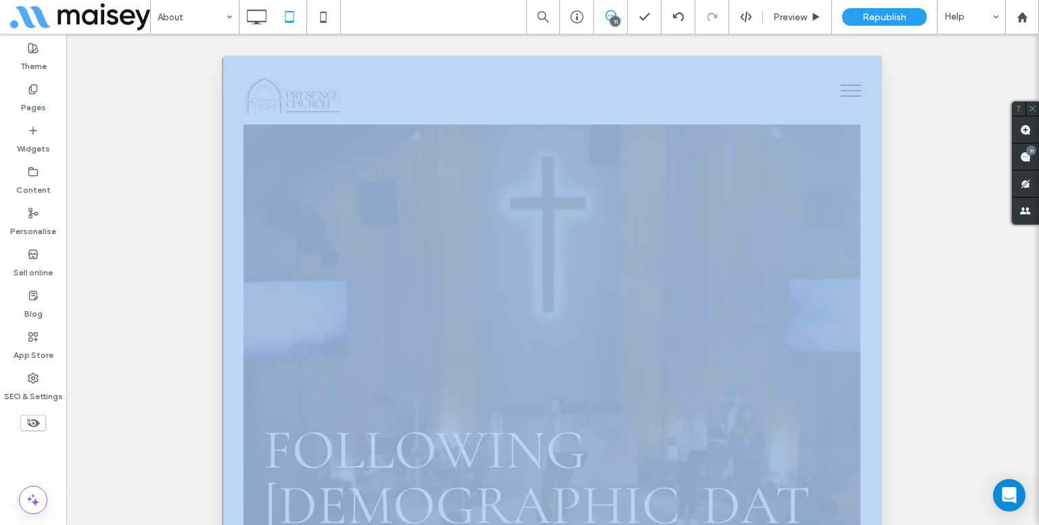
click at [1020, 128] on div "Unhide? Yes Unhide? Yes Unhide? Yes Unhide? Yes Unhide? Yes Unhide? Yes Unhide?…" at bounding box center [552, 296] width 973 height 525
click at [950, 164] on div "Unhide? Yes Unhide? Yes Unhide? Yes Unhide? Yes Unhide? Yes Unhide? Yes Unhide?…" at bounding box center [552, 296] width 973 height 525
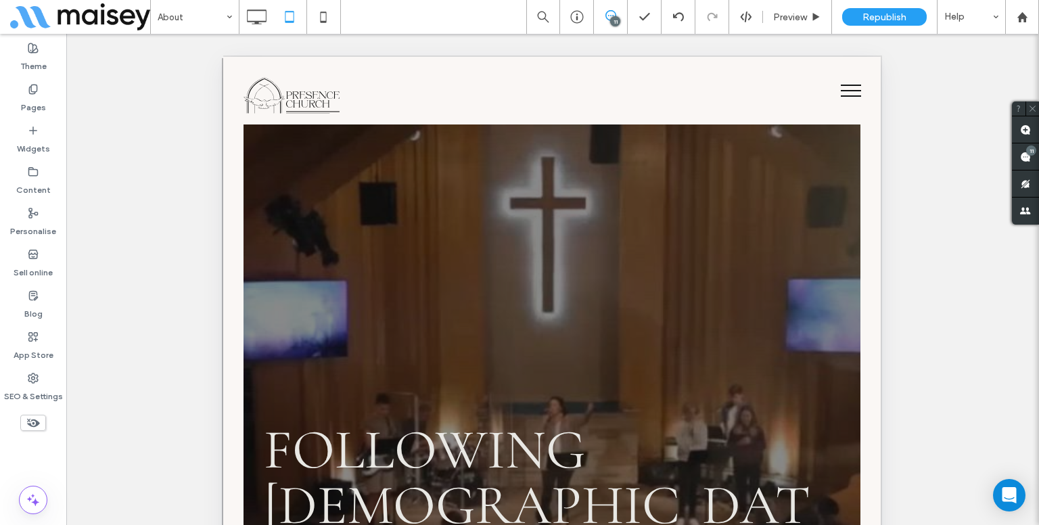
click at [1024, 132] on div "Unhide? Yes Unhide? Yes Unhide? Yes Unhide? Yes Unhide? Yes Unhide? Yes Unhide?…" at bounding box center [552, 296] width 973 height 525
click at [621, 9] on div "11" at bounding box center [611, 17] width 34 height 34
click at [1027, 127] on div "Unhide? Yes Unhide? Yes Unhide? Yes Unhide? Yes Unhide? Yes Unhide? Yes Unhide?…" at bounding box center [552, 296] width 973 height 525
